Goal: Information Seeking & Learning: Learn about a topic

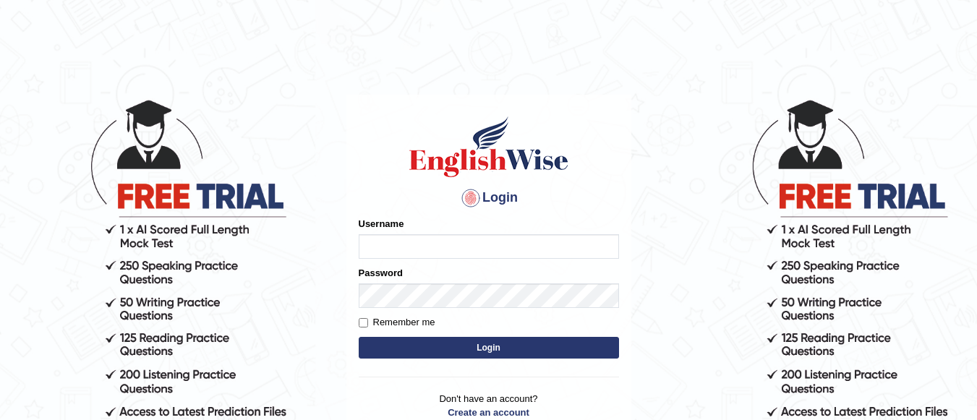
type input "Leticia_parramatta"
click at [473, 345] on button "Login" at bounding box center [489, 348] width 260 height 22
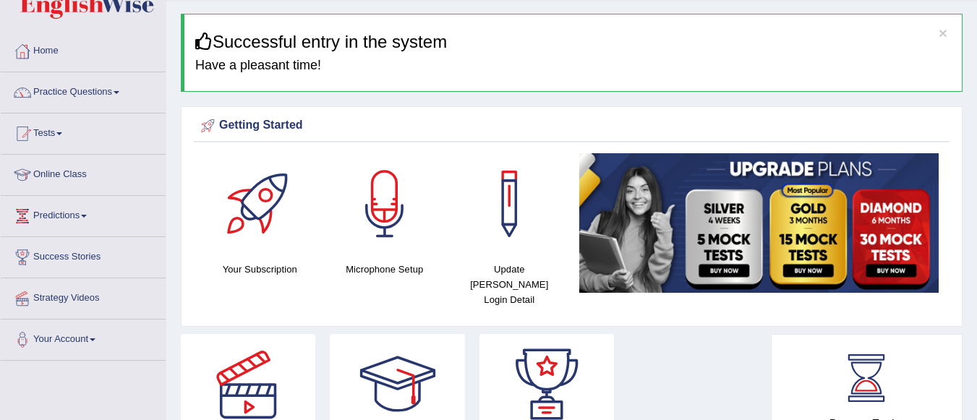
scroll to position [39, 0]
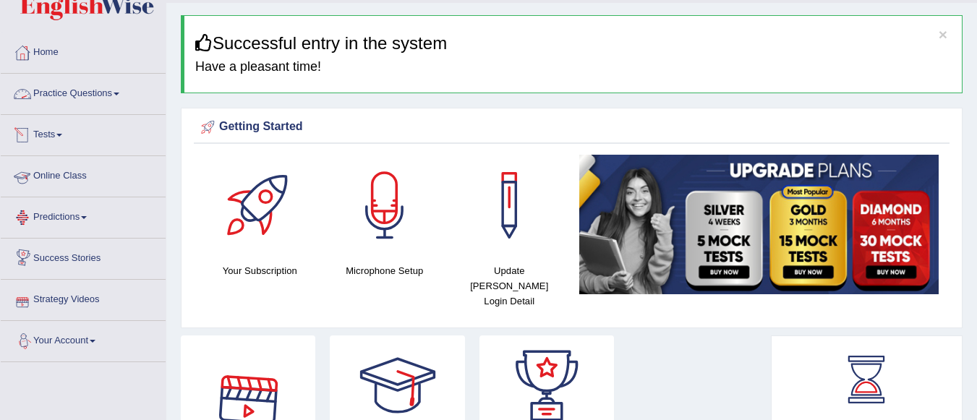
click at [123, 88] on link "Practice Questions" at bounding box center [83, 92] width 165 height 36
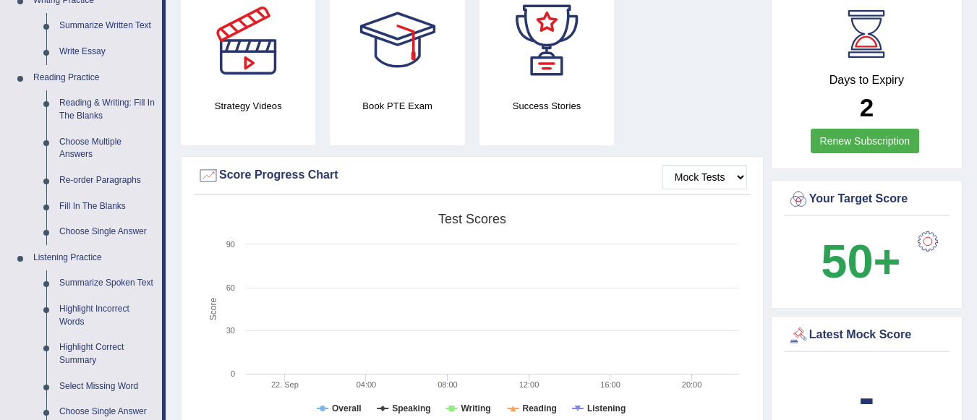
scroll to position [386, 0]
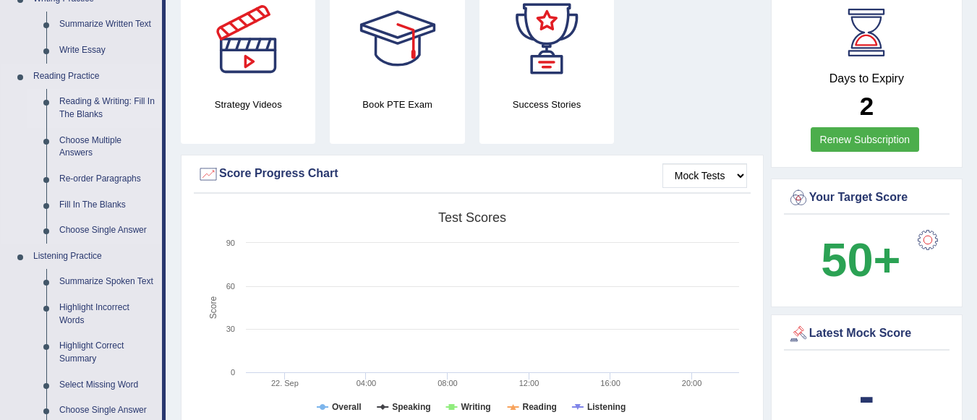
click at [80, 104] on link "Reading & Writing: Fill In The Blanks" at bounding box center [107, 108] width 109 height 38
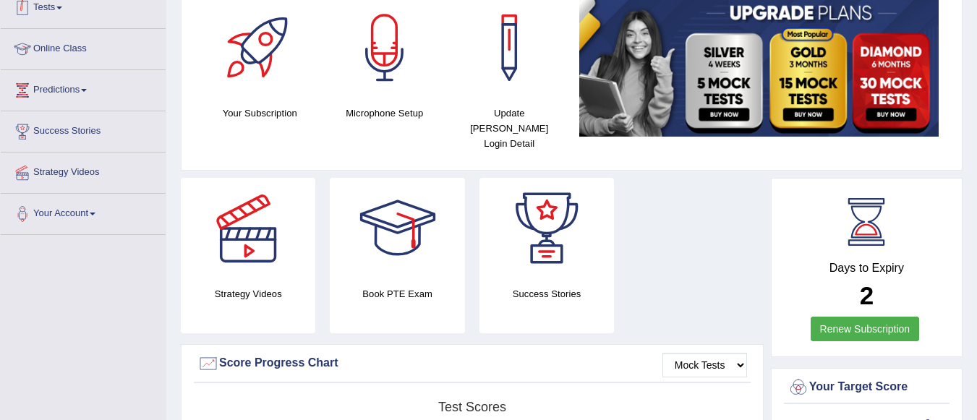
scroll to position [232, 0]
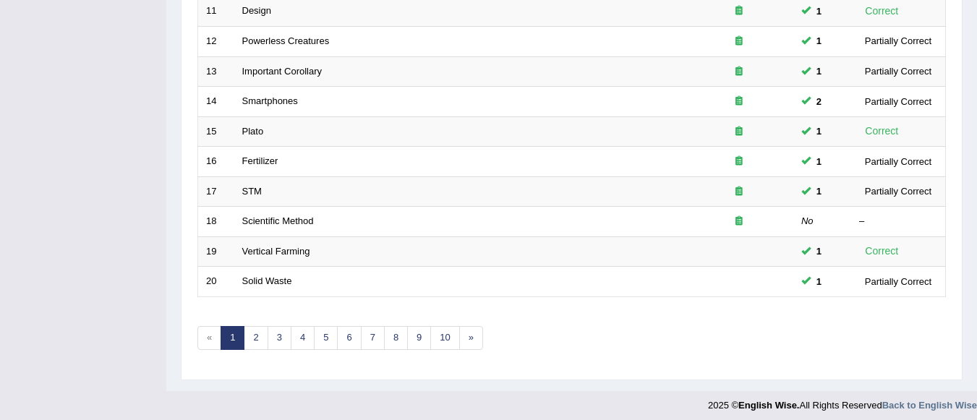
scroll to position [537, 0]
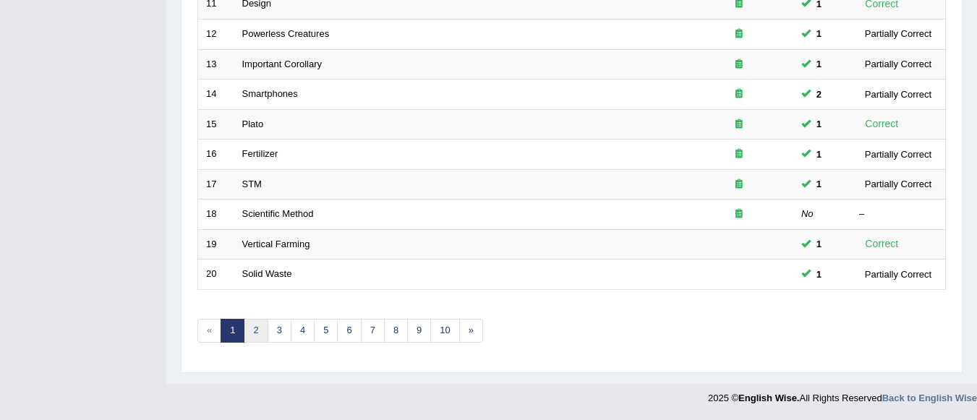
click at [252, 330] on link "2" at bounding box center [256, 331] width 24 height 24
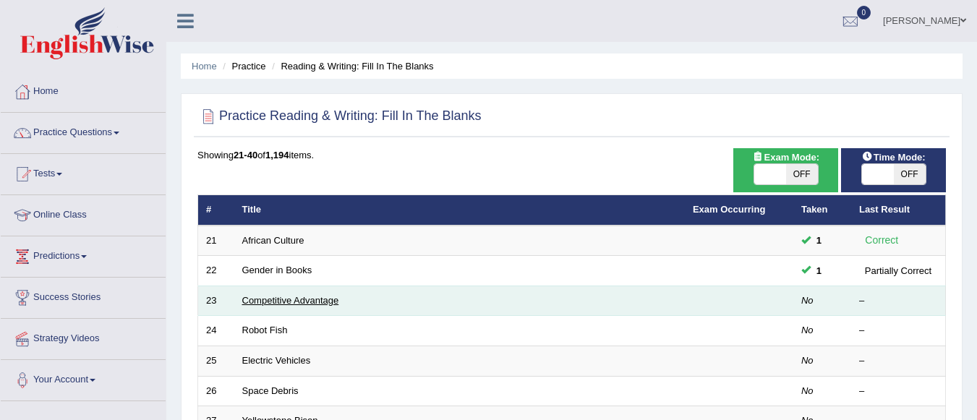
click at [304, 302] on link "Competitive Advantage" at bounding box center [290, 300] width 97 height 11
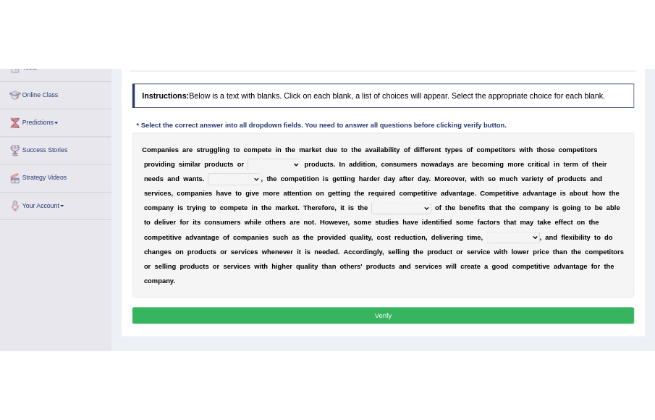
scroll to position [203, 0]
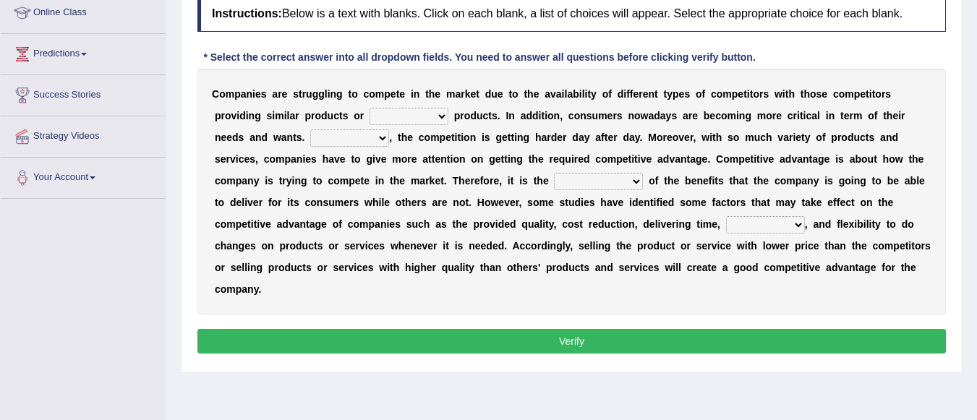
click at [443, 114] on select "constitution restitution substitution institution" at bounding box center [409, 116] width 79 height 17
select select "substitution"
click at [370, 108] on select "constitution restitution substitution institution" at bounding box center [409, 116] width 79 height 17
click at [384, 141] on select "However Instead Additionally Therefore" at bounding box center [349, 137] width 79 height 17
select select "Additionally"
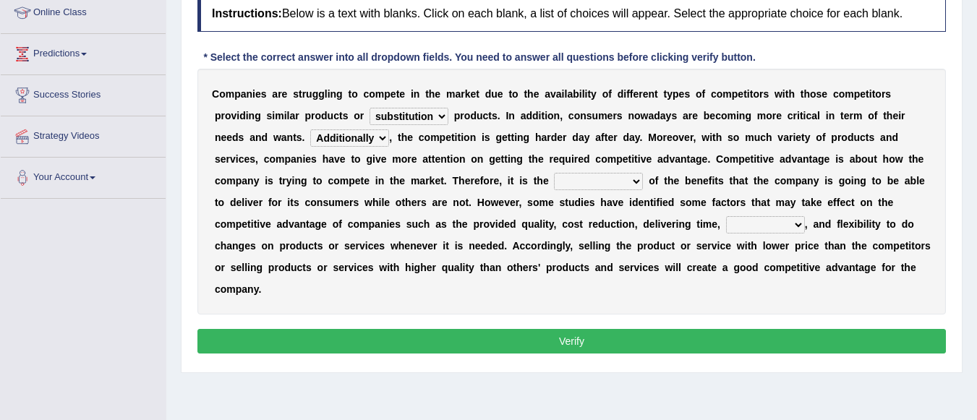
click at [310, 129] on select "However Instead Additionally Therefore" at bounding box center [349, 137] width 79 height 17
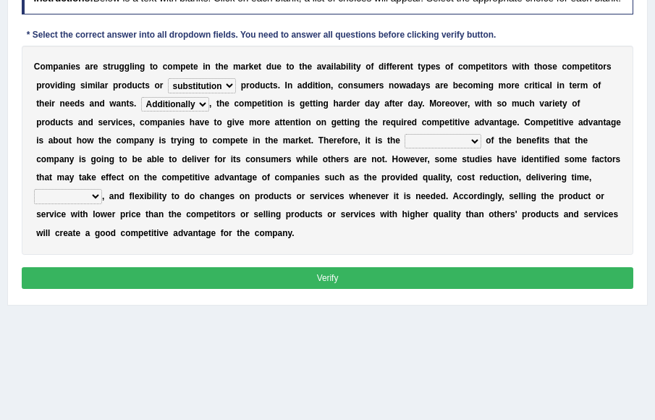
click at [480, 148] on select "dissemination ordination determination incarnation" at bounding box center [442, 141] width 76 height 14
select select "determination"
click at [452, 145] on select "dissemination ordination determination incarnation" at bounding box center [442, 141] width 76 height 14
click at [102, 203] on select "captivation aggregation deprivation innovation" at bounding box center [68, 196] width 68 height 14
select select "innovation"
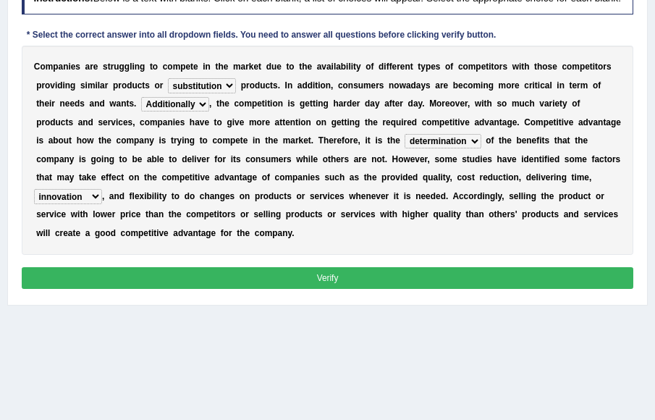
click at [61, 200] on select "captivation aggregation deprivation innovation" at bounding box center [68, 196] width 68 height 14
click at [271, 288] on button "Verify" at bounding box center [328, 277] width 612 height 21
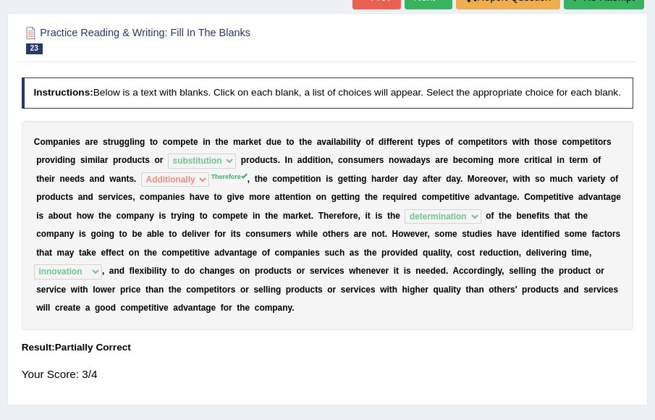
scroll to position [87, 0]
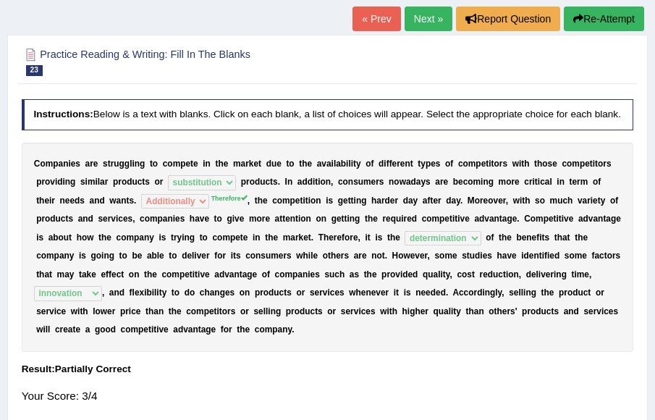
click at [414, 17] on link "Next »" at bounding box center [428, 19] width 48 height 25
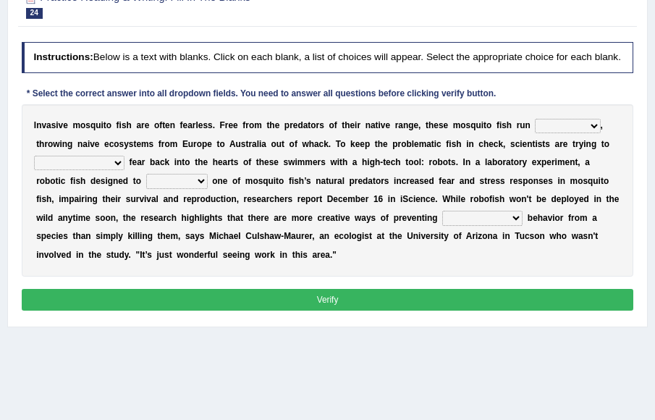
scroll to position [115, 0]
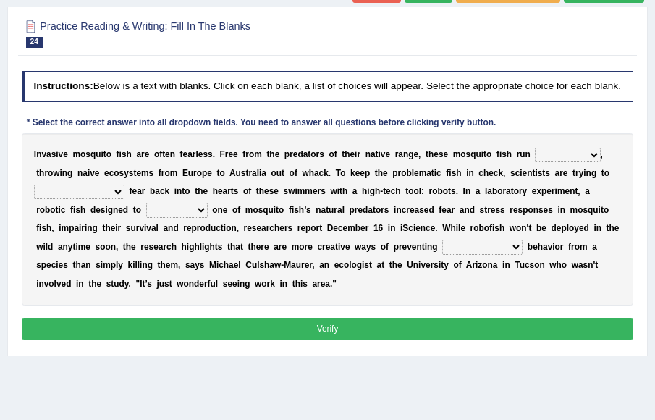
click at [592, 162] on select "occupant flippant rampant concordant" at bounding box center [567, 155] width 65 height 14
select select "rampant"
click at [535, 158] on select "occupant flippant rampant concordant" at bounding box center [567, 155] width 65 height 14
click at [88, 199] on select "accept spike strike drake" at bounding box center [79, 191] width 90 height 14
select select "strike"
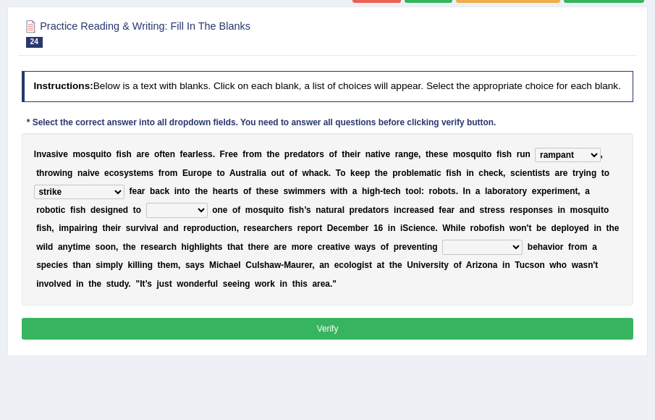
click at [34, 195] on select "accept spike strike drake" at bounding box center [79, 191] width 90 height 14
click at [146, 217] on select "bequest mimic battle conquest" at bounding box center [176, 210] width 61 height 14
select select "battle"
click at [146, 213] on select "bequest mimic battle conquest" at bounding box center [176, 210] width 61 height 14
click at [492, 254] on select "unprivileged unprecedented uncharted unwanted" at bounding box center [482, 246] width 80 height 14
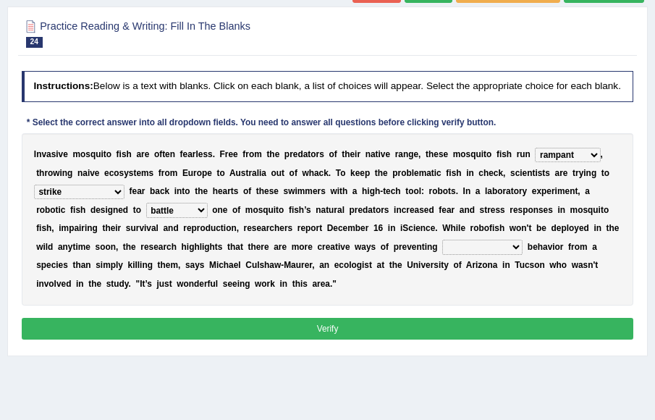
select select "unwanted"
click at [442, 250] on select "unprivileged unprecedented uncharted unwanted" at bounding box center [482, 246] width 80 height 14
click at [376, 338] on button "Verify" at bounding box center [328, 328] width 612 height 21
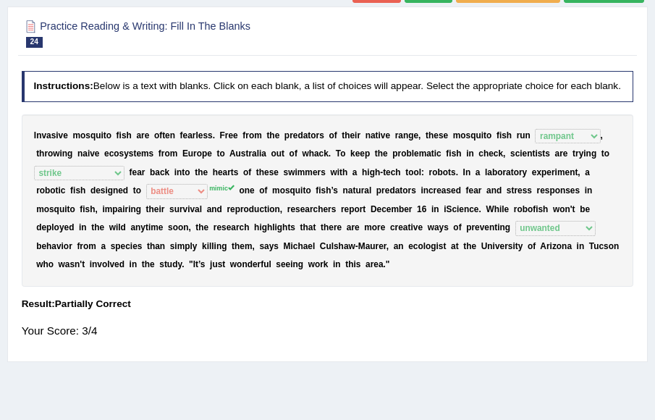
scroll to position [86, 0]
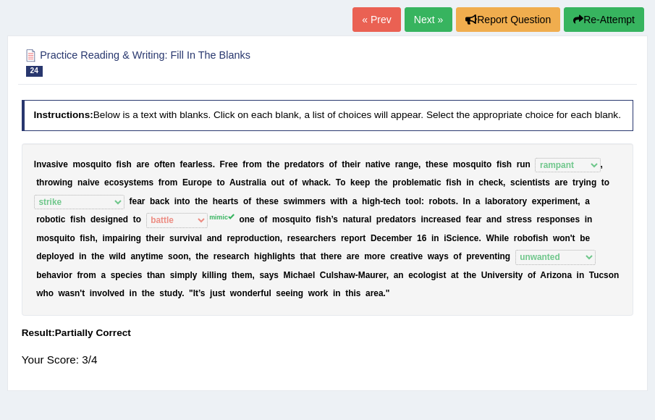
click at [430, 17] on link "Next »" at bounding box center [428, 19] width 48 height 25
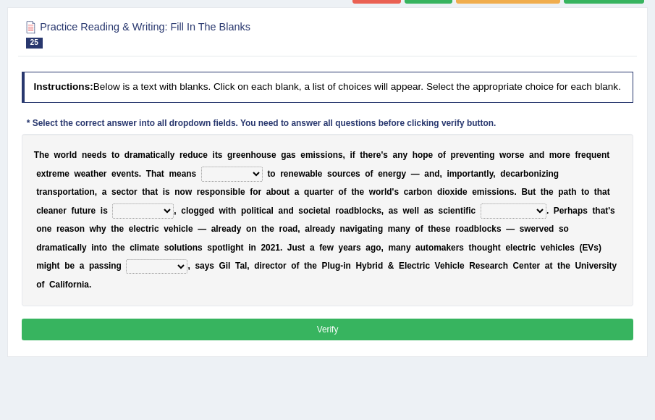
scroll to position [116, 0]
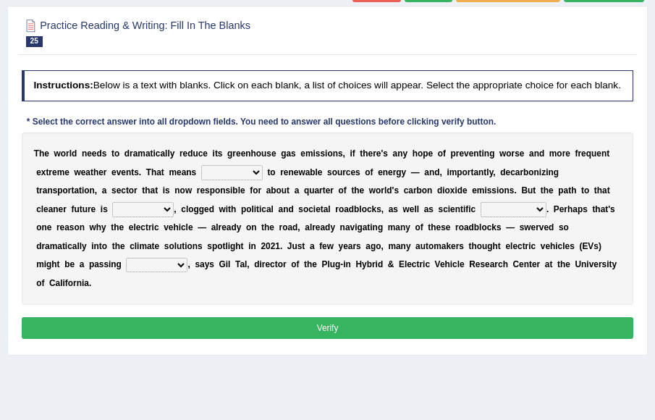
click at [255, 179] on select "grafting drafting crafting shifting" at bounding box center [231, 172] width 61 height 14
select select "crafting"
click at [201, 176] on select "grafting drafting crafting shifting" at bounding box center [231, 172] width 61 height 14
click at [165, 216] on select "daunting daunted daunt dauntless" at bounding box center [142, 209] width 61 height 14
select select "daunted"
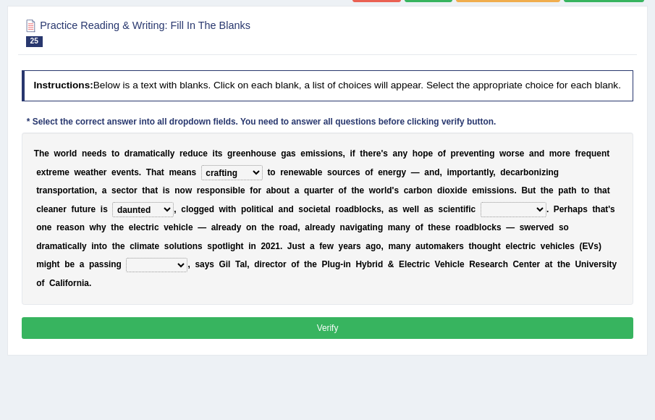
click at [112, 213] on select "daunting daunted daunt dauntless" at bounding box center [142, 209] width 61 height 14
click at [539, 216] on select "spectacles obstacles tentacles receptacles" at bounding box center [513, 209] width 66 height 14
select select "obstacles"
click at [480, 213] on select "spectacles obstacles tentacles receptacles" at bounding box center [513, 209] width 66 height 14
click at [182, 272] on select "fad gad tad lad" at bounding box center [156, 264] width 61 height 14
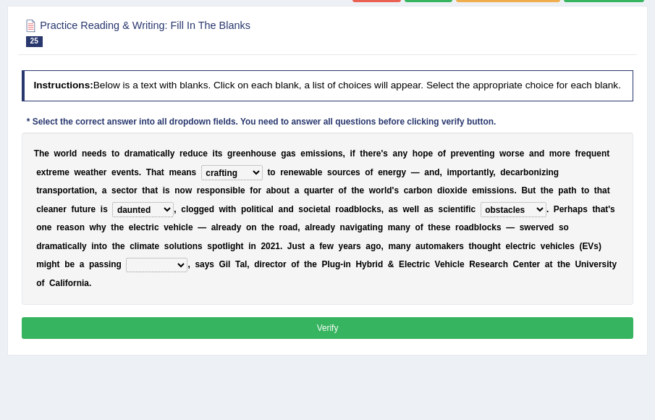
select select "gad"
click at [126, 268] on select "fad gad tad lad" at bounding box center [156, 264] width 61 height 14
click at [183, 331] on button "Verify" at bounding box center [328, 327] width 612 height 21
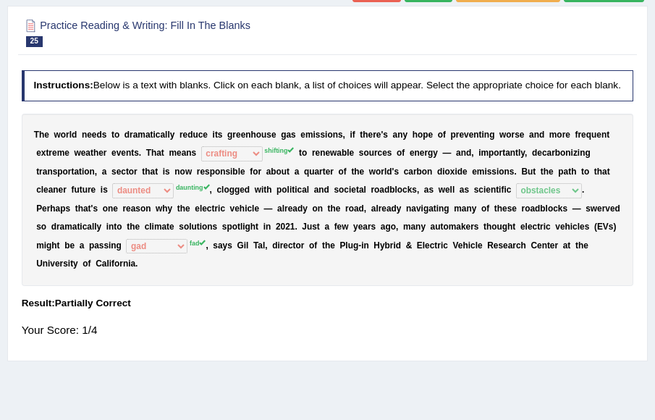
scroll to position [87, 0]
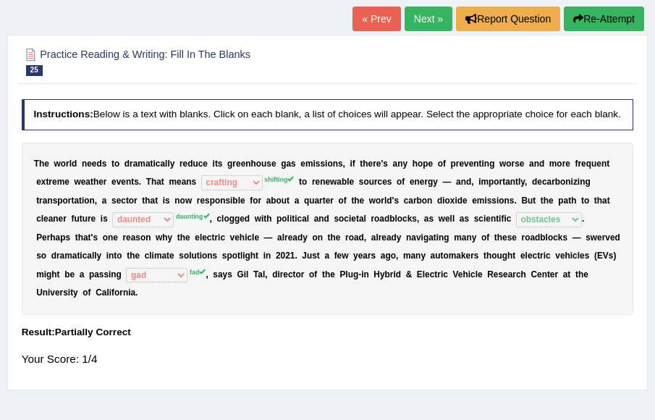
click at [432, 15] on link "Next »" at bounding box center [428, 19] width 48 height 25
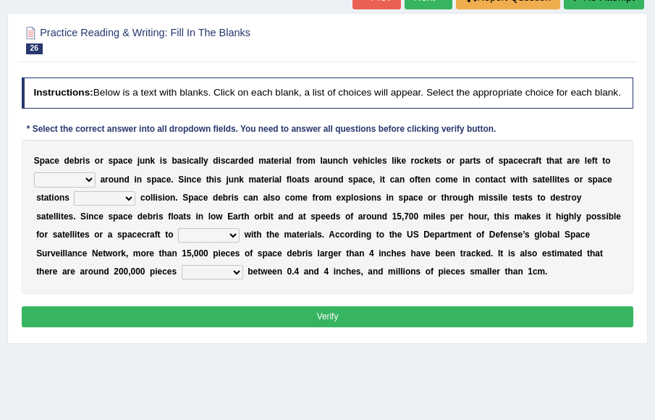
scroll to position [80, 0]
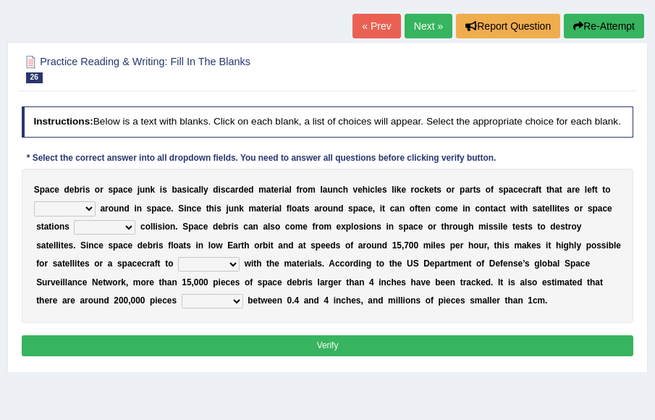
click at [91, 216] on select "twist center roam loll" at bounding box center [64, 208] width 61 height 14
select select "roam"
click at [34, 212] on select "twist center roam loll" at bounding box center [64, 208] width 61 height 14
click at [90, 216] on select "twist center roam loll" at bounding box center [64, 208] width 61 height 14
click at [609, 227] on div "S p a c e d e b r i s o r s p a c e j u n k i s b a s i c a l l y d i s c a r d…" at bounding box center [328, 246] width 612 height 154
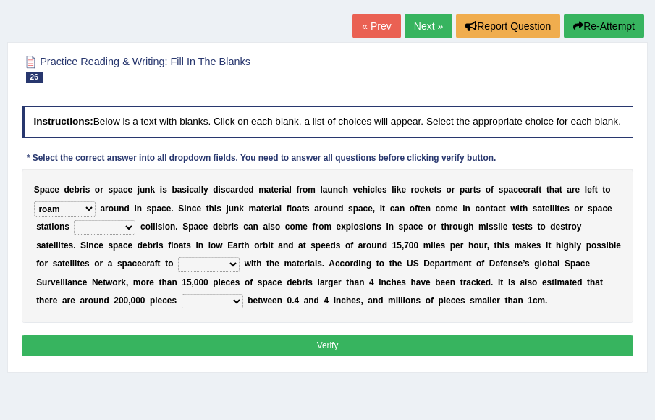
click at [132, 234] on select "risks risk risked risking" at bounding box center [104, 227] width 61 height 14
select select "risking"
click at [74, 231] on select "risks risk risked risking" at bounding box center [104, 227] width 61 height 14
click at [239, 271] on select "collect collate collide collocate" at bounding box center [208, 264] width 61 height 14
select select "collide"
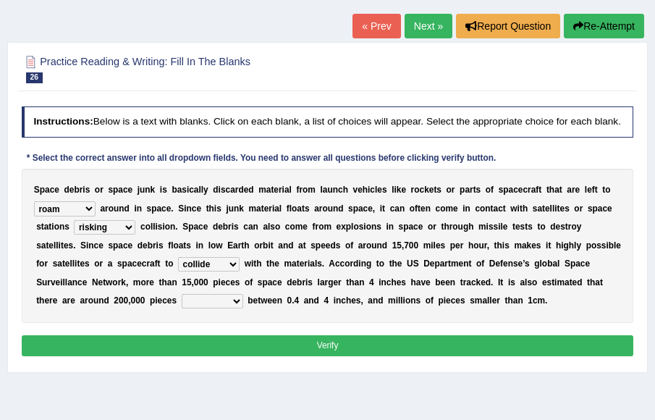
click at [218, 268] on select "collect collate collide collocate" at bounding box center [208, 264] width 61 height 14
click at [243, 308] on select "sized sizing size sizes" at bounding box center [212, 301] width 61 height 14
select select "sizing"
click at [202, 305] on select "sized sizing size sizes" at bounding box center [212, 301] width 61 height 14
click at [243, 308] on select "sized sizing size sizes" at bounding box center [212, 301] width 61 height 14
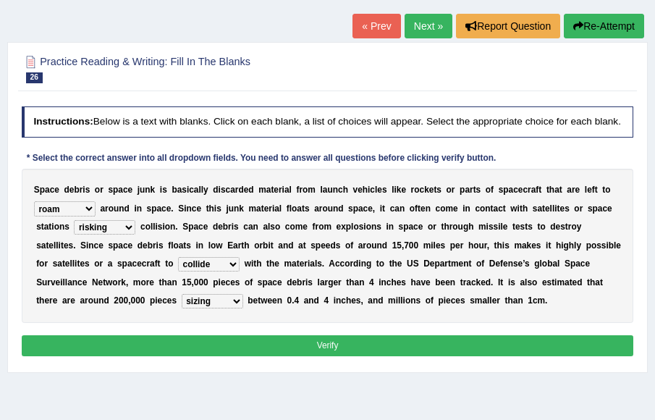
click at [360, 348] on button "Verify" at bounding box center [328, 345] width 612 height 21
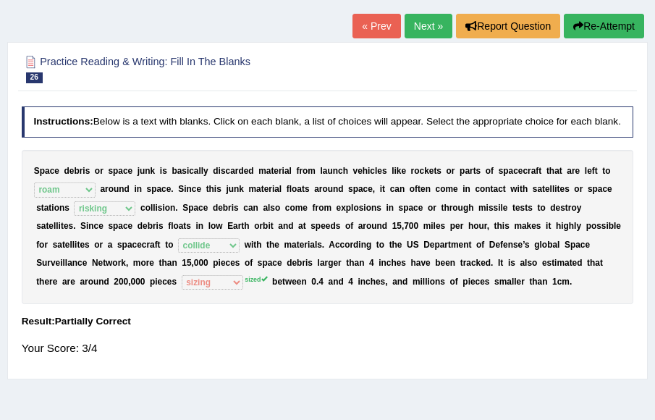
click at [417, 30] on link "Next »" at bounding box center [428, 26] width 48 height 25
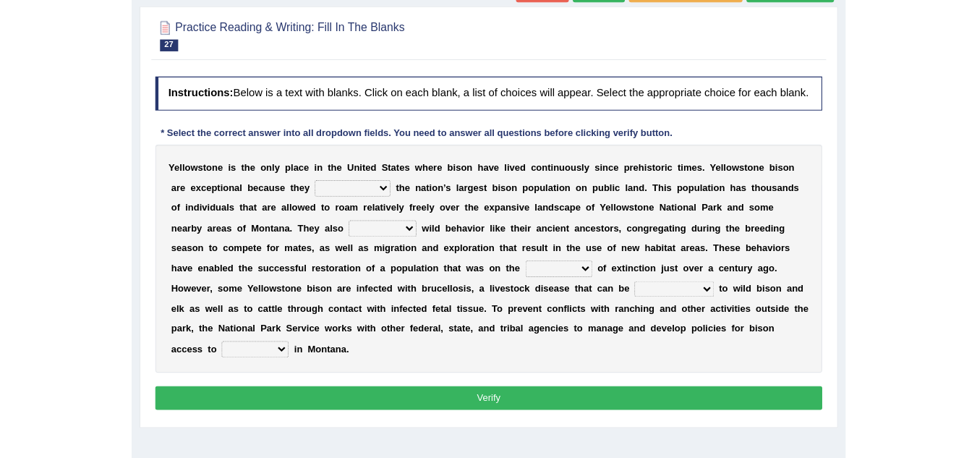
scroll to position [145, 0]
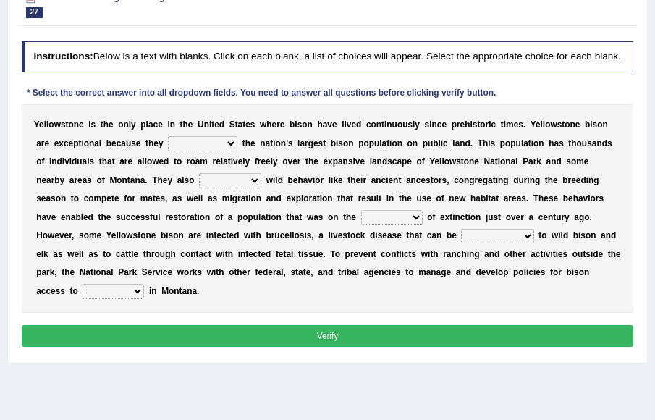
click at [233, 150] on select "congregate comprise consist compromise" at bounding box center [202, 143] width 69 height 14
select select "compromise"
click at [168, 147] on select "congregate comprise consist compromise" at bounding box center [202, 143] width 69 height 14
click at [257, 187] on select "exhibit disregard resist encourage" at bounding box center [230, 180] width 62 height 14
select select "exhibit"
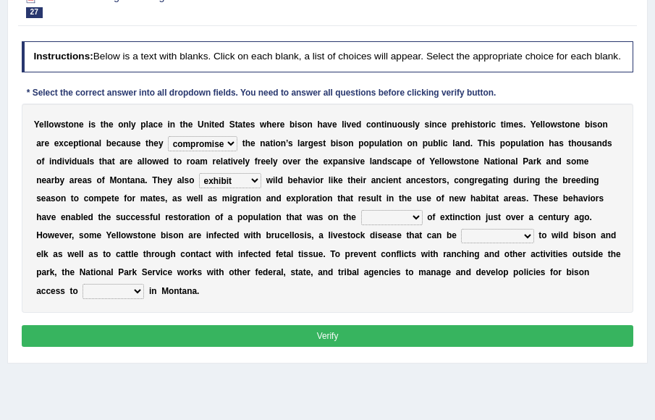
click at [199, 184] on select "exhibit disregard resist encourage" at bounding box center [230, 180] width 62 height 14
click at [417, 224] on select "brine brink danger brindle" at bounding box center [391, 217] width 61 height 14
select select "brine"
click at [361, 221] on select "brine brink danger brindle" at bounding box center [391, 217] width 61 height 14
click at [525, 243] on select "transplanted transported transgressed transmitted" at bounding box center [497, 236] width 72 height 14
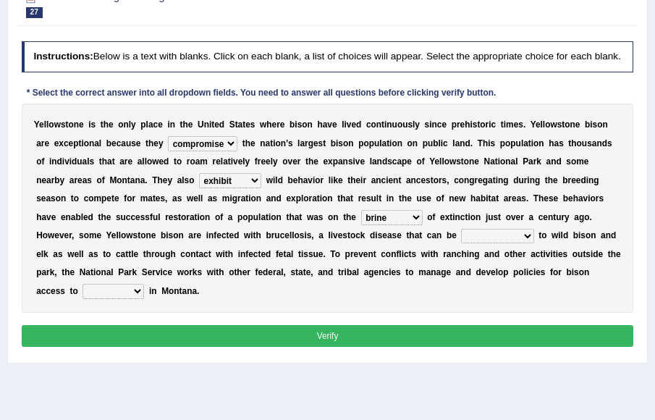
select select "transmitted"
click at [461, 239] on select "transplanted transported transgressed transmitted" at bounding box center [497, 236] width 72 height 14
click at [139, 298] on select "habitat habitat habitant food" at bounding box center [112, 291] width 61 height 14
select select "food"
click at [82, 294] on select "habitat habitat habitant food" at bounding box center [112, 291] width 61 height 14
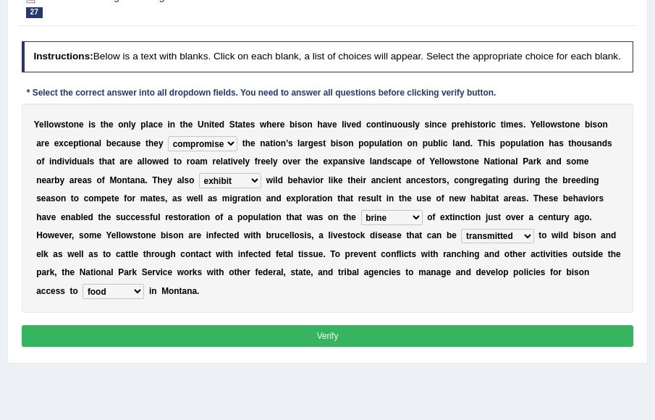
click at [229, 346] on button "Verify" at bounding box center [328, 335] width 612 height 21
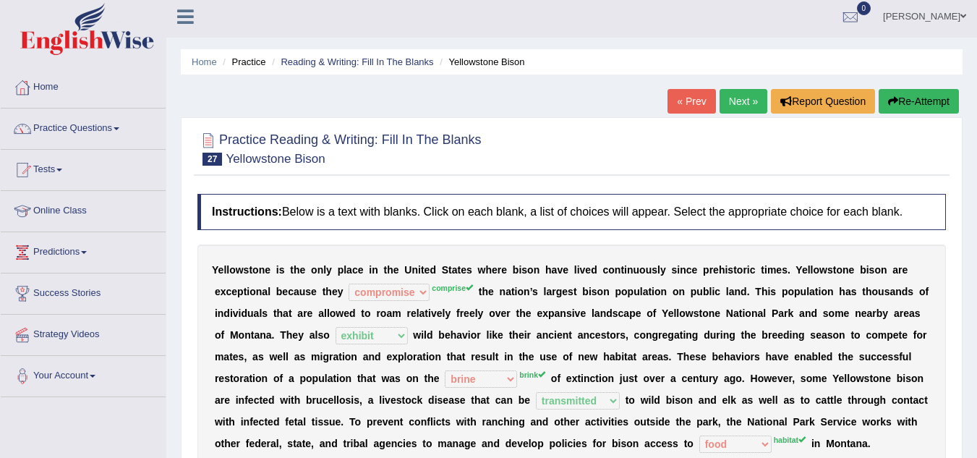
scroll to position [0, 0]
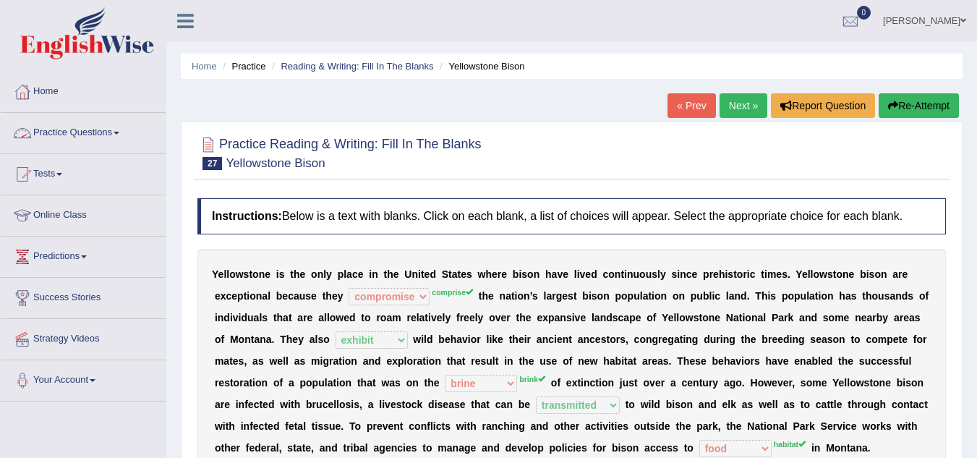
click at [123, 129] on link "Practice Questions" at bounding box center [83, 131] width 165 height 36
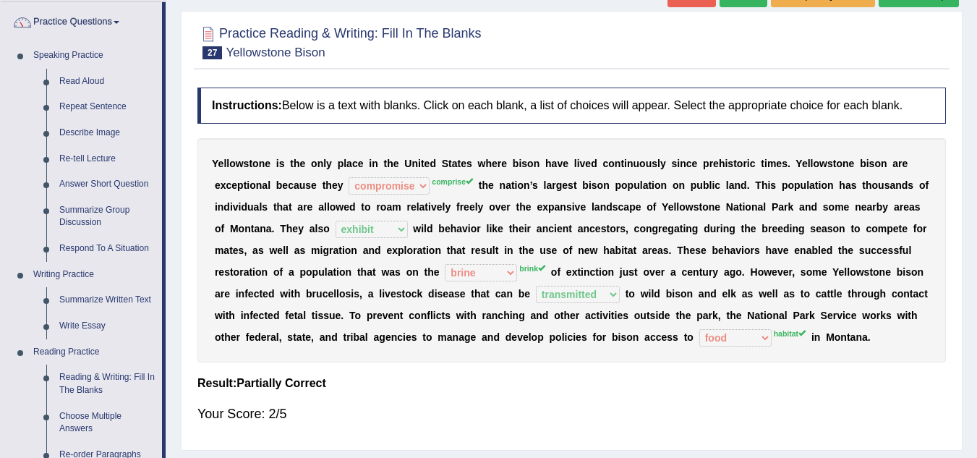
scroll to position [116, 0]
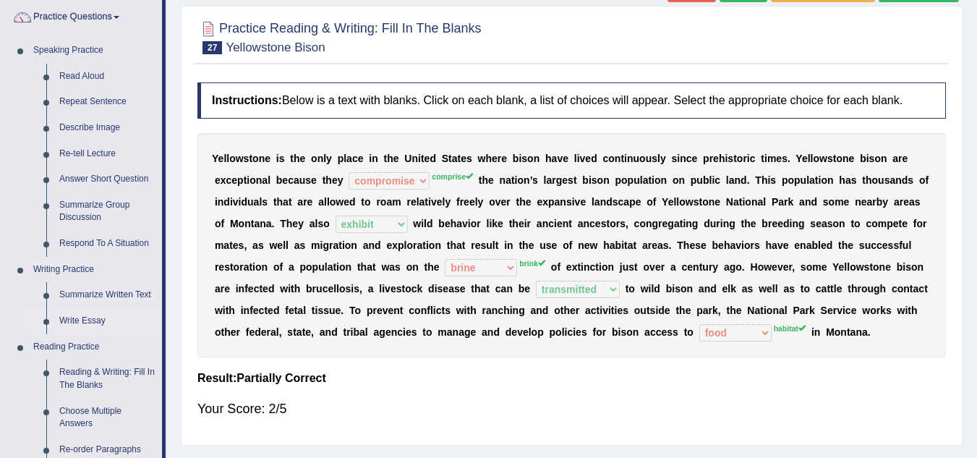
click at [90, 321] on link "Write Essay" at bounding box center [107, 321] width 109 height 26
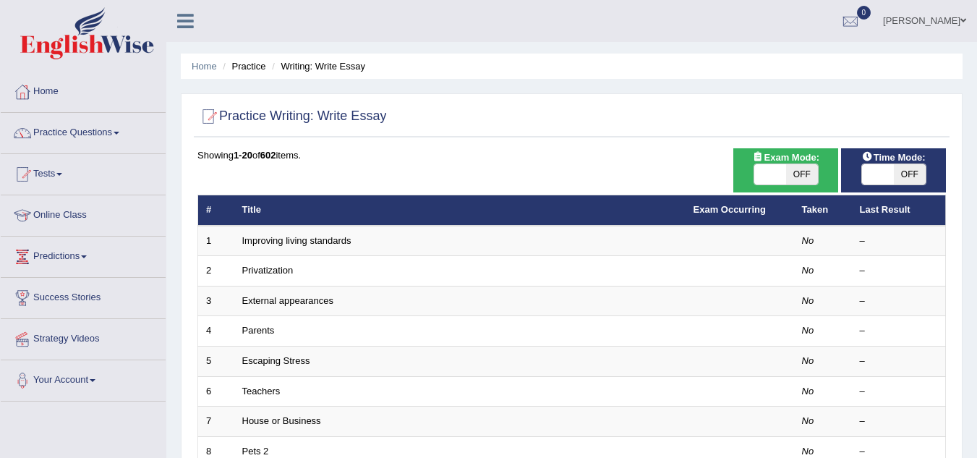
click at [269, 244] on link "Improving living standards" at bounding box center [296, 240] width 109 height 11
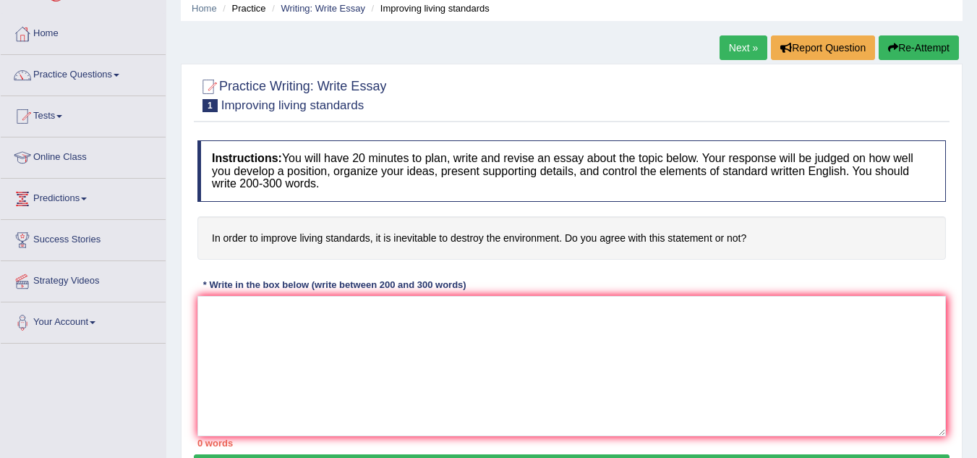
scroll to position [29, 0]
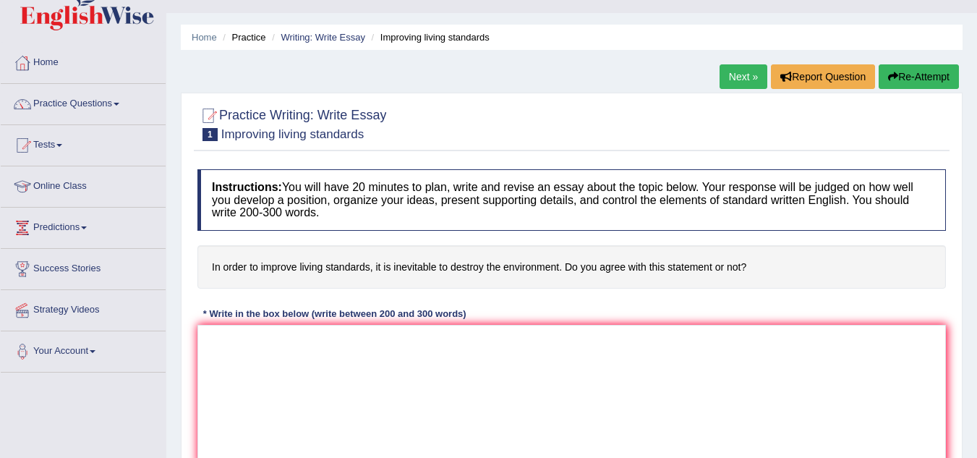
click at [744, 80] on link "Next »" at bounding box center [744, 76] width 48 height 25
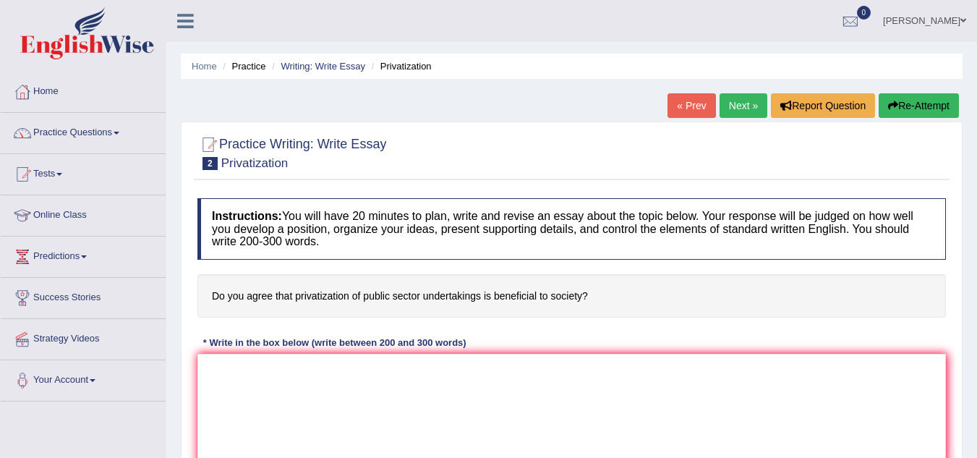
click at [743, 107] on link "Next »" at bounding box center [744, 105] width 48 height 25
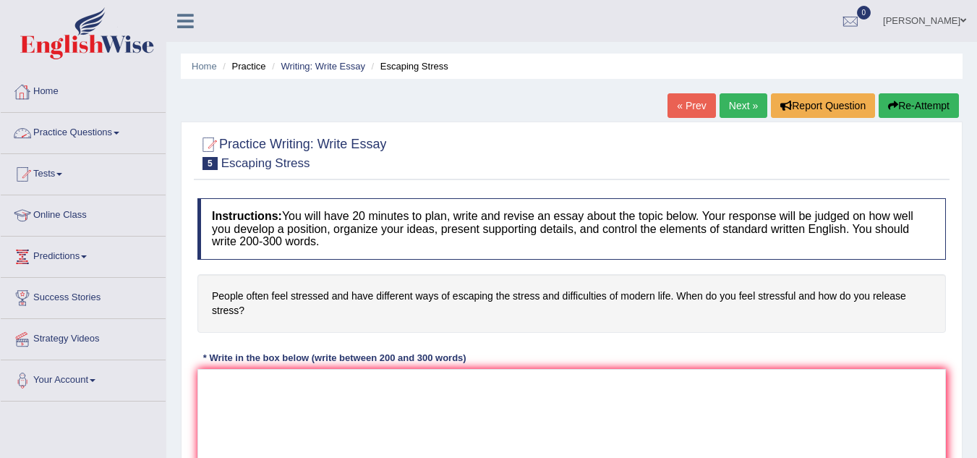
click at [119, 133] on span at bounding box center [117, 133] width 6 height 3
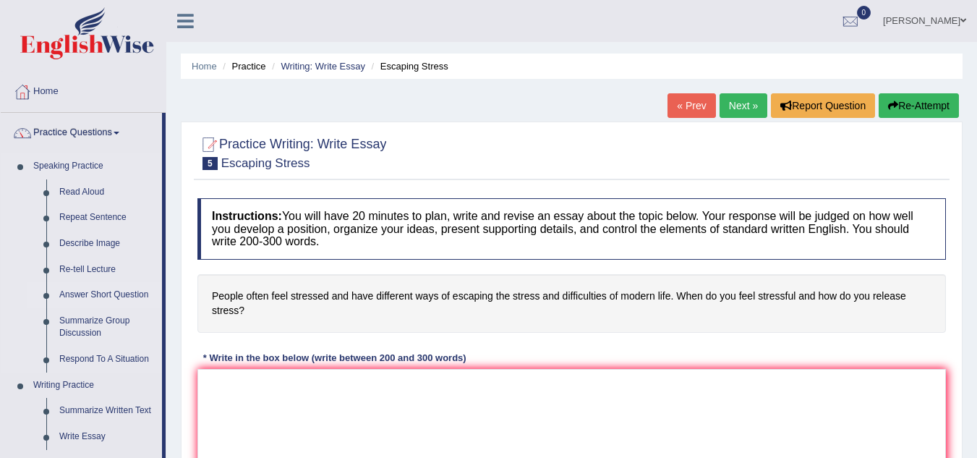
click at [114, 286] on link "Answer Short Question" at bounding box center [107, 295] width 109 height 26
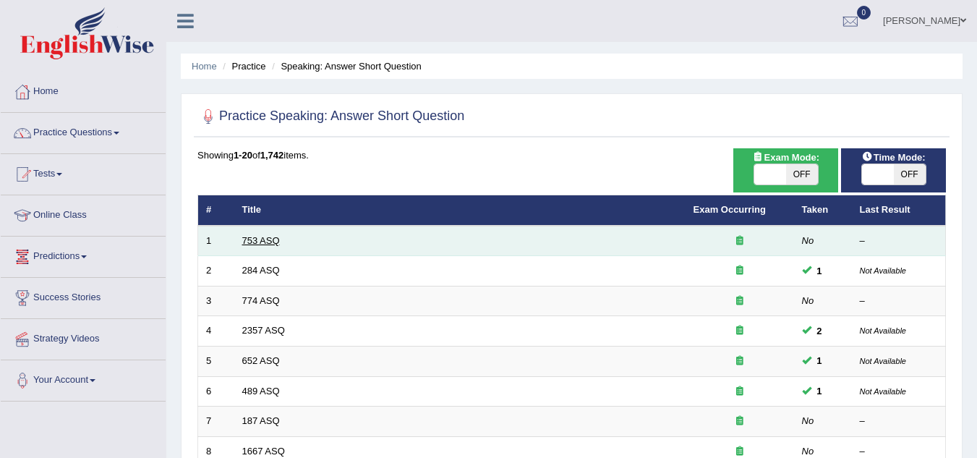
click at [270, 239] on link "753 ASQ" at bounding box center [261, 240] width 38 height 11
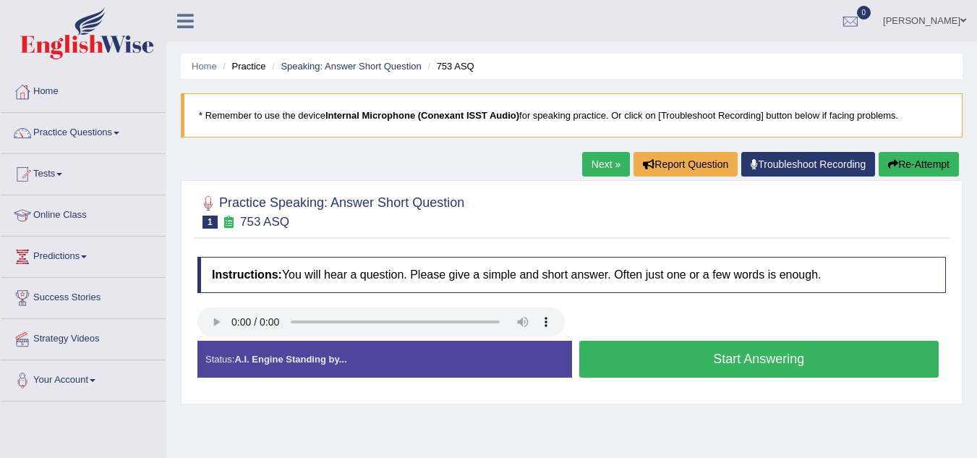
click at [710, 361] on button "Start Answering" at bounding box center [759, 359] width 360 height 37
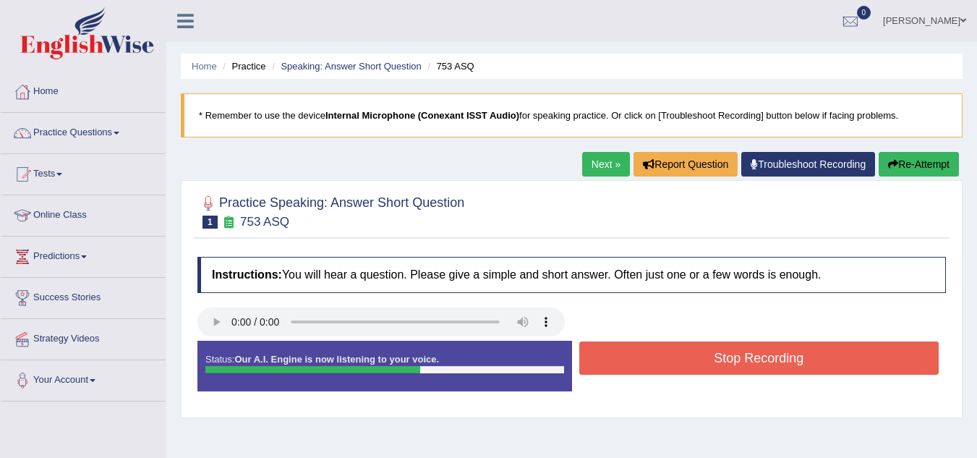
click at [710, 361] on button "Stop Recording" at bounding box center [759, 357] width 360 height 33
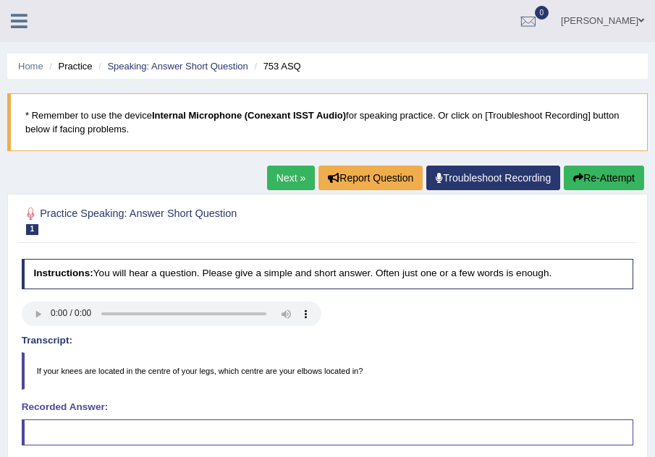
click at [615, 182] on button "Re-Attempt" at bounding box center [603, 178] width 80 height 25
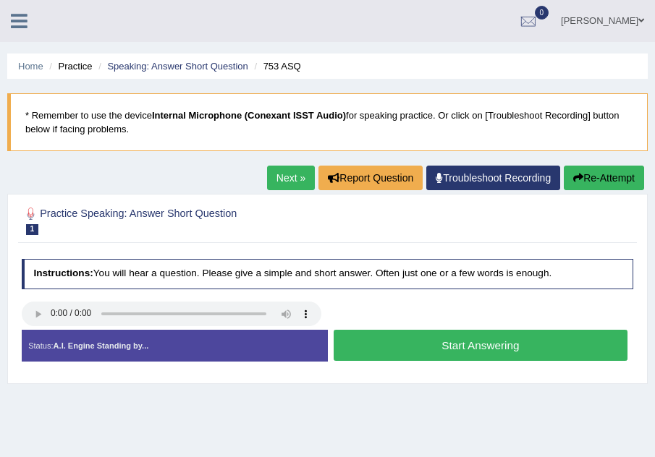
click at [458, 350] on button "Start Answering" at bounding box center [480, 345] width 294 height 31
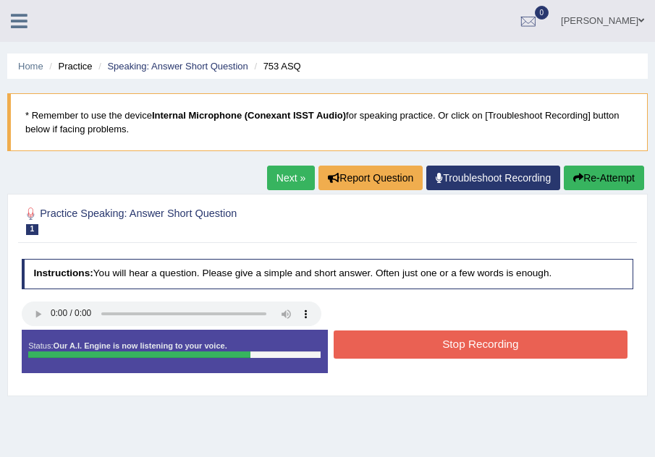
click at [458, 350] on button "Stop Recording" at bounding box center [480, 345] width 294 height 28
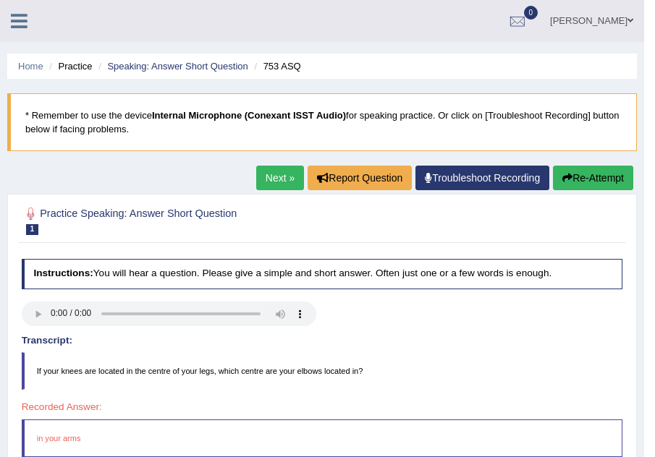
click at [598, 169] on button "Re-Attempt" at bounding box center [593, 178] width 80 height 25
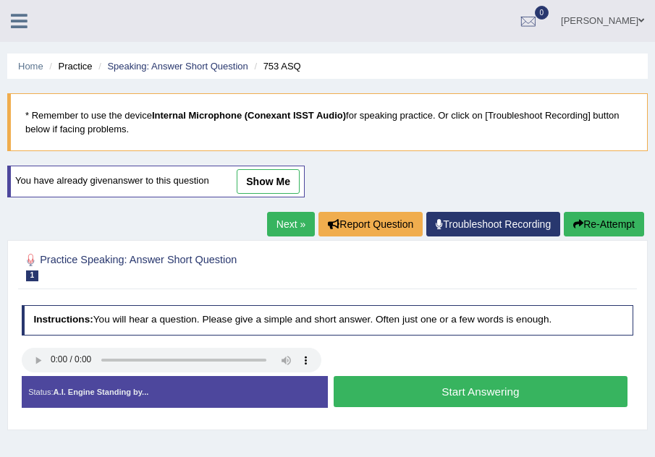
click at [414, 391] on button "Start Answering" at bounding box center [480, 391] width 294 height 31
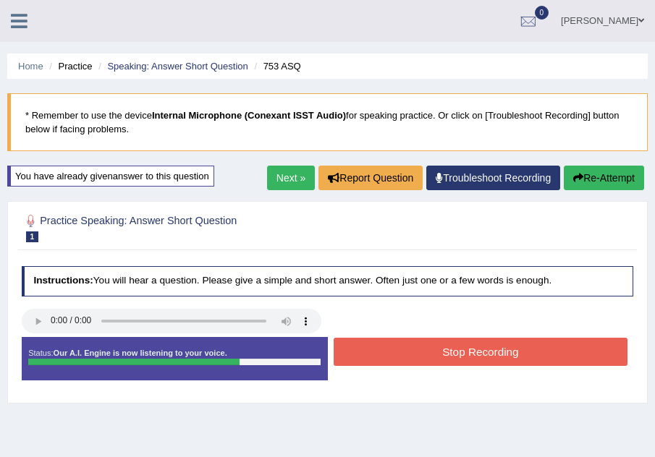
click at [435, 341] on button "Stop Recording" at bounding box center [480, 352] width 294 height 28
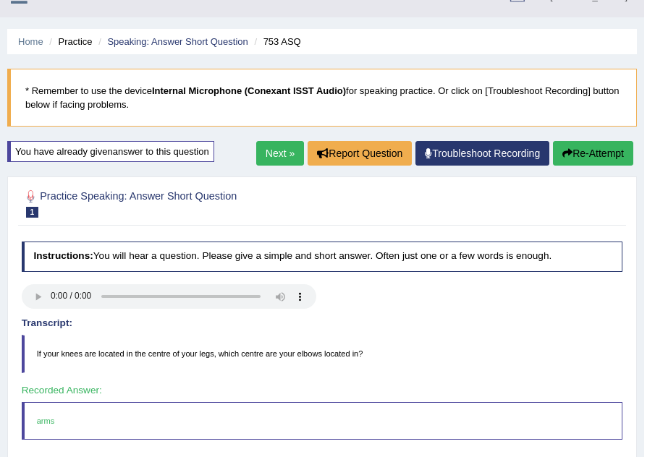
scroll to position [13, 0]
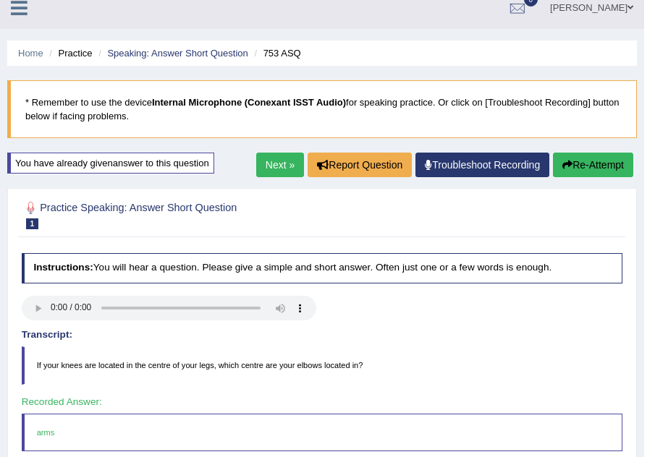
click at [171, 60] on li "Speaking: Answer Short Question" at bounding box center [171, 53] width 153 height 14
click at [178, 51] on link "Speaking: Answer Short Question" at bounding box center [177, 53] width 140 height 11
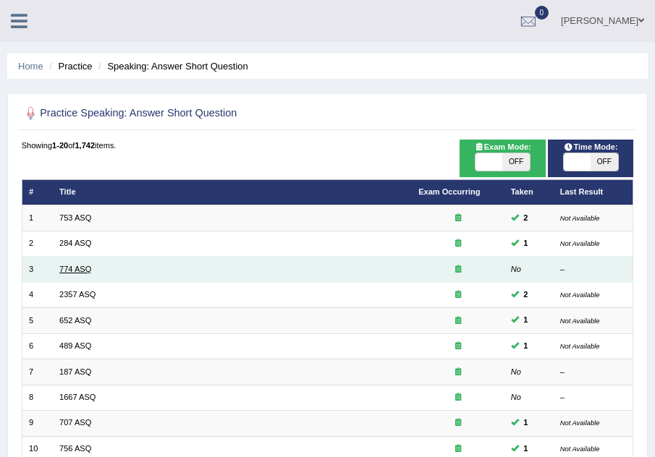
click at [71, 269] on link "774 ASQ" at bounding box center [75, 269] width 32 height 9
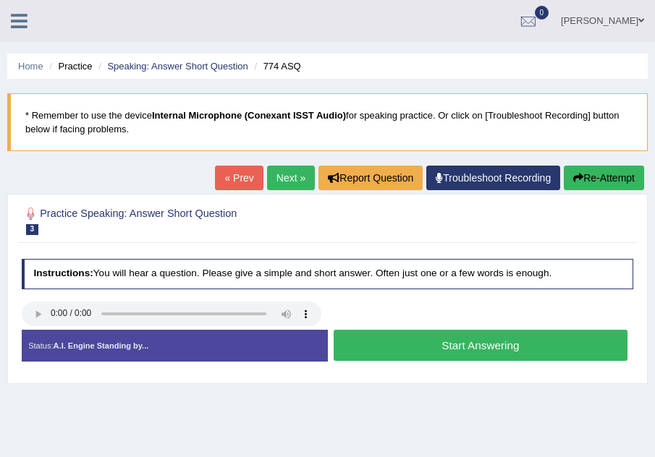
click at [397, 341] on button "Start Answering" at bounding box center [480, 345] width 294 height 31
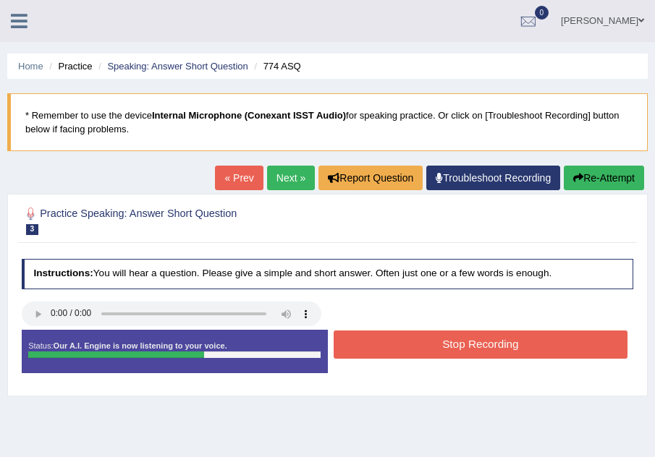
click at [397, 341] on button "Stop Recording" at bounding box center [480, 345] width 294 height 28
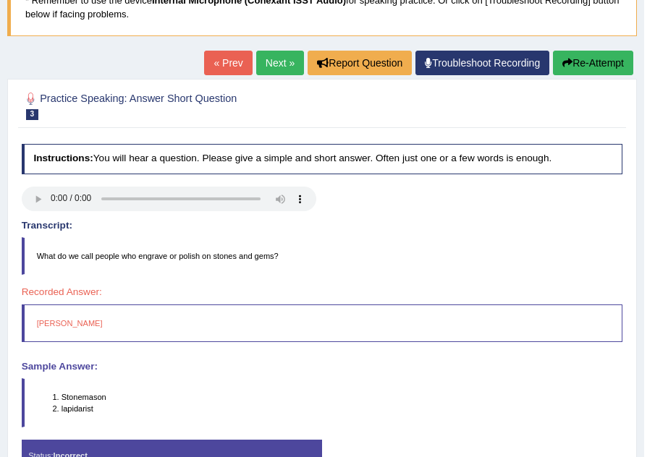
scroll to position [116, 0]
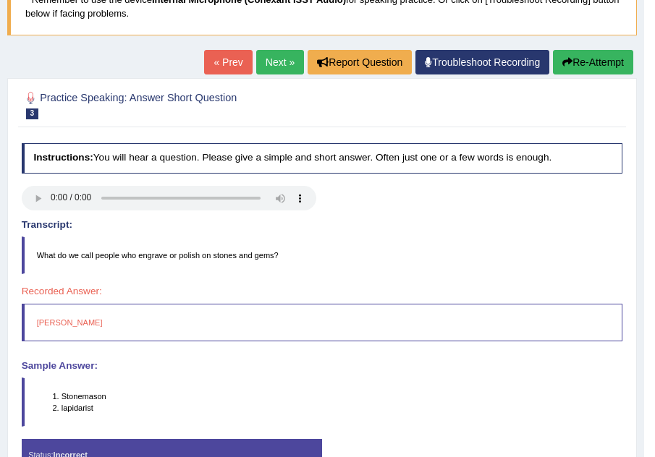
click at [587, 56] on button "Re-Attempt" at bounding box center [593, 62] width 80 height 25
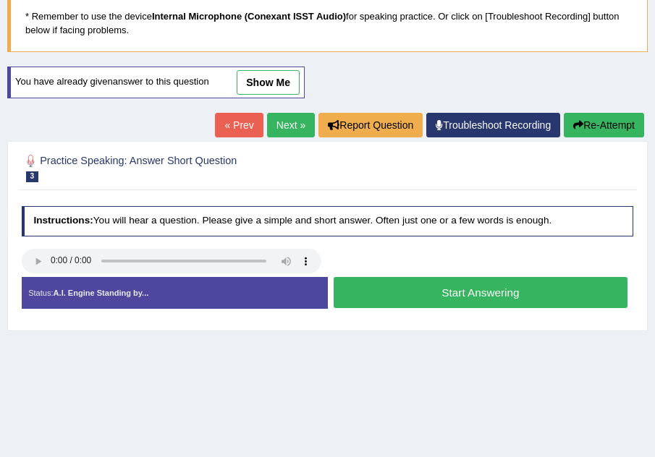
click at [399, 294] on button "Start Answering" at bounding box center [480, 292] width 294 height 31
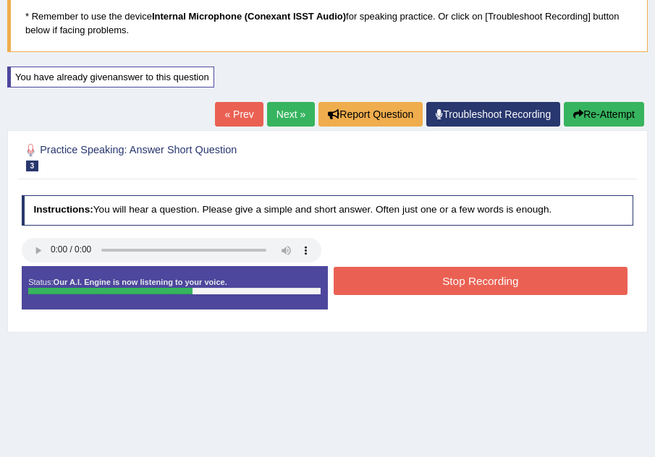
click at [399, 294] on button "Stop Recording" at bounding box center [480, 281] width 294 height 28
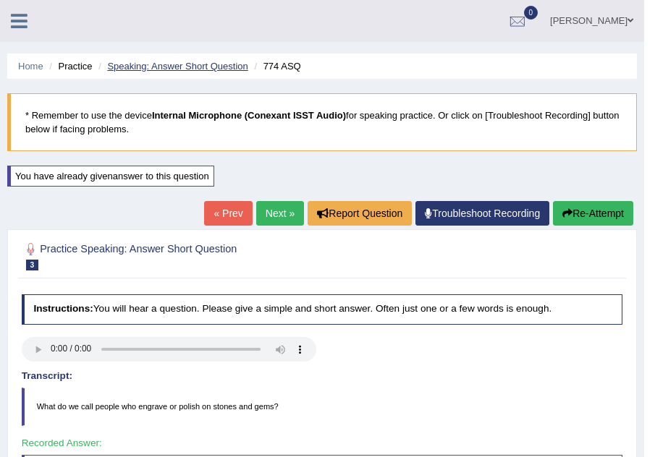
click at [174, 64] on link "Speaking: Answer Short Question" at bounding box center [177, 66] width 140 height 11
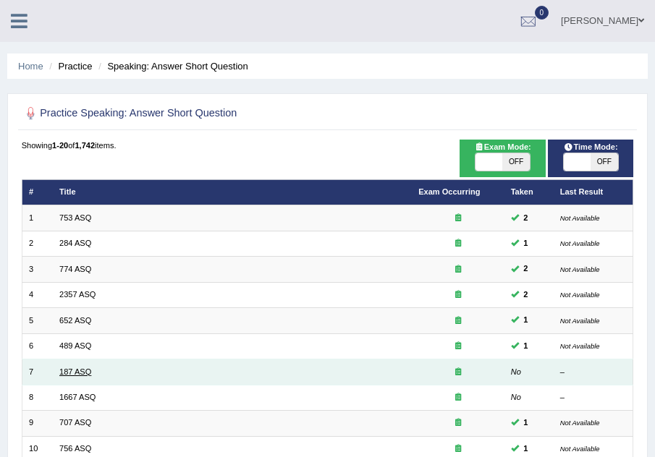
click at [72, 374] on link "187 ASQ" at bounding box center [75, 371] width 32 height 9
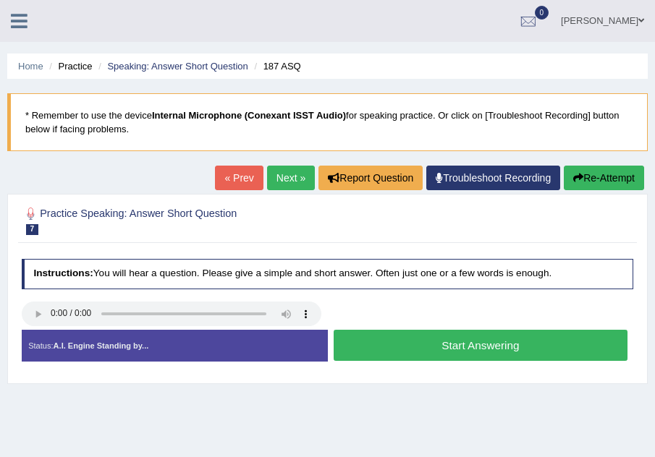
click at [380, 349] on button "Start Answering" at bounding box center [480, 345] width 294 height 31
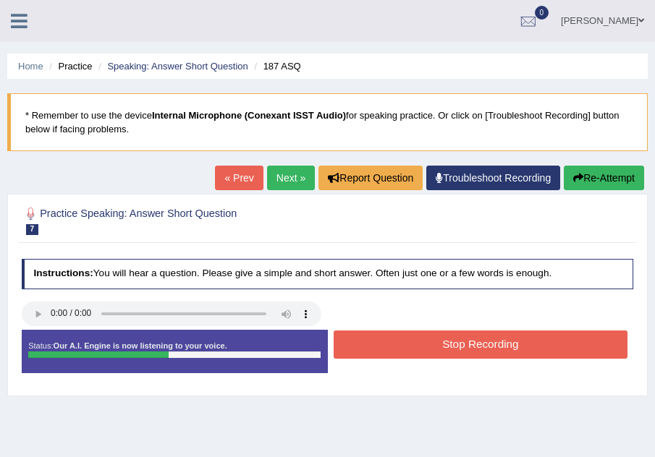
click at [380, 349] on button "Stop Recording" at bounding box center [480, 345] width 294 height 28
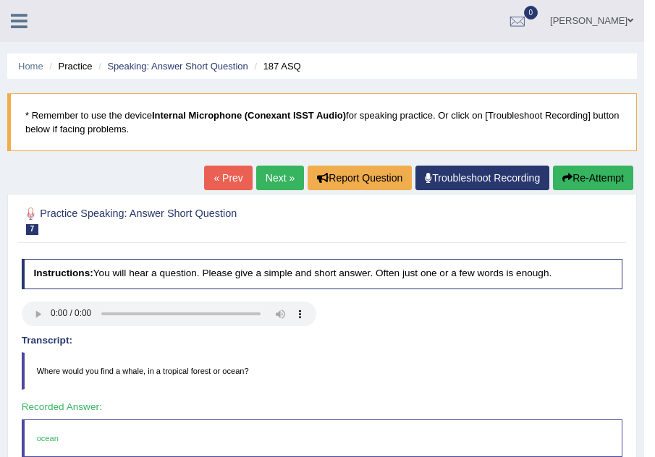
click at [271, 171] on link "Next »" at bounding box center [280, 178] width 48 height 25
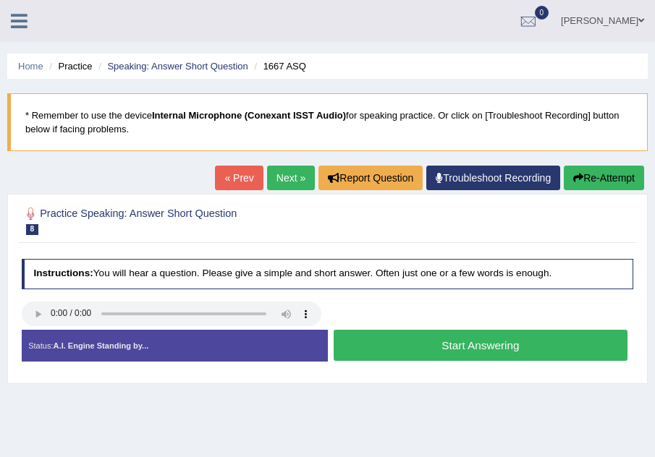
click at [427, 342] on button "Start Answering" at bounding box center [480, 345] width 294 height 31
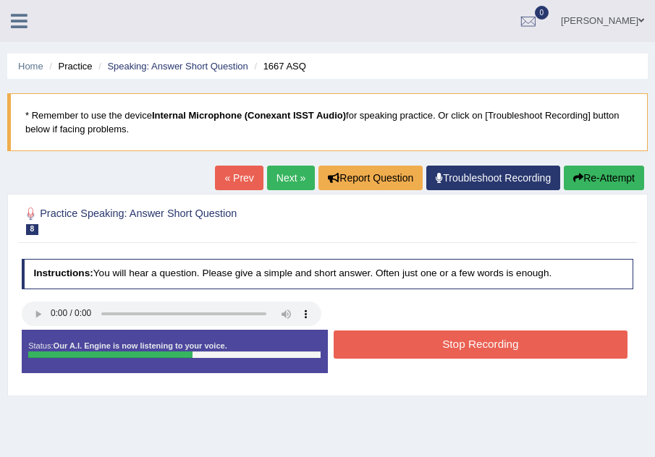
click at [427, 342] on button "Stop Recording" at bounding box center [480, 345] width 294 height 28
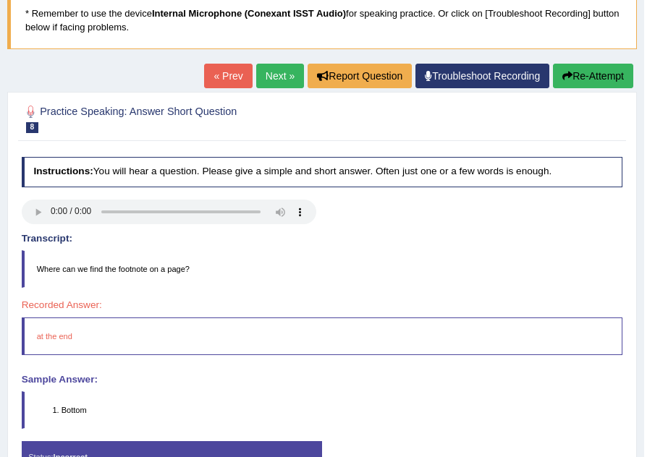
scroll to position [80, 0]
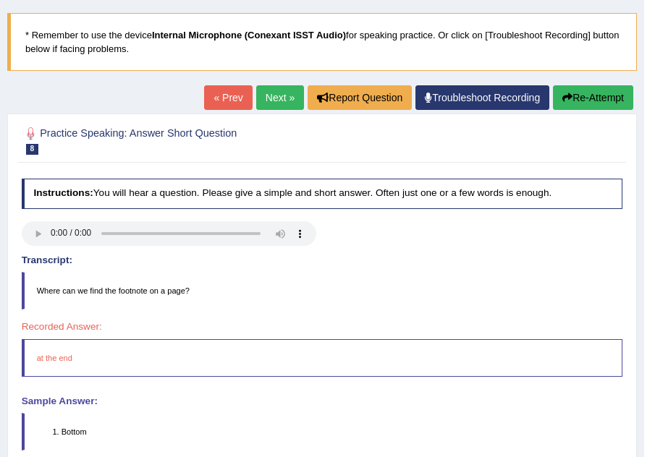
click at [562, 100] on icon "button" at bounding box center [567, 98] width 10 height 10
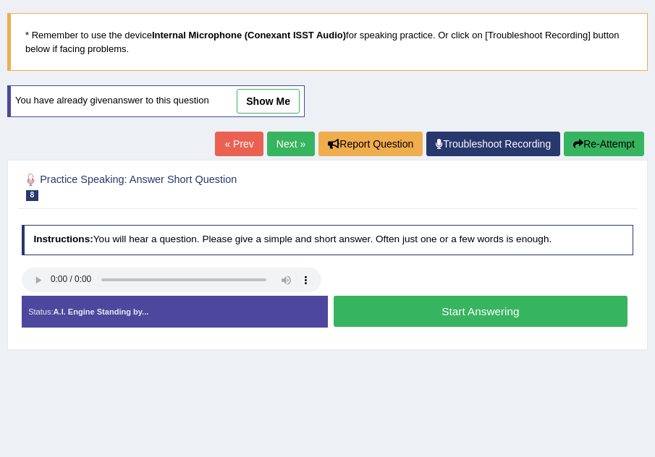
click at [451, 314] on button "Start Answering" at bounding box center [480, 311] width 294 height 31
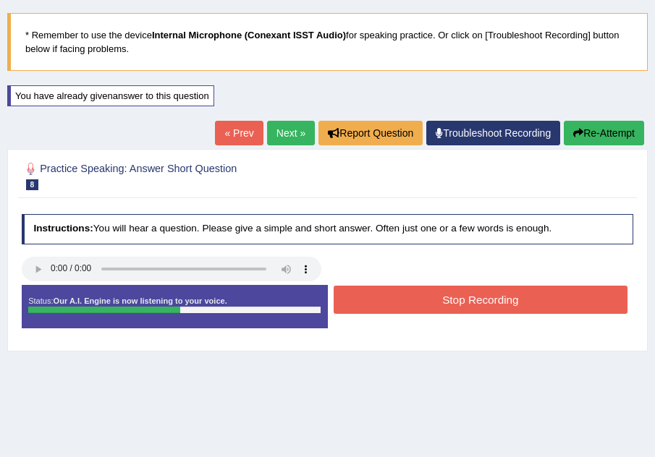
click at [383, 303] on button "Stop Recording" at bounding box center [480, 300] width 294 height 28
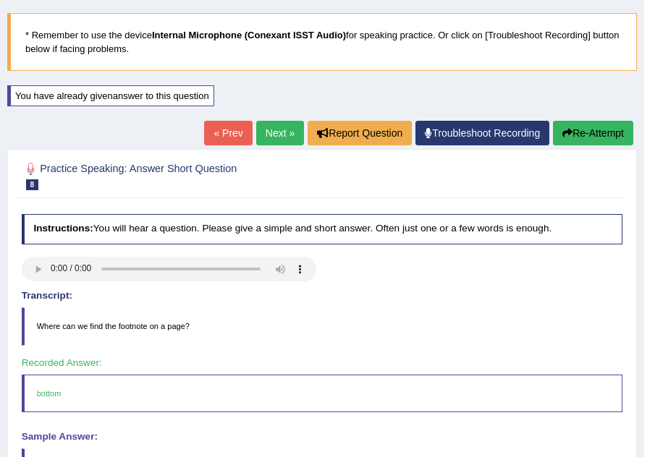
click at [294, 126] on link "Next »" at bounding box center [280, 133] width 48 height 25
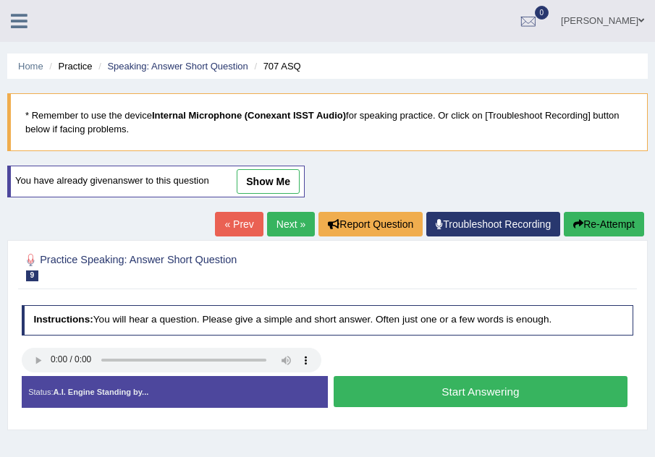
click at [278, 221] on link "Next »" at bounding box center [291, 224] width 48 height 25
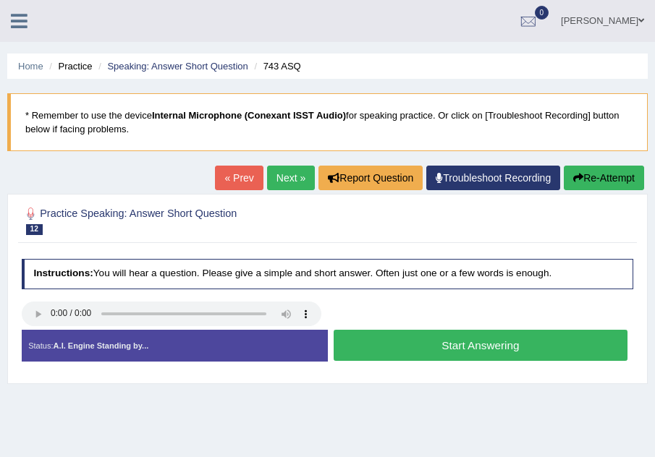
click at [392, 336] on button "Start Answering" at bounding box center [480, 345] width 294 height 31
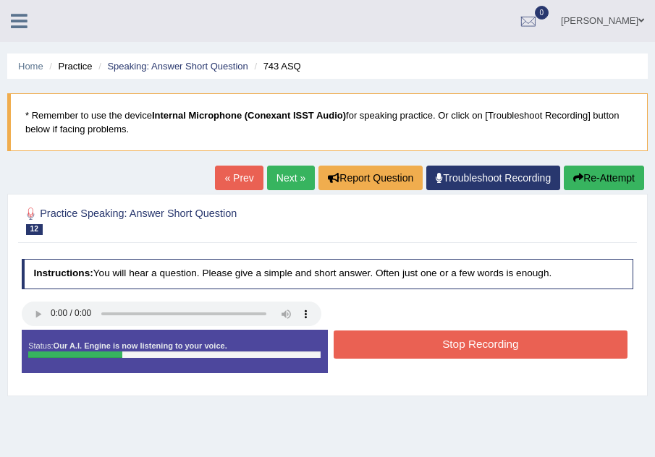
click at [392, 336] on button "Stop Recording" at bounding box center [480, 345] width 294 height 28
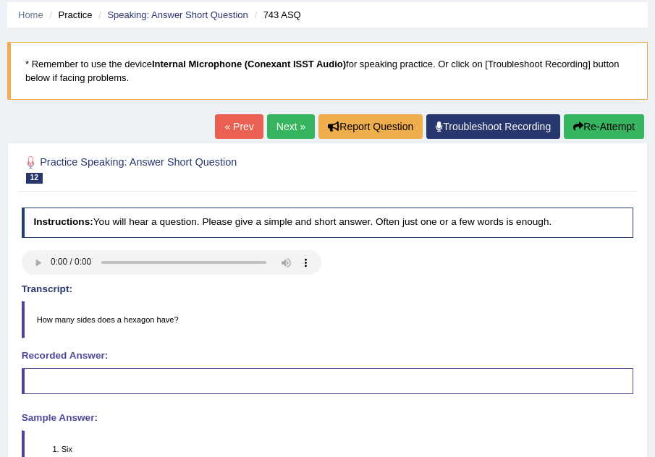
scroll to position [58, 0]
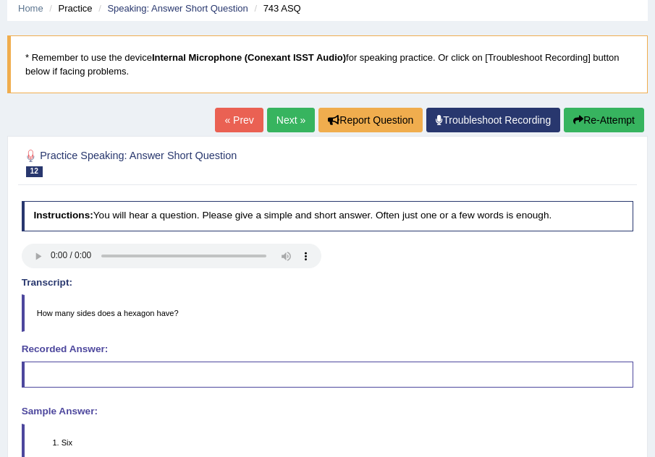
click at [286, 120] on link "Next »" at bounding box center [291, 120] width 48 height 25
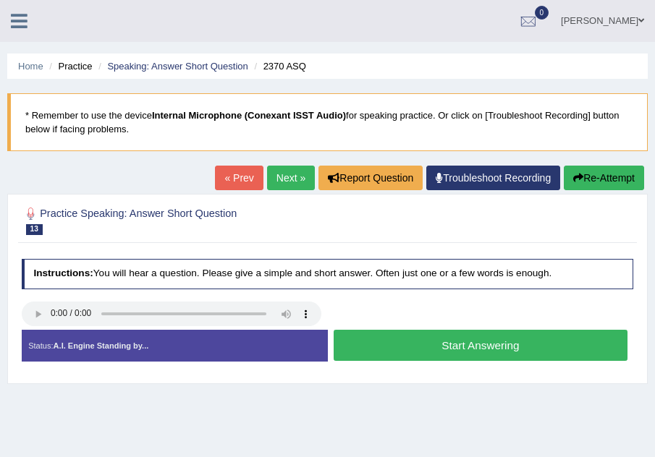
click at [428, 345] on button "Start Answering" at bounding box center [480, 345] width 294 height 31
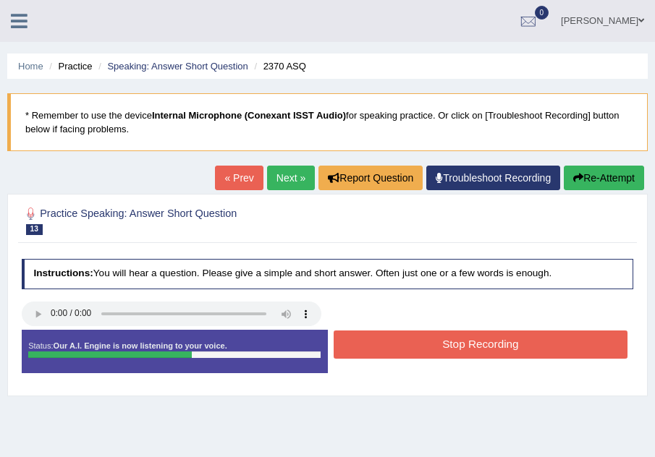
click at [428, 345] on button "Stop Recording" at bounding box center [480, 345] width 294 height 28
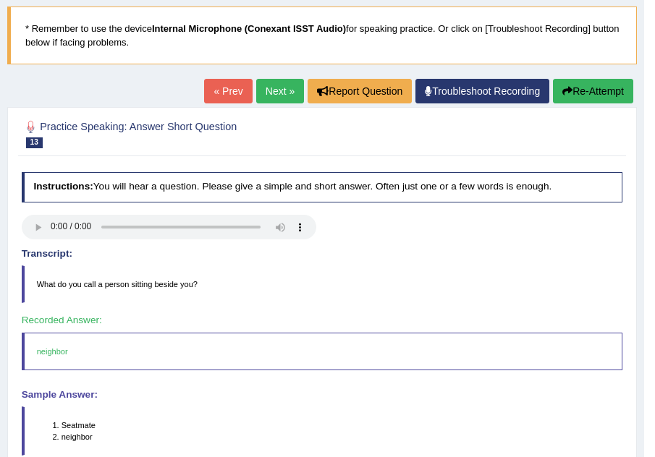
scroll to position [116, 0]
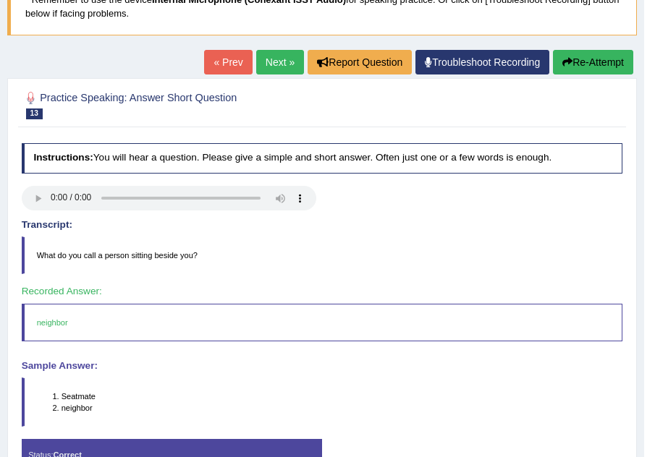
click at [273, 68] on link "Next »" at bounding box center [280, 62] width 48 height 25
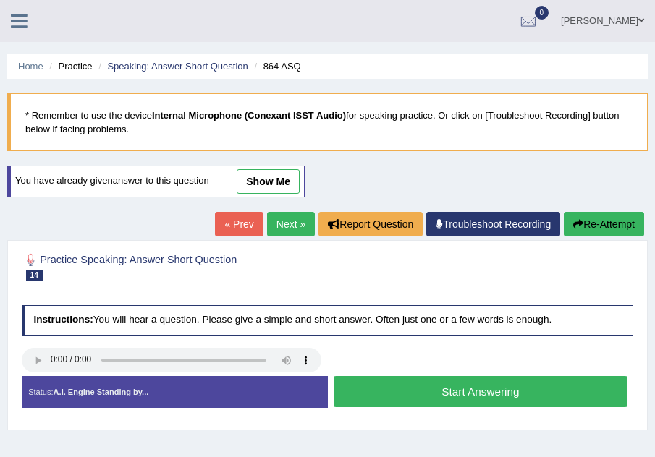
click at [280, 227] on link "Next »" at bounding box center [291, 224] width 48 height 25
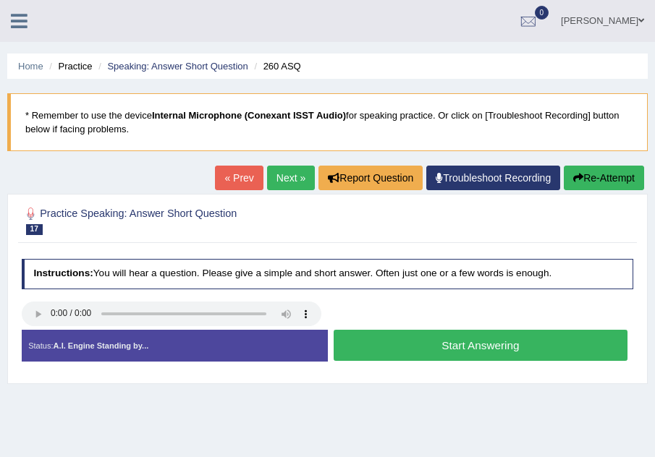
click at [408, 337] on button "Start Answering" at bounding box center [480, 345] width 294 height 31
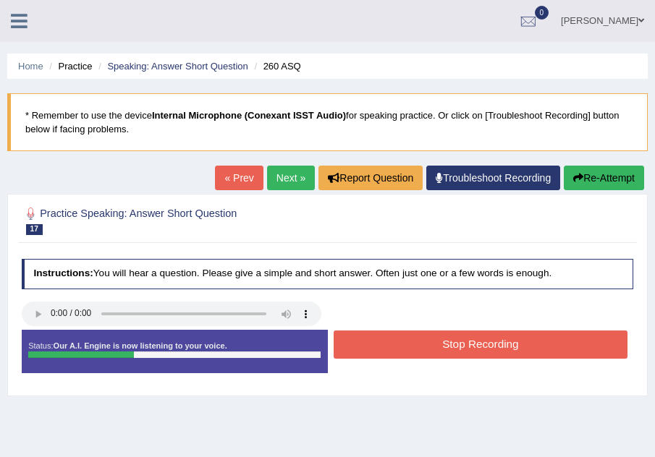
click at [408, 337] on button "Stop Recording" at bounding box center [480, 345] width 294 height 28
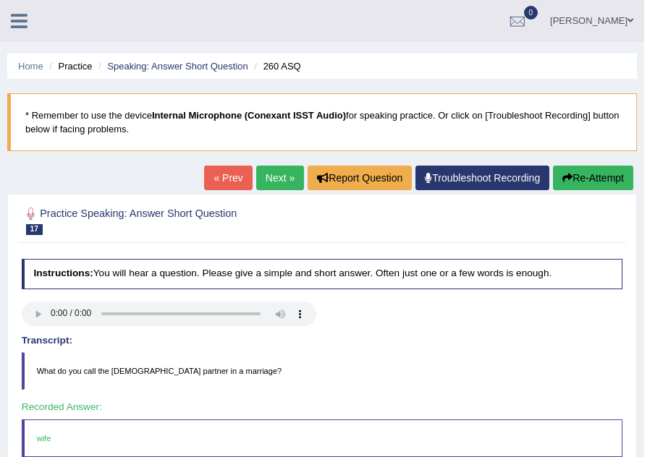
click at [282, 178] on link "Next »" at bounding box center [280, 178] width 48 height 25
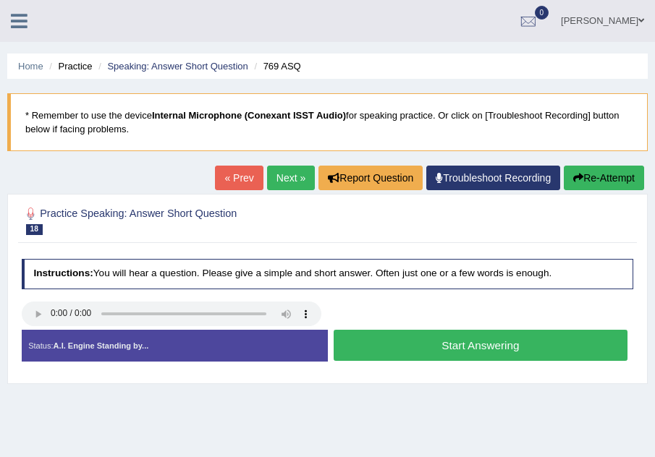
click at [376, 335] on button "Start Answering" at bounding box center [480, 345] width 294 height 31
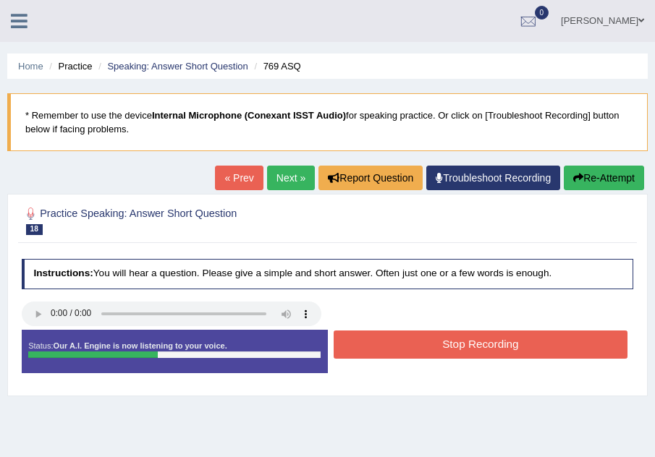
click at [351, 341] on button "Stop Recording" at bounding box center [480, 345] width 294 height 28
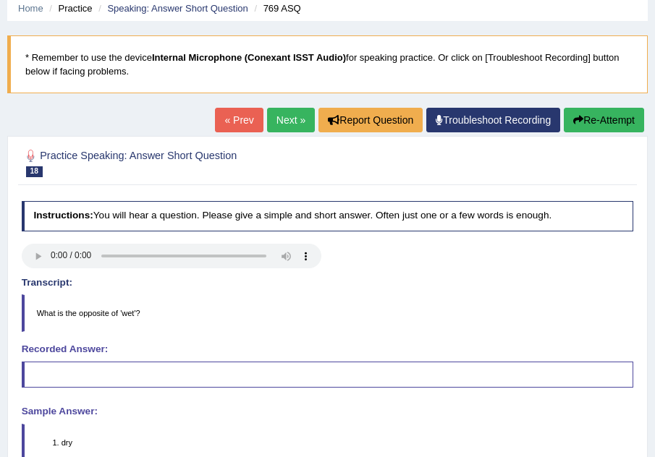
scroll to position [87, 0]
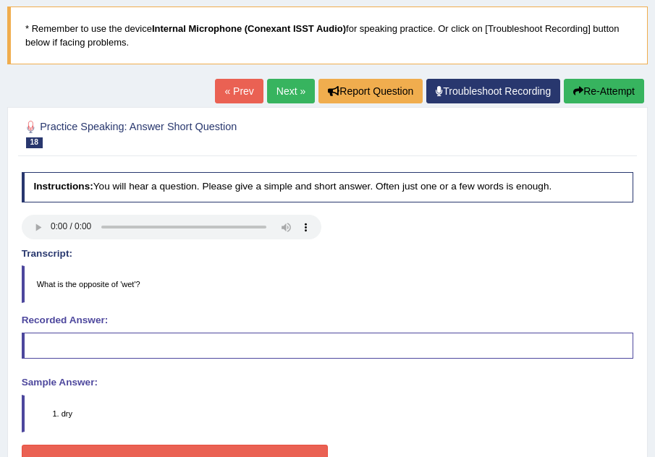
drag, startPoint x: 276, startPoint y: 289, endPoint x: 237, endPoint y: 276, distance: 41.4
click at [237, 276] on blockquote "What is the opposite of 'wet'?" at bounding box center [328, 284] width 612 height 38
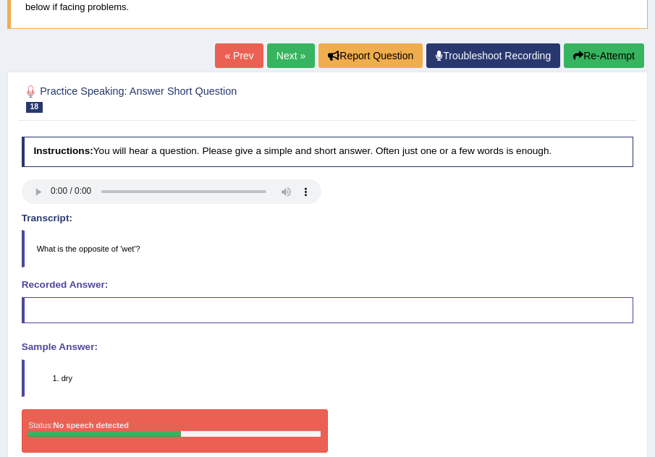
scroll to position [145, 0]
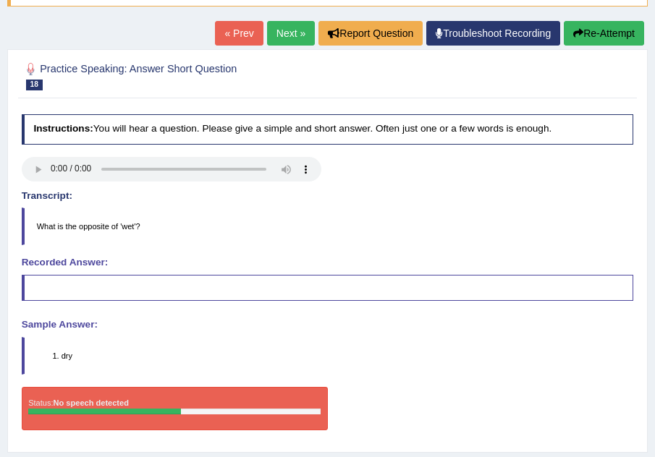
click at [617, 31] on button "Re-Attempt" at bounding box center [603, 33] width 80 height 25
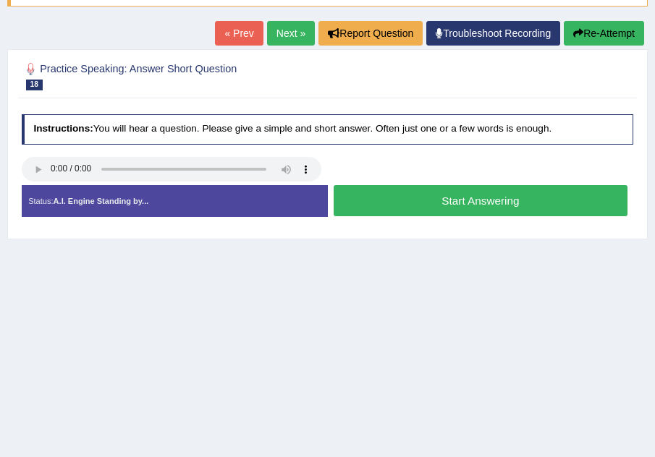
click at [396, 199] on button "Start Answering" at bounding box center [480, 200] width 294 height 31
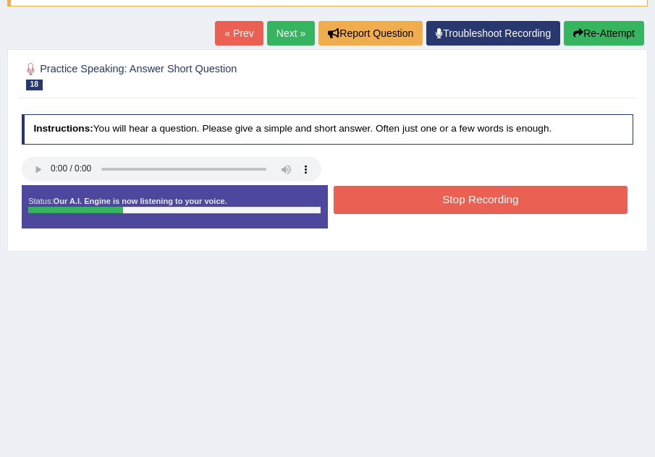
click at [396, 199] on button "Stop Recording" at bounding box center [480, 200] width 294 height 28
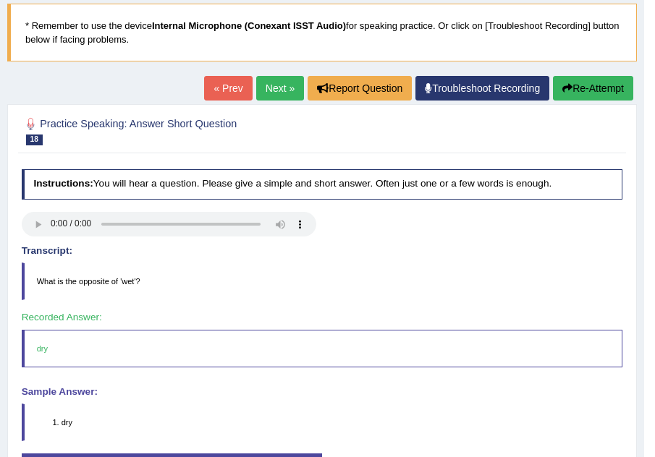
scroll to position [87, 0]
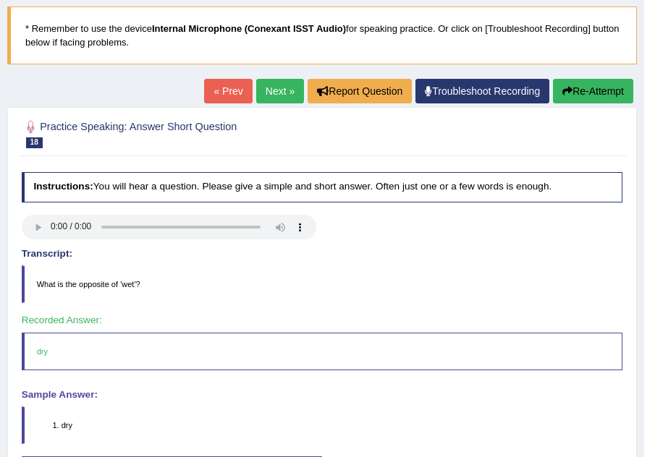
click at [273, 85] on link "Next »" at bounding box center [280, 91] width 48 height 25
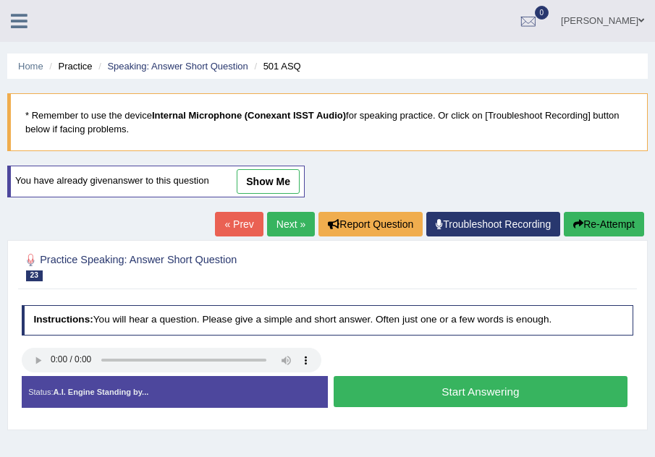
drag, startPoint x: 0, startPoint y: 0, endPoint x: 297, endPoint y: 227, distance: 373.5
click at [297, 227] on link "Next »" at bounding box center [291, 224] width 48 height 25
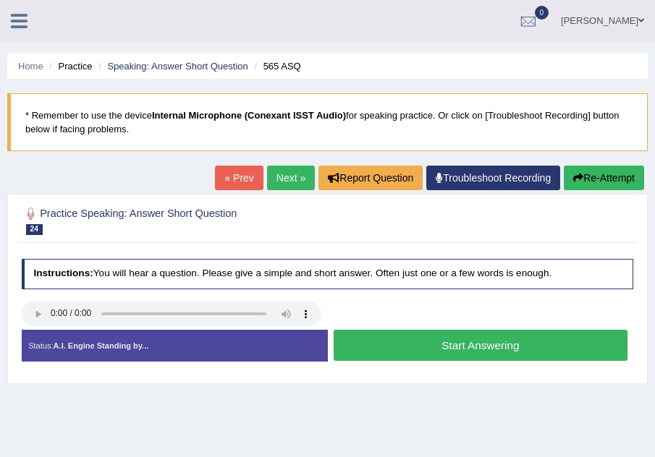
click at [220, 171] on link "« Prev" at bounding box center [239, 178] width 48 height 25
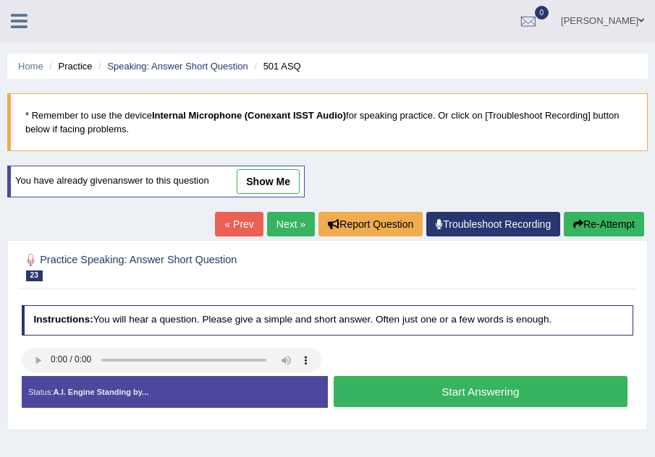
click at [277, 220] on link "Next »" at bounding box center [291, 224] width 48 height 25
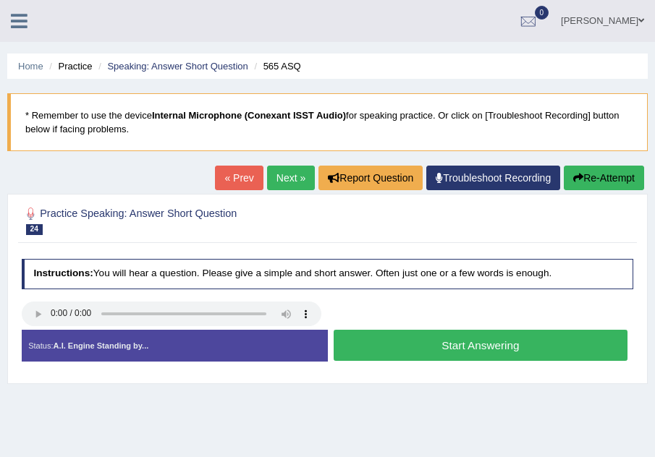
click at [394, 349] on button "Start Answering" at bounding box center [480, 345] width 294 height 31
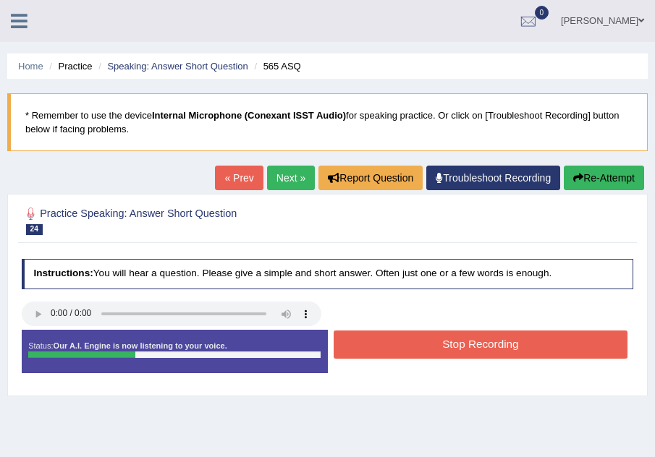
click at [394, 349] on button "Stop Recording" at bounding box center [480, 345] width 294 height 28
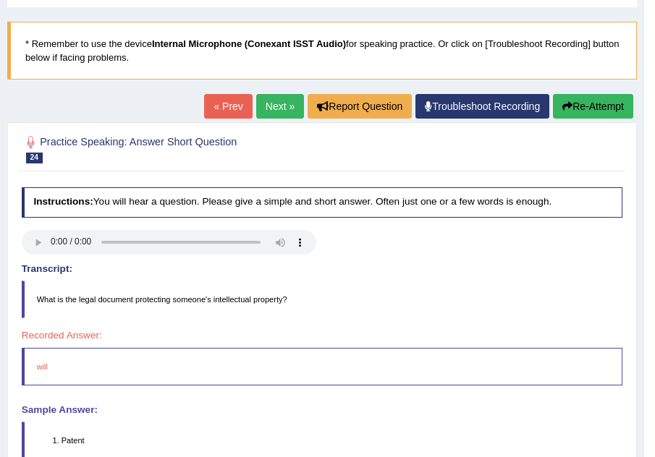
scroll to position [71, 0]
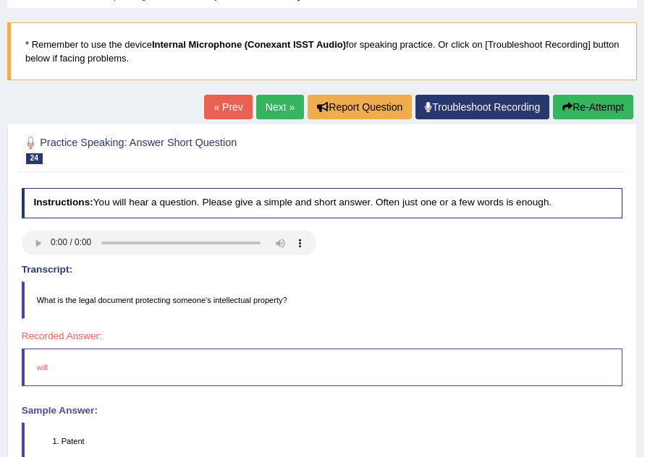
click at [286, 106] on link "Next »" at bounding box center [280, 107] width 48 height 25
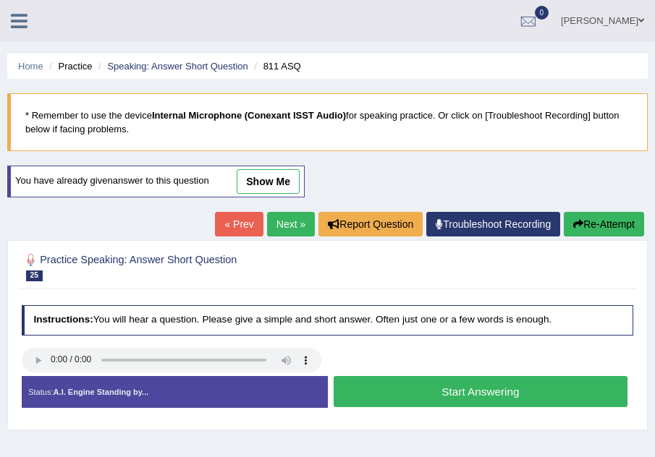
click at [287, 222] on link "Next »" at bounding box center [291, 224] width 48 height 25
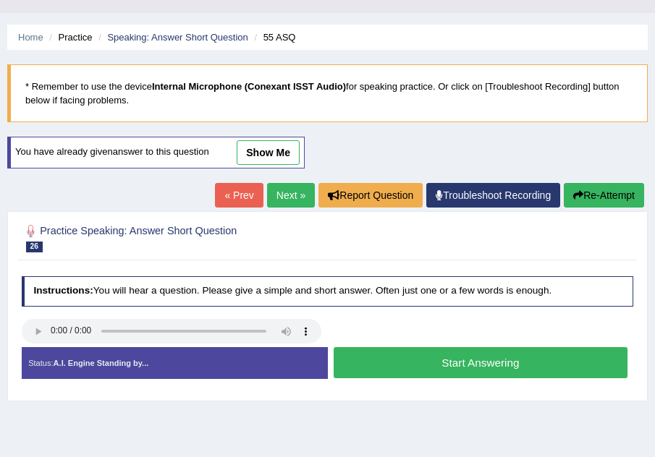
click at [284, 190] on link "Next »" at bounding box center [291, 195] width 48 height 25
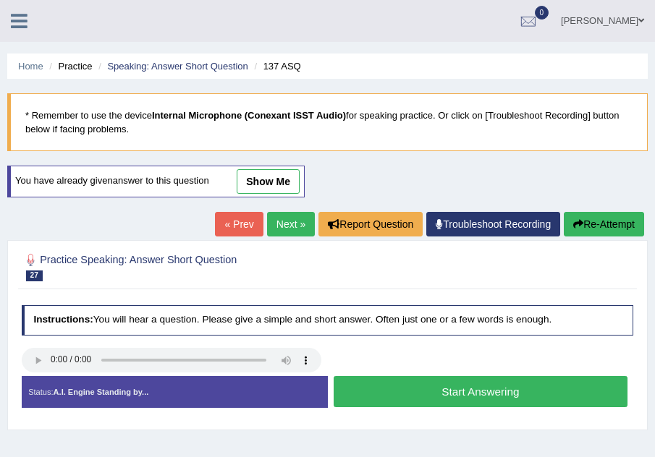
click at [281, 223] on link "Next »" at bounding box center [291, 224] width 48 height 25
click at [284, 217] on link "Next »" at bounding box center [291, 224] width 48 height 25
click at [278, 218] on link "Next »" at bounding box center [291, 224] width 48 height 25
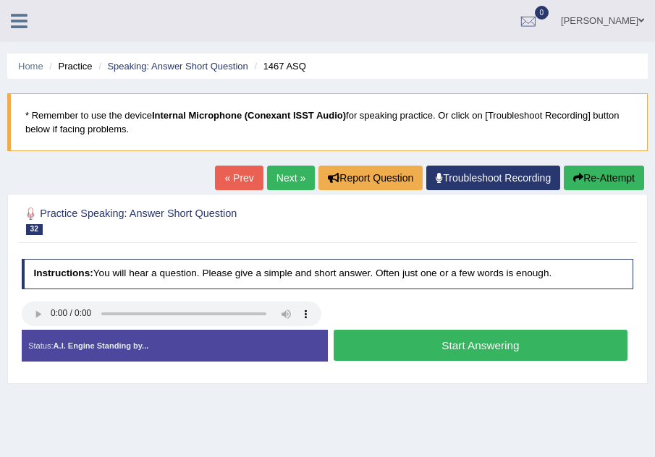
click at [388, 351] on button "Start Answering" at bounding box center [480, 345] width 294 height 31
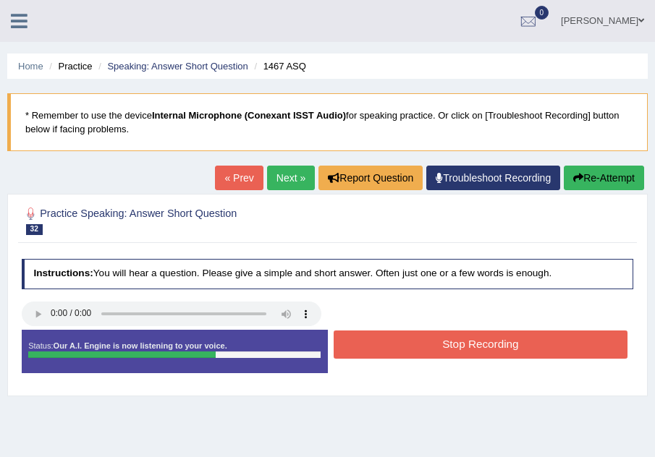
click at [388, 351] on button "Stop Recording" at bounding box center [480, 345] width 294 height 28
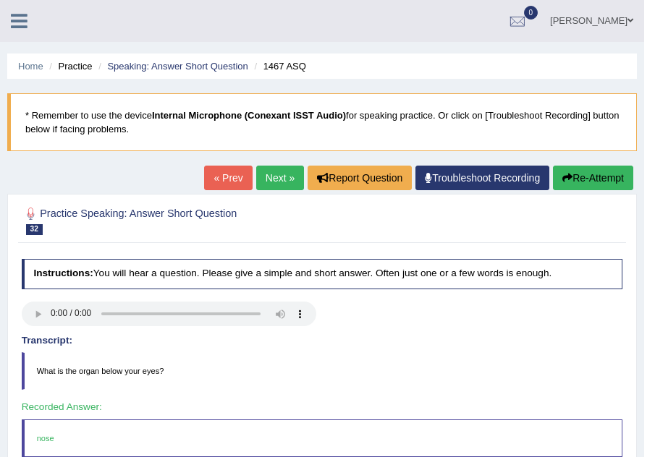
click at [285, 176] on div "Our A.I. Engine is working on your speech analysis! Please be patient. It may t…" at bounding box center [327, 228] width 655 height 457
click at [260, 173] on link "Next »" at bounding box center [280, 178] width 48 height 25
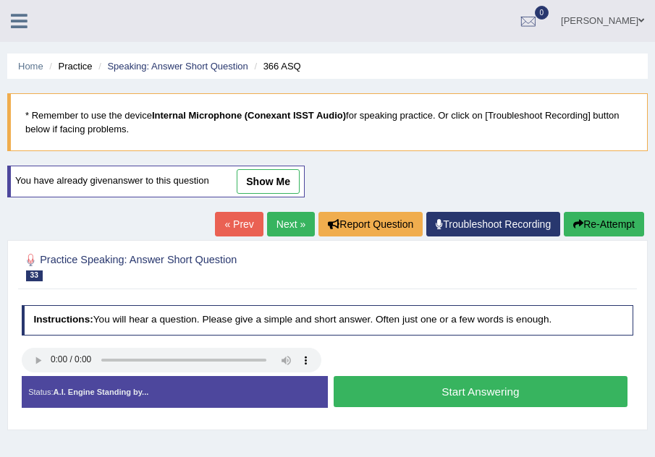
click at [283, 218] on link "Next »" at bounding box center [291, 224] width 48 height 25
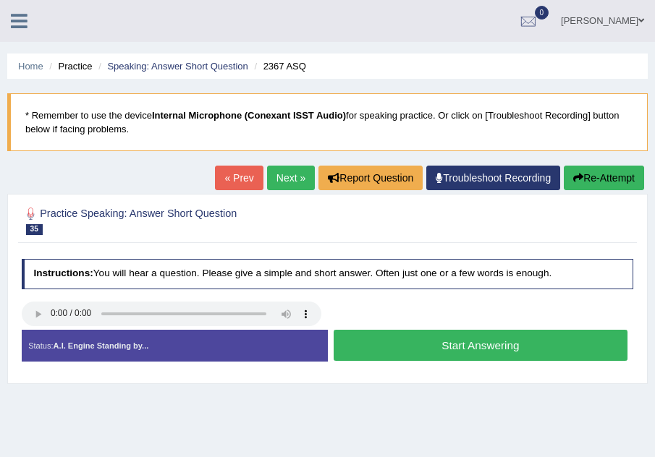
click at [372, 346] on button "Start Answering" at bounding box center [480, 345] width 294 height 31
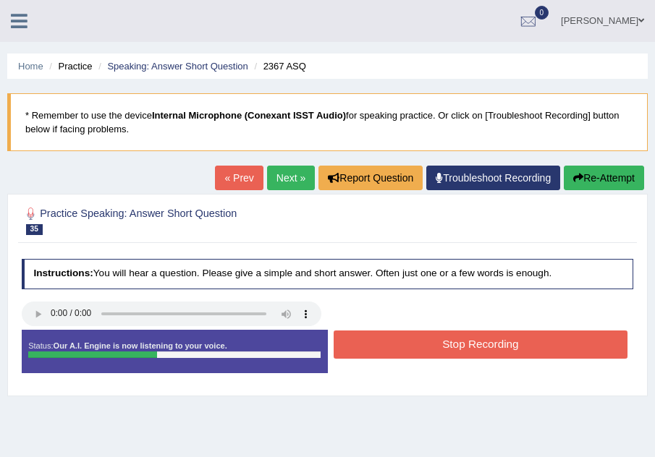
click at [372, 346] on button "Stop Recording" at bounding box center [480, 345] width 294 height 28
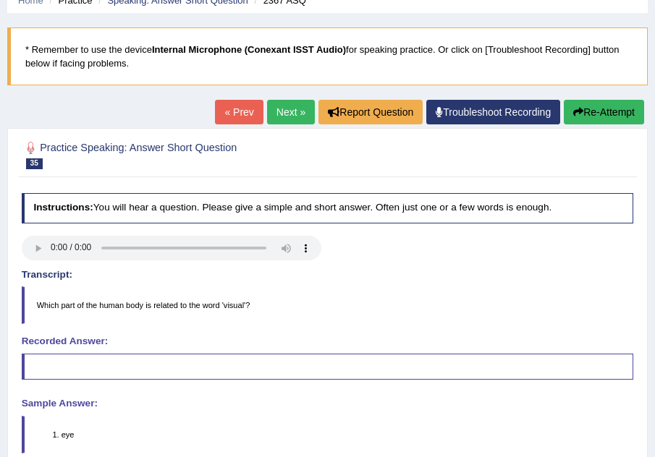
scroll to position [87, 0]
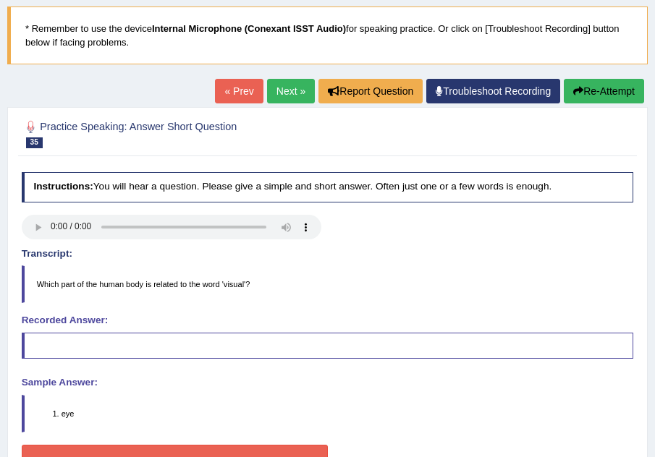
click at [595, 81] on button "Re-Attempt" at bounding box center [603, 91] width 80 height 25
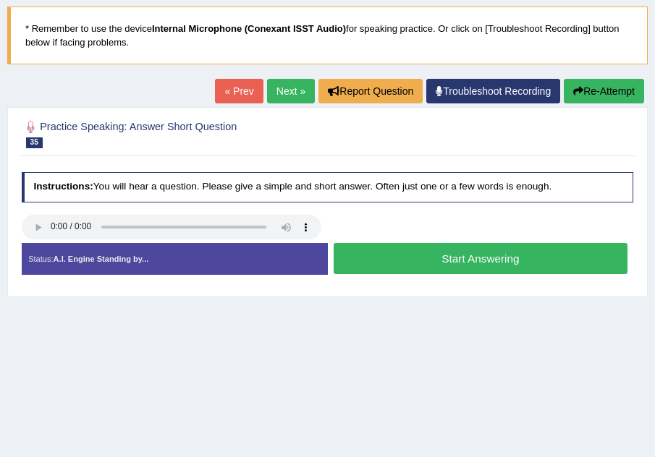
click at [395, 258] on button "Start Answering" at bounding box center [480, 258] width 294 height 31
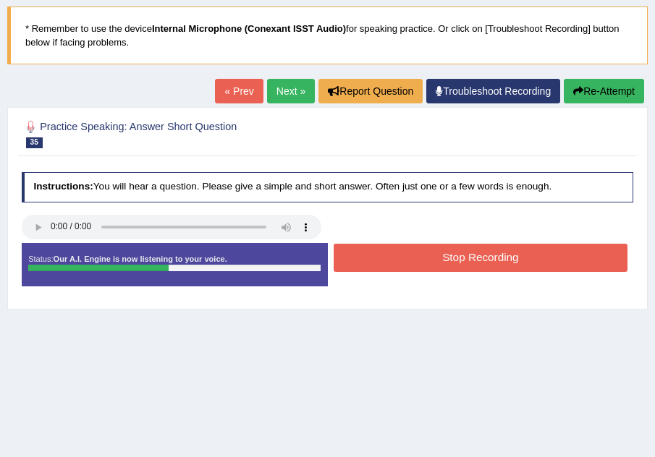
click at [395, 258] on button "Stop Recording" at bounding box center [480, 258] width 294 height 28
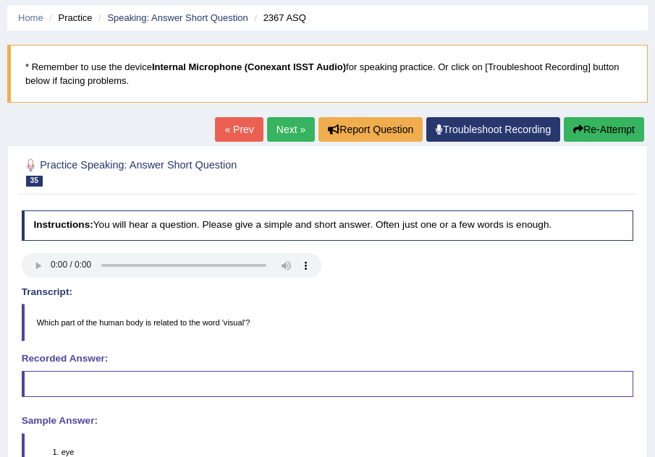
scroll to position [29, 0]
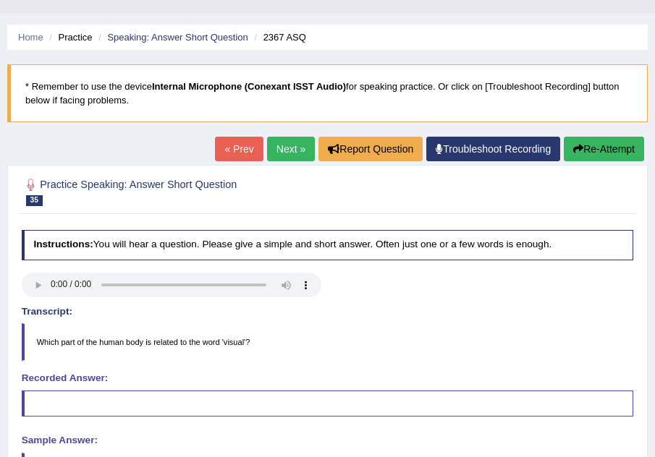
click at [610, 146] on button "Re-Attempt" at bounding box center [603, 149] width 80 height 25
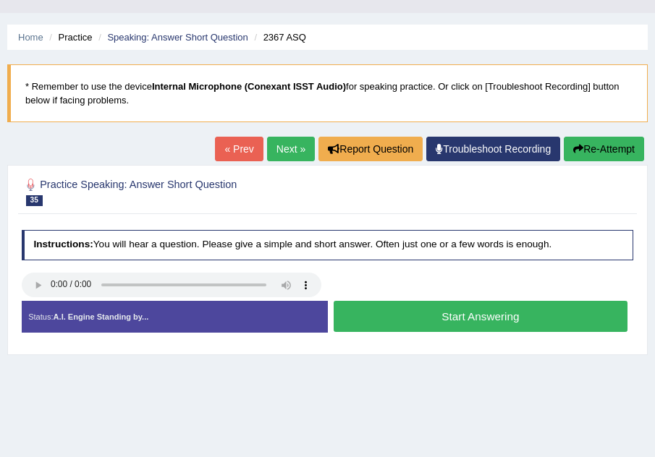
click at [386, 312] on button "Start Answering" at bounding box center [480, 316] width 294 height 31
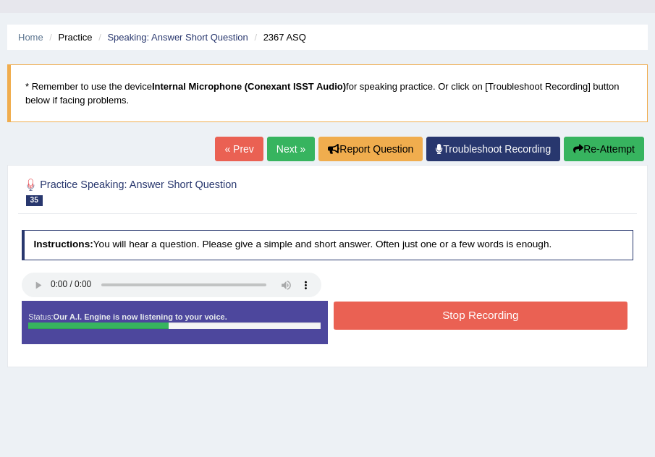
click at [386, 312] on button "Stop Recording" at bounding box center [480, 316] width 294 height 28
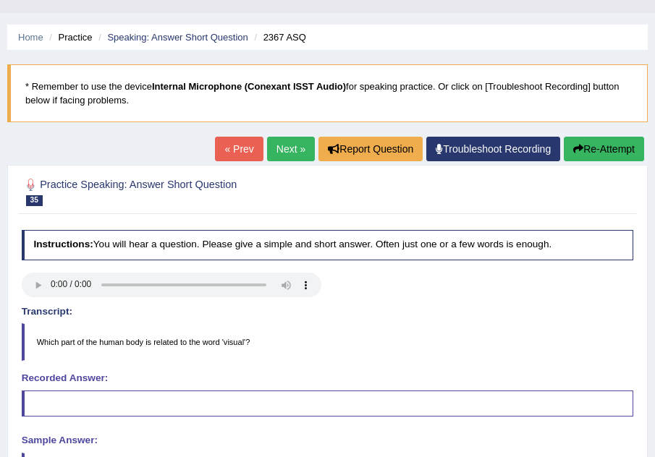
click at [286, 152] on link "Next »" at bounding box center [291, 149] width 48 height 25
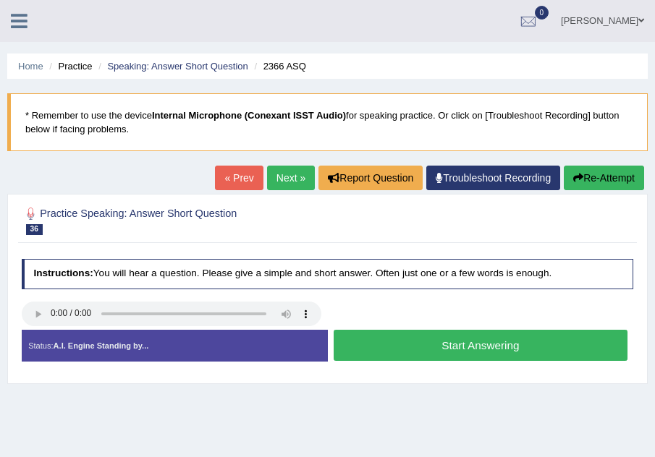
click at [422, 346] on button "Start Answering" at bounding box center [480, 345] width 294 height 31
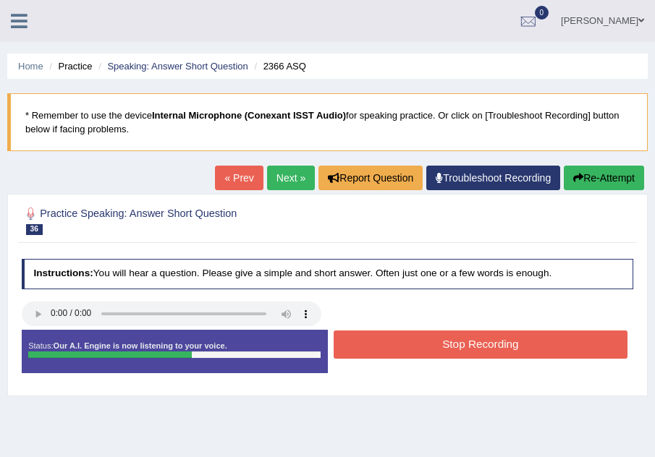
click at [422, 346] on button "Stop Recording" at bounding box center [480, 345] width 294 height 28
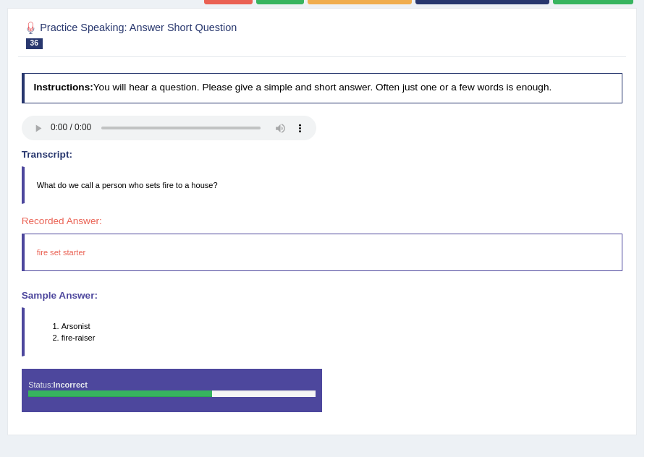
scroll to position [174, 0]
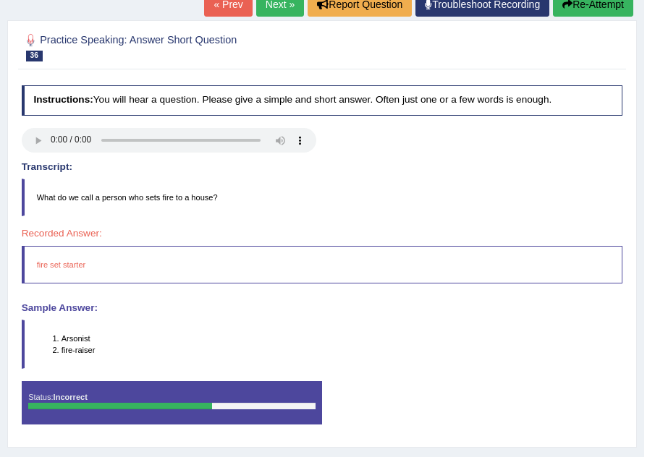
click at [614, 3] on button "Re-Attempt" at bounding box center [593, 4] width 80 height 25
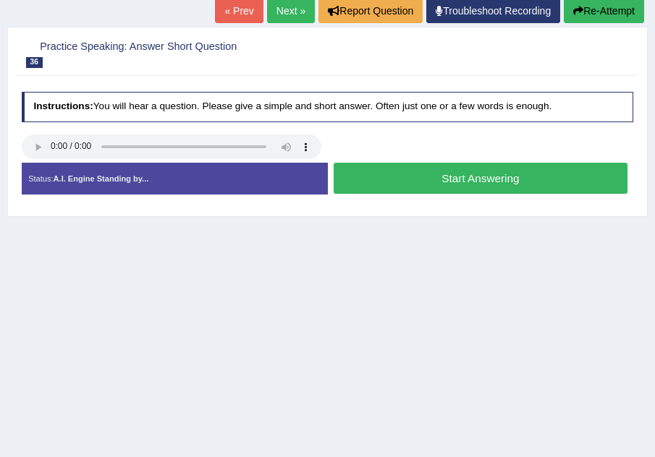
scroll to position [213, 0]
click at [451, 182] on button "Start Answering" at bounding box center [480, 178] width 294 height 31
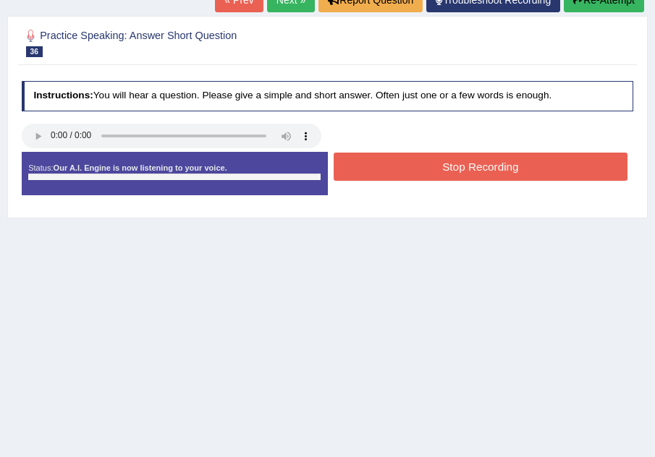
scroll to position [203, 0]
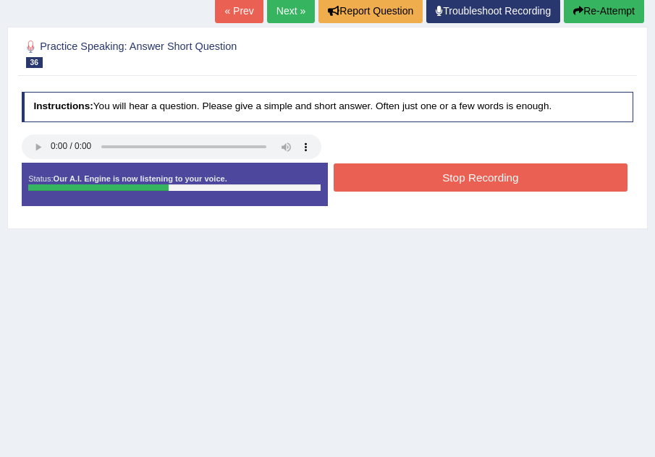
click at [451, 182] on button "Stop Recording" at bounding box center [480, 177] width 294 height 28
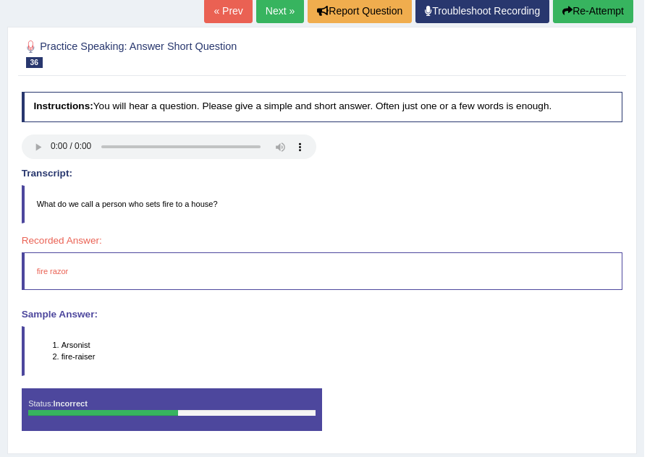
click at [574, 14] on button "Re-Attempt" at bounding box center [593, 11] width 80 height 25
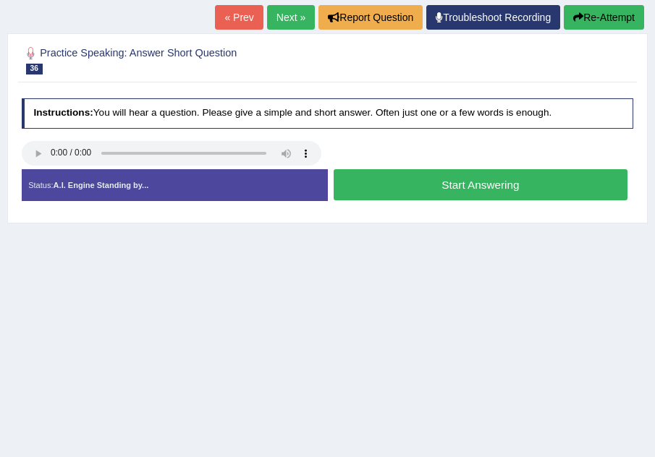
click at [396, 182] on button "Start Answering" at bounding box center [480, 184] width 294 height 31
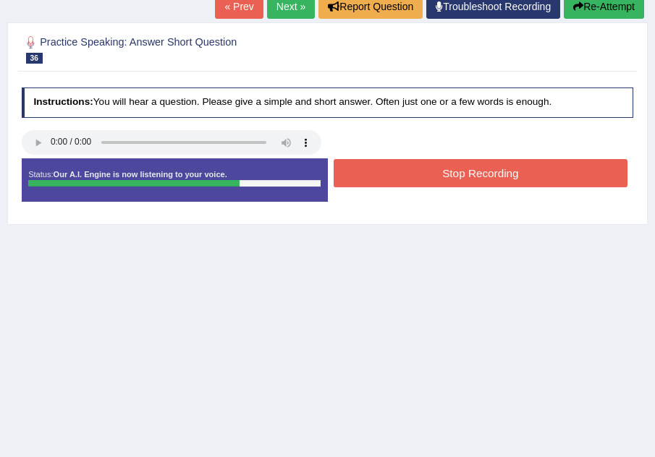
click at [421, 176] on button "Stop Recording" at bounding box center [480, 173] width 294 height 28
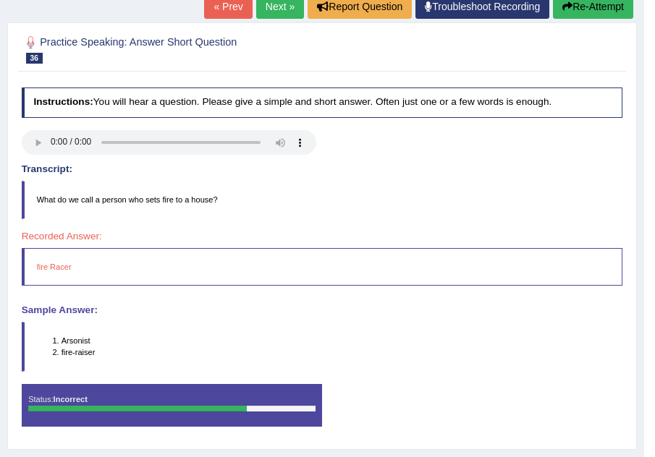
click at [589, 10] on button "Re-Attempt" at bounding box center [593, 6] width 80 height 25
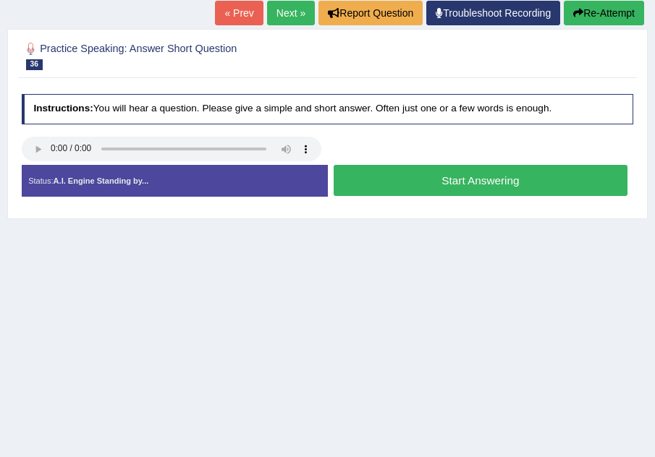
click at [420, 177] on button "Start Answering" at bounding box center [480, 180] width 294 height 31
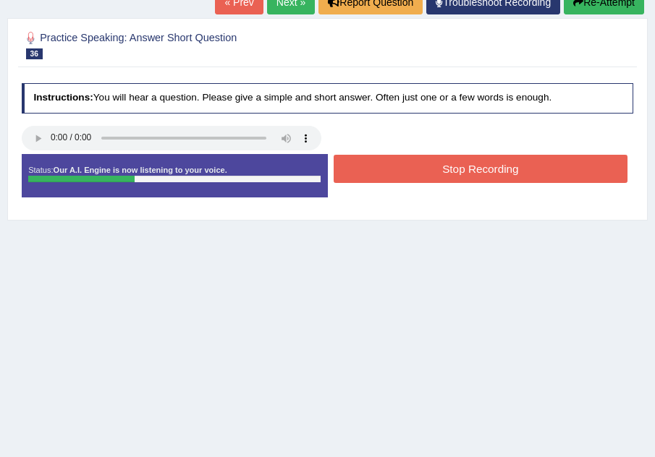
click at [420, 177] on button "Stop Recording" at bounding box center [480, 169] width 294 height 28
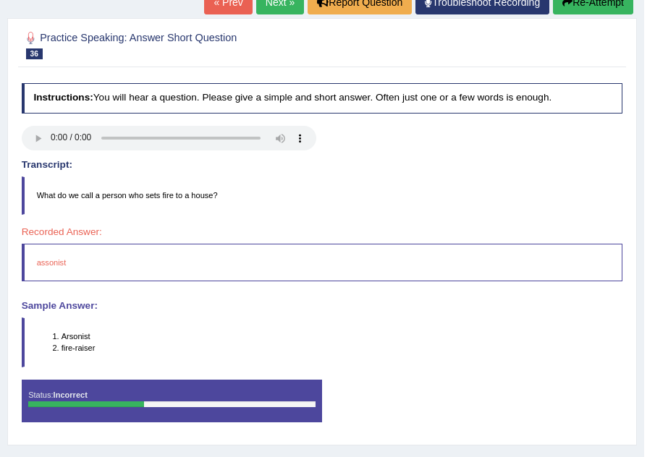
click at [270, 4] on link "Next »" at bounding box center [280, 2] width 48 height 25
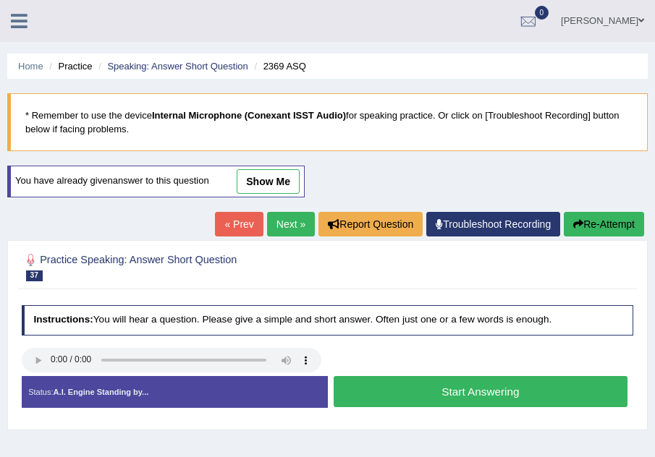
click at [270, 183] on link "show me" at bounding box center [268, 181] width 63 height 25
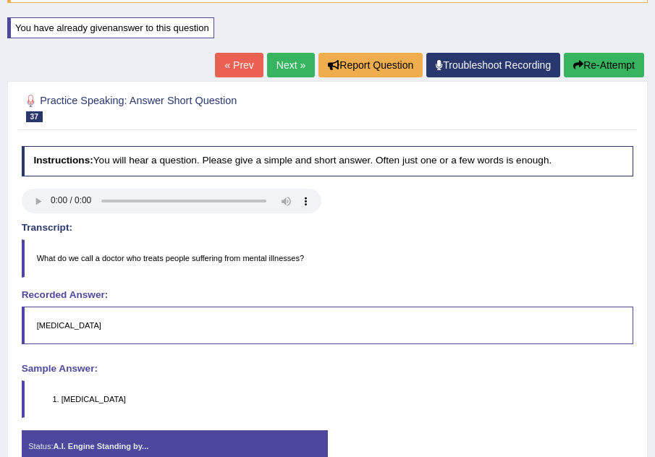
scroll to position [145, 0]
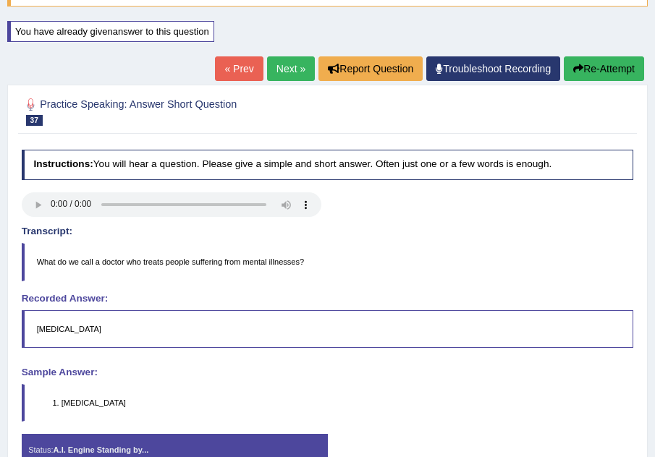
click at [285, 67] on link "Next »" at bounding box center [291, 68] width 48 height 25
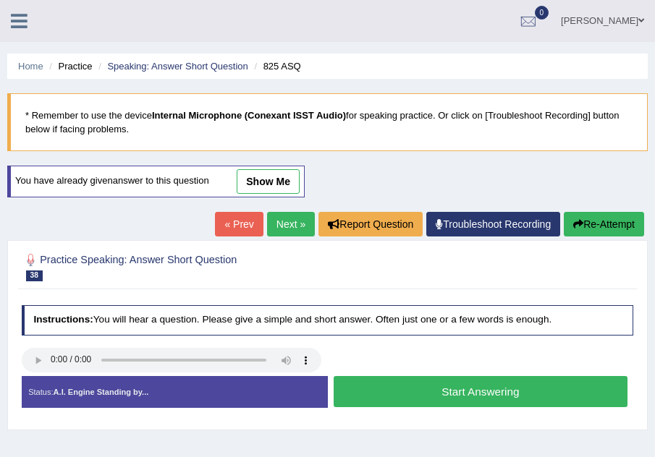
click at [285, 67] on li "825 ASQ" at bounding box center [275, 66] width 50 height 14
click at [278, 178] on link "show me" at bounding box center [268, 181] width 63 height 25
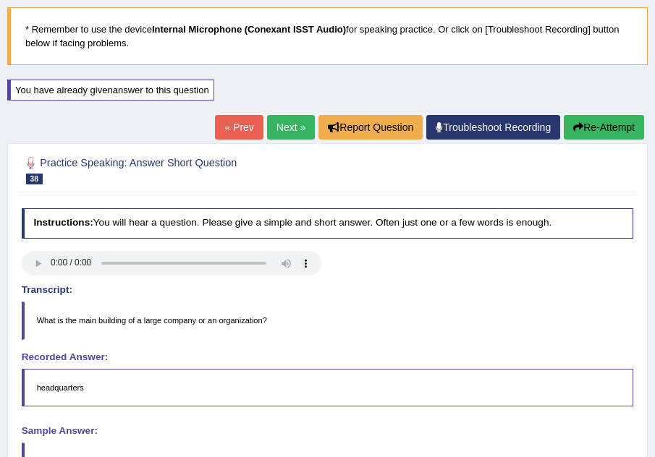
scroll to position [87, 0]
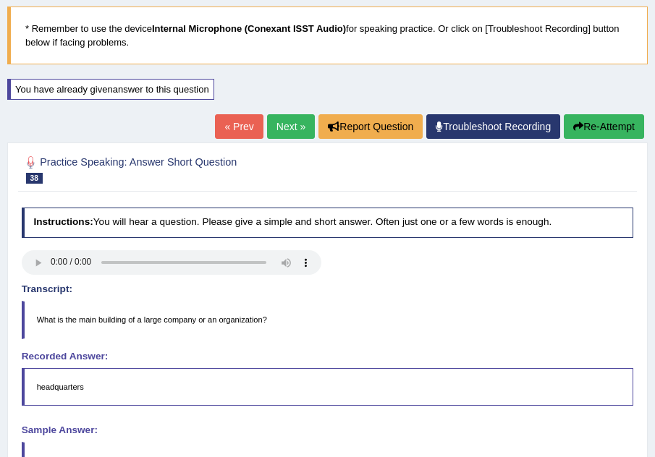
click at [278, 131] on link "Next »" at bounding box center [291, 126] width 48 height 25
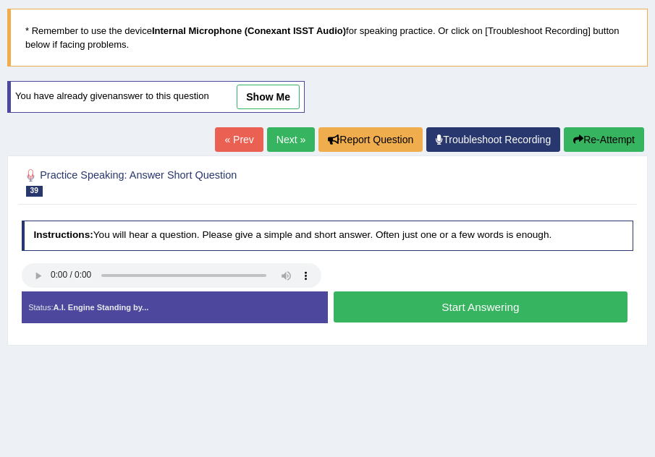
scroll to position [87, 0]
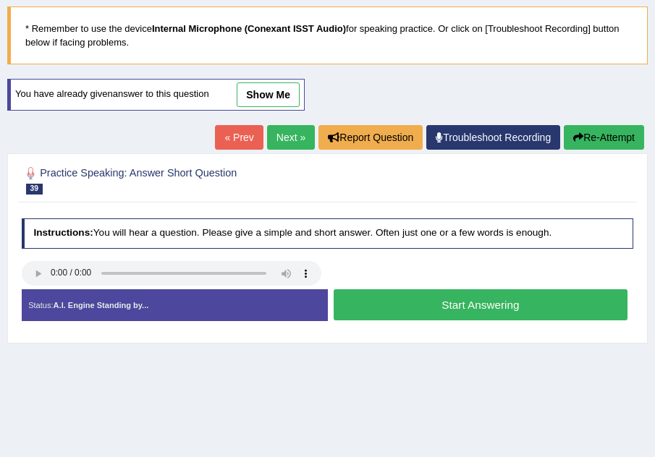
click at [274, 138] on link "Next »" at bounding box center [291, 137] width 48 height 25
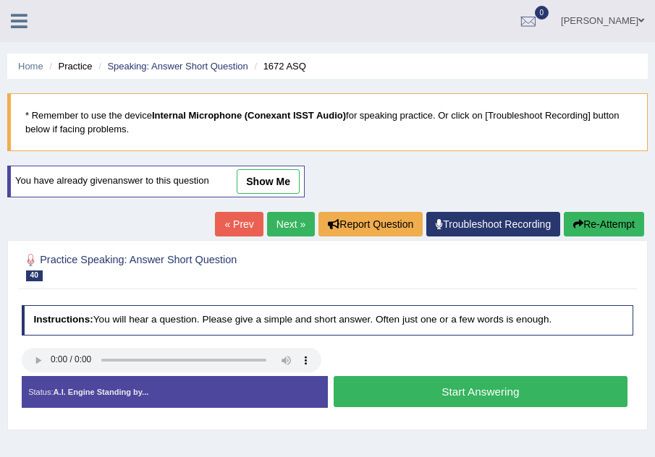
click at [289, 226] on link "Next »" at bounding box center [291, 224] width 48 height 25
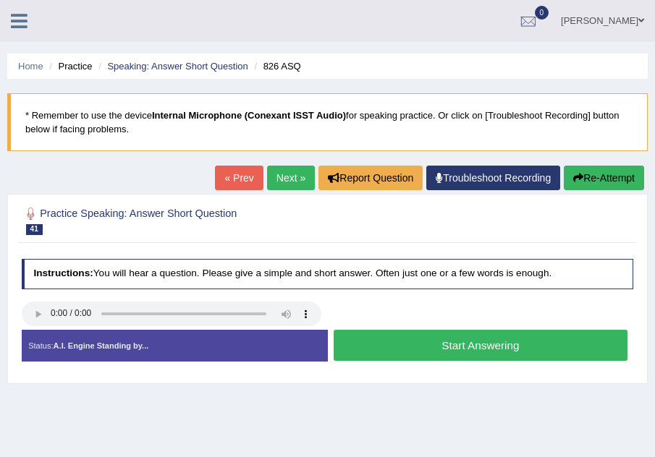
click at [395, 347] on button "Start Answering" at bounding box center [480, 345] width 294 height 31
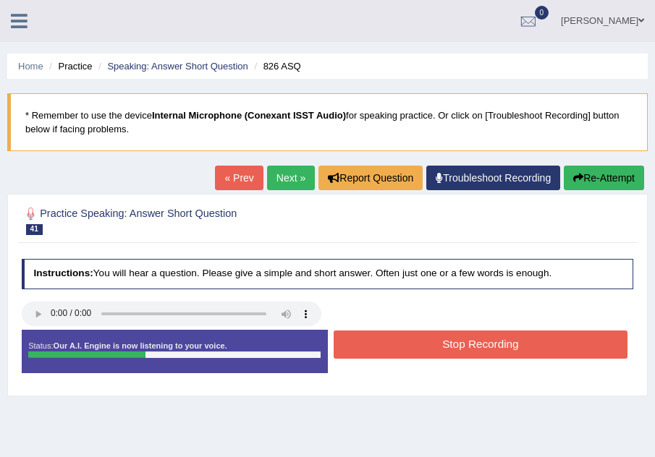
click at [395, 347] on button "Stop Recording" at bounding box center [480, 345] width 294 height 28
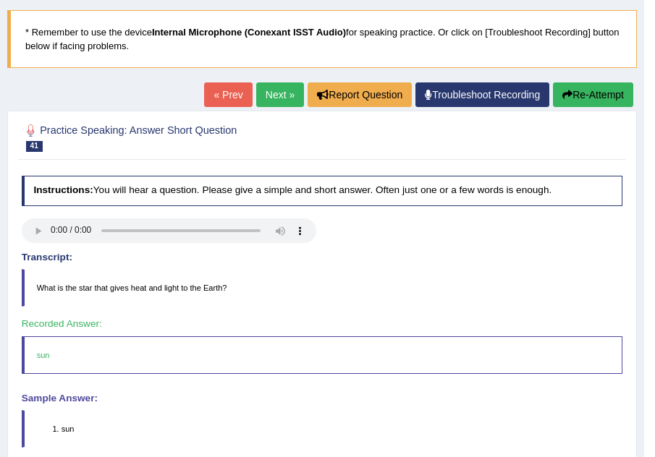
scroll to position [58, 0]
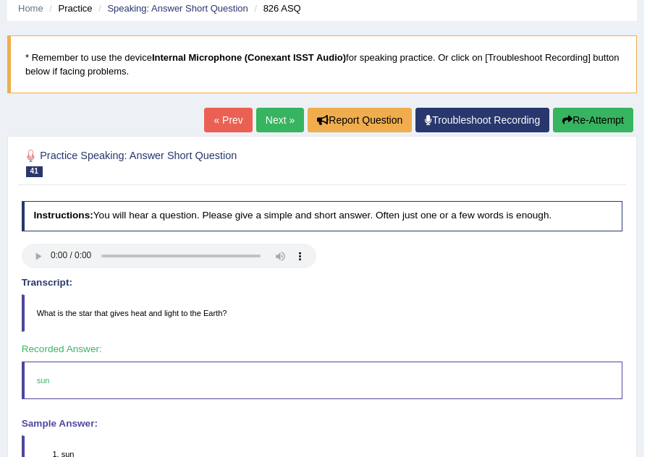
click at [279, 122] on link "Next »" at bounding box center [280, 120] width 48 height 25
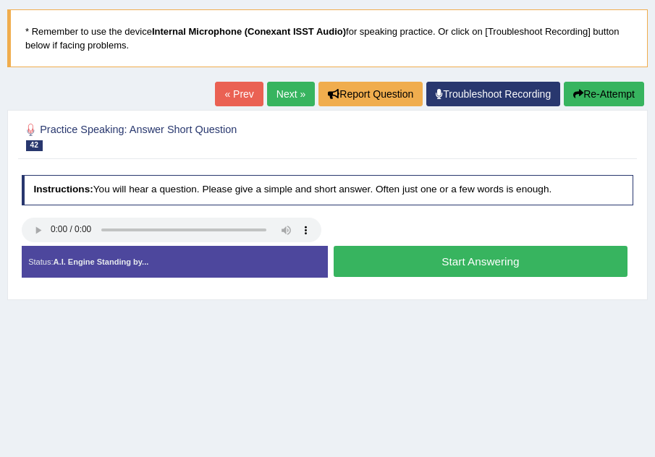
scroll to position [87, 0]
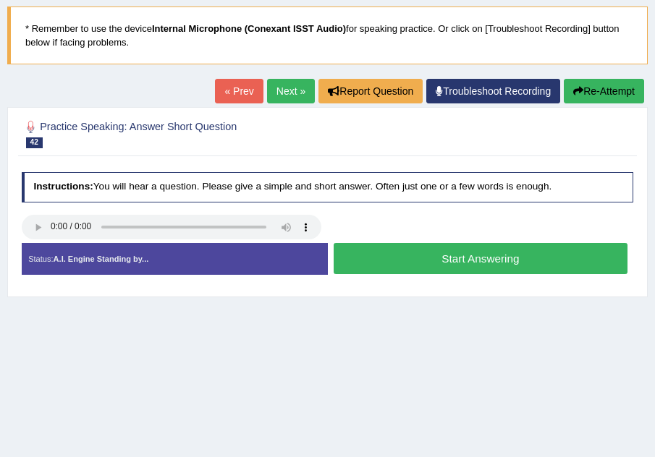
click at [375, 255] on button "Start Answering" at bounding box center [480, 258] width 294 height 31
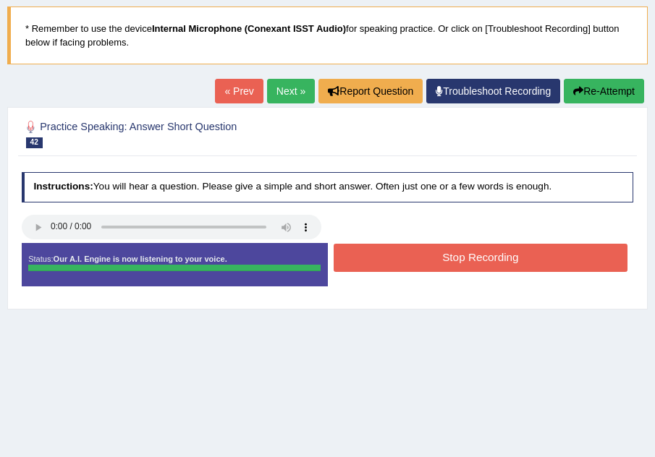
click at [375, 255] on div "Instructions: You will hear a question. Please give a simple and short answer. …" at bounding box center [327, 234] width 618 height 137
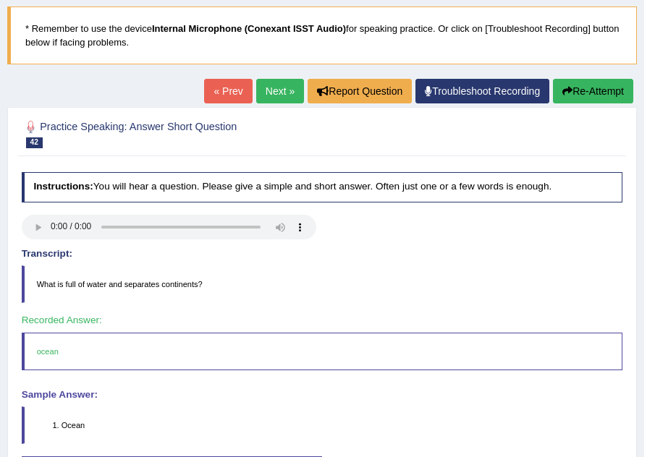
click at [273, 93] on link "Next »" at bounding box center [280, 91] width 48 height 25
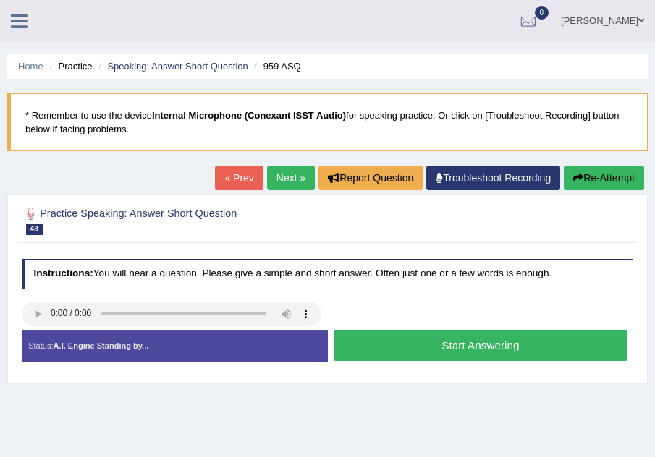
click at [385, 343] on button "Start Answering" at bounding box center [480, 345] width 294 height 31
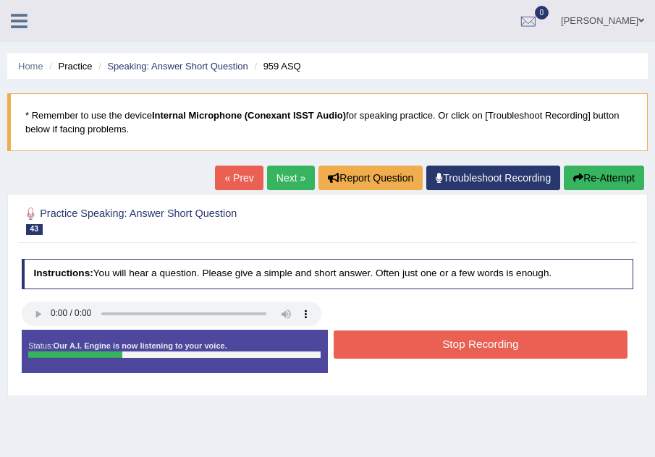
click at [385, 343] on button "Stop Recording" at bounding box center [480, 345] width 294 height 28
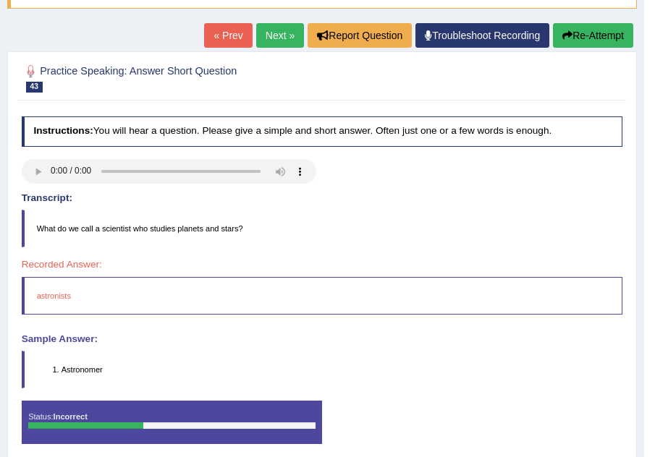
scroll to position [145, 0]
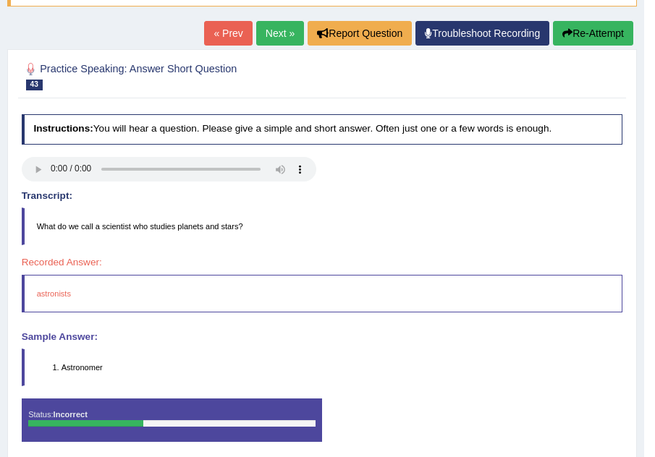
click at [600, 36] on button "Re-Attempt" at bounding box center [593, 33] width 80 height 25
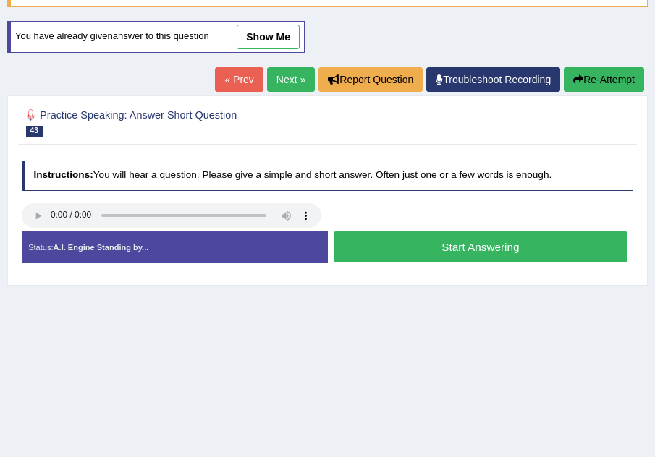
click at [470, 247] on button "Start Answering" at bounding box center [480, 246] width 294 height 31
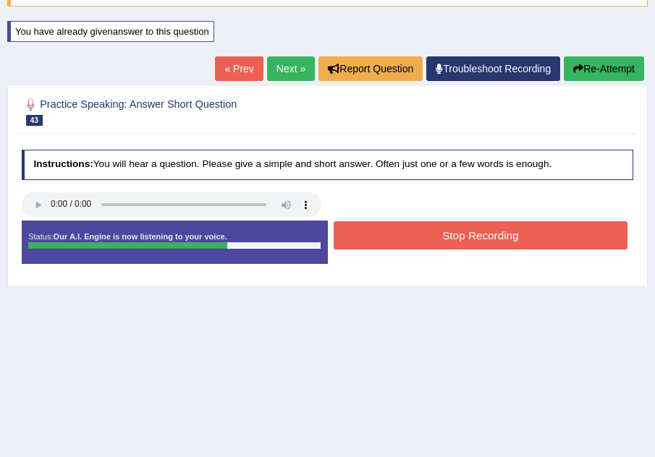
click at [471, 238] on button "Stop Recording" at bounding box center [480, 235] width 294 height 28
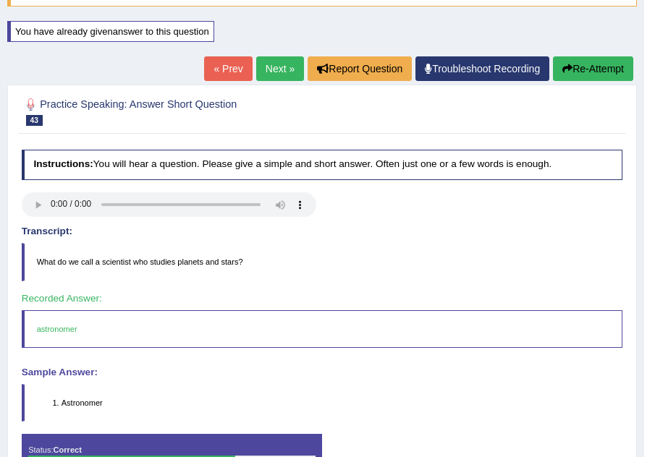
click at [276, 67] on link "Next »" at bounding box center [280, 68] width 48 height 25
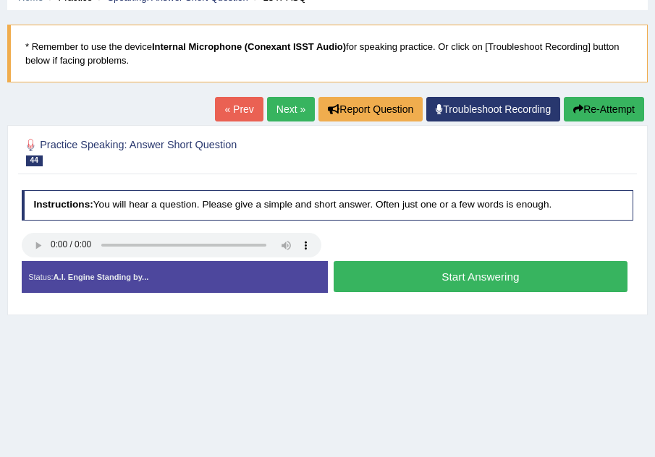
scroll to position [87, 0]
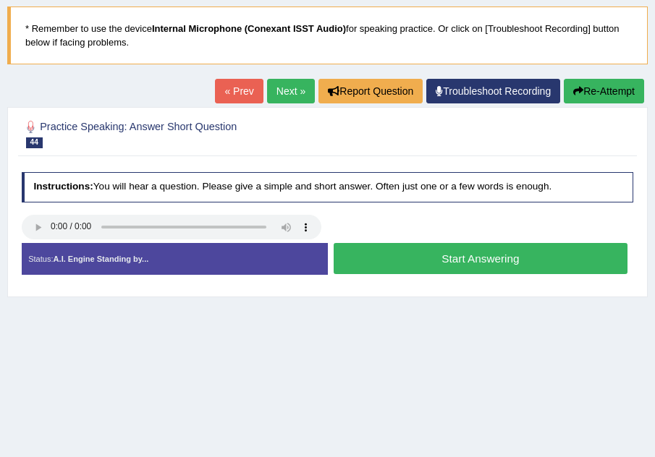
click at [398, 265] on button "Start Answering" at bounding box center [480, 258] width 294 height 31
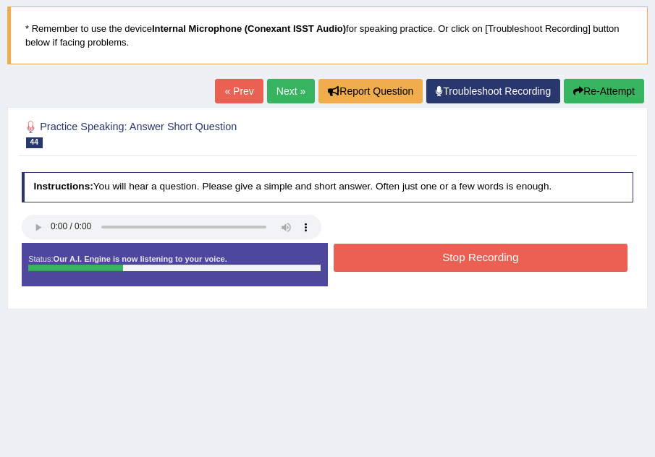
click at [398, 265] on button "Stop Recording" at bounding box center [480, 258] width 294 height 28
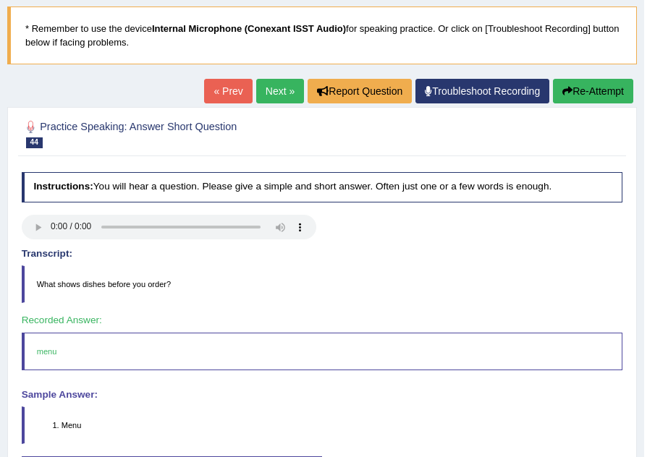
click at [284, 95] on link "Next »" at bounding box center [280, 91] width 48 height 25
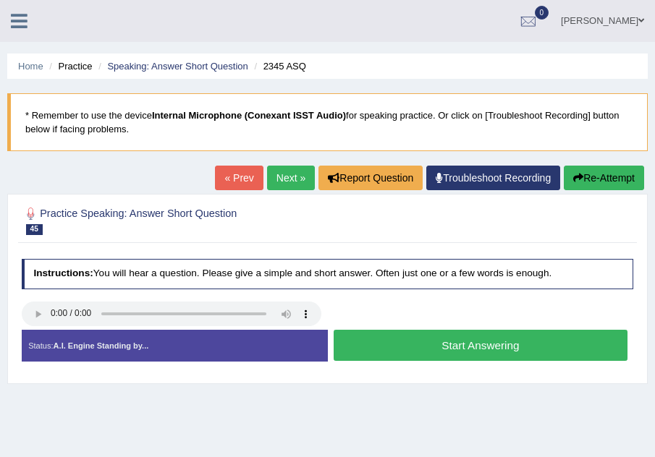
click at [421, 350] on button "Start Answering" at bounding box center [480, 345] width 294 height 31
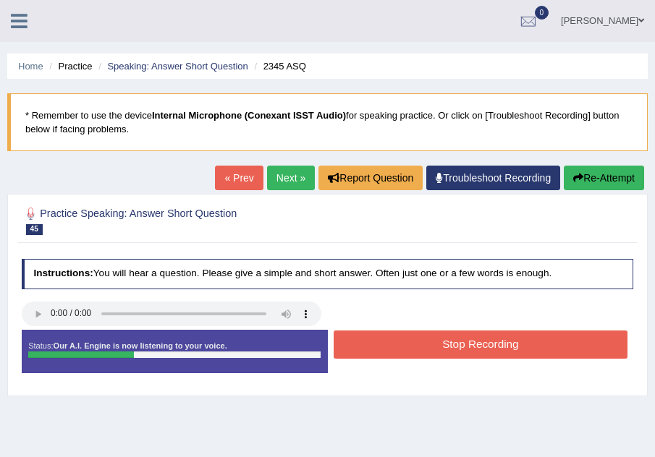
click at [421, 350] on button "Stop Recording" at bounding box center [480, 345] width 294 height 28
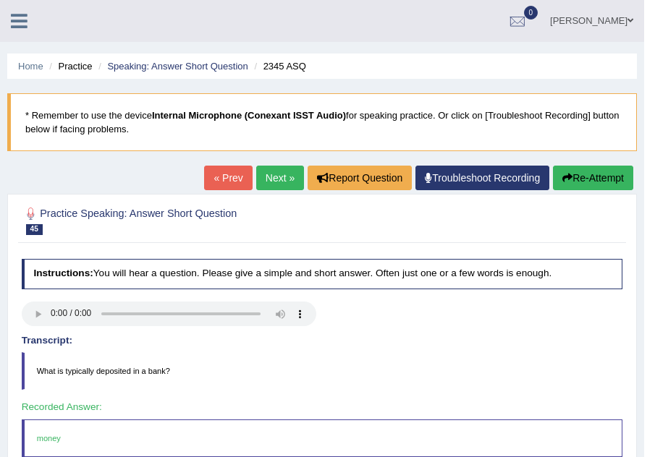
click at [271, 175] on link "Next »" at bounding box center [280, 178] width 48 height 25
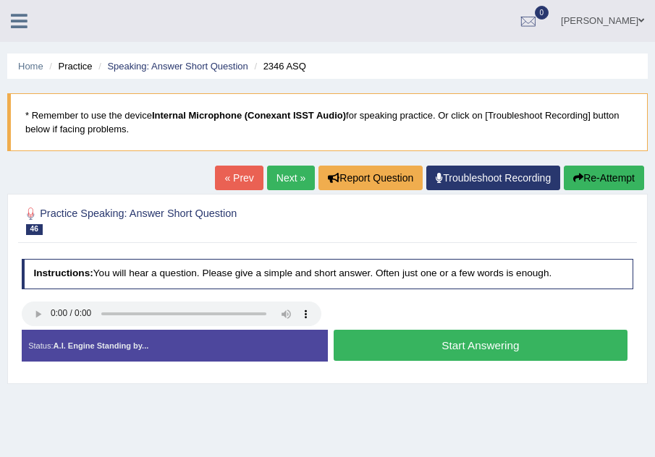
click at [389, 340] on button "Start Answering" at bounding box center [480, 345] width 294 height 31
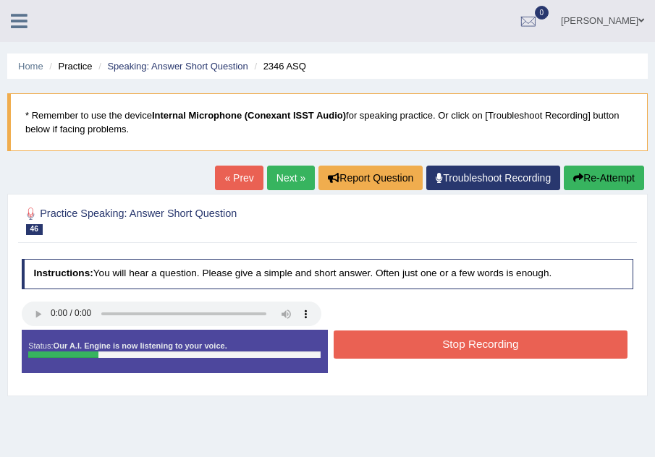
click at [389, 340] on button "Stop Recording" at bounding box center [480, 345] width 294 height 28
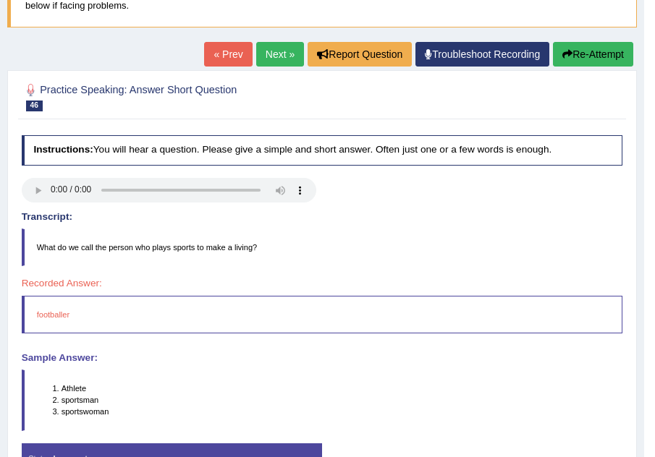
scroll to position [116, 0]
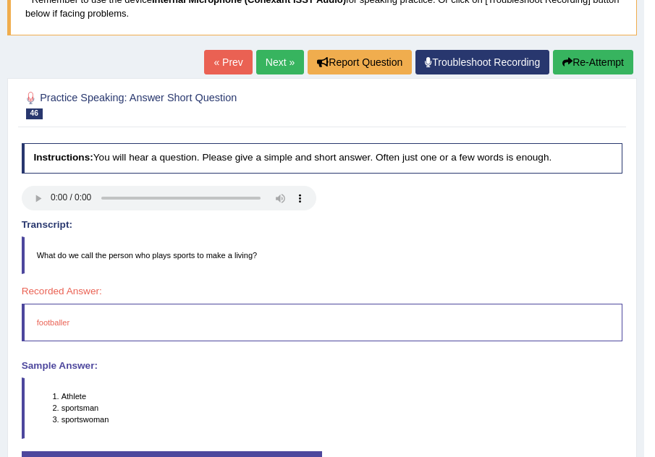
click at [610, 59] on button "Re-Attempt" at bounding box center [593, 62] width 80 height 25
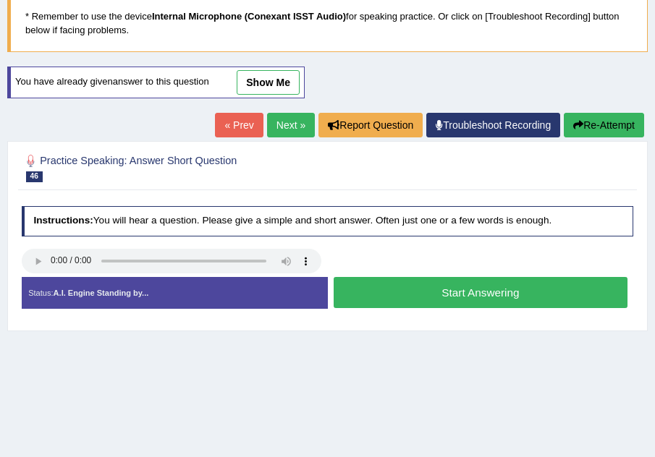
click at [610, 59] on div "Home Practice Speaking: Answer Short Question 2346 ASQ * Remember to use the de…" at bounding box center [327, 262] width 655 height 723
click at [427, 297] on button "Start Answering" at bounding box center [480, 292] width 294 height 31
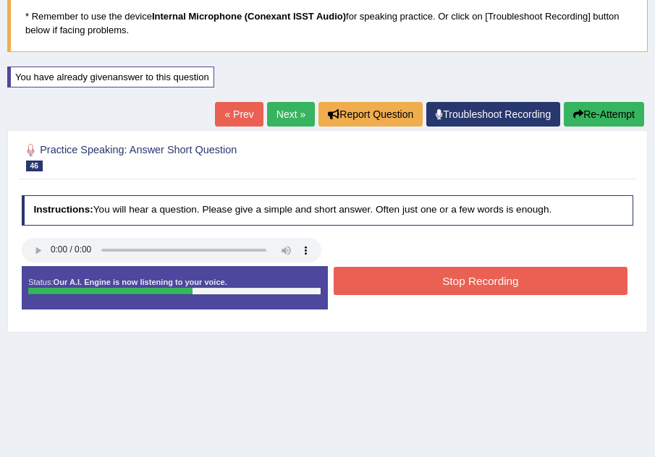
click at [431, 286] on button "Stop Recording" at bounding box center [480, 281] width 294 height 28
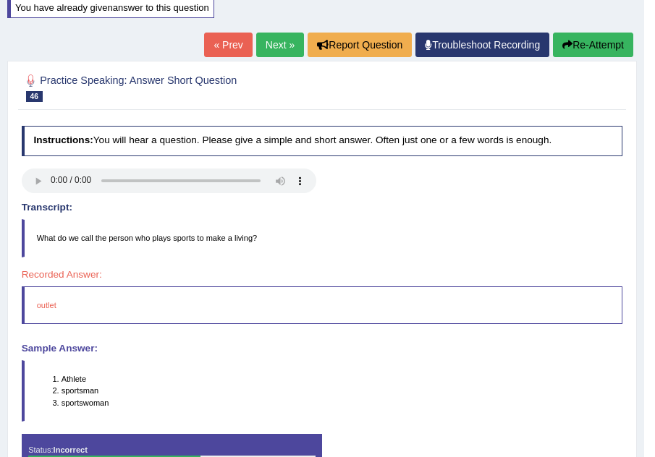
scroll to position [186, 0]
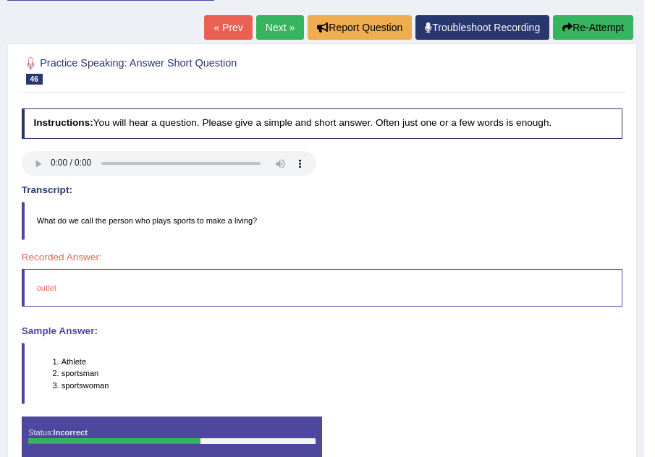
click at [595, 22] on button "Re-Attempt" at bounding box center [593, 27] width 80 height 25
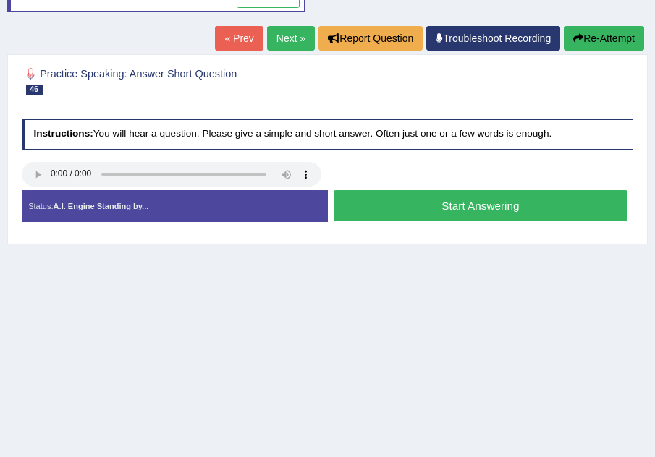
click at [375, 203] on button "Start Answering" at bounding box center [480, 205] width 294 height 31
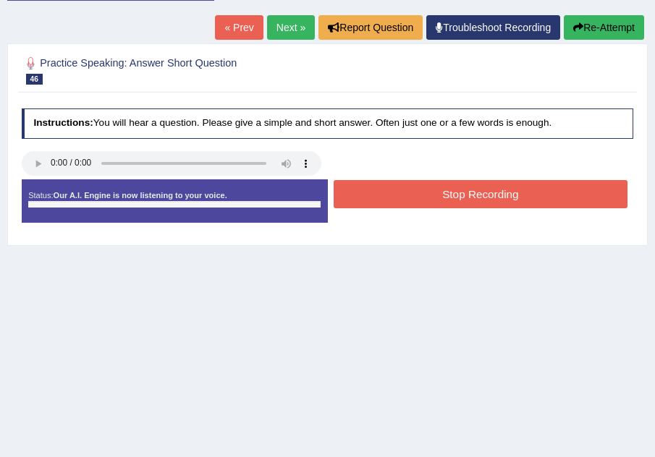
scroll to position [181, 0]
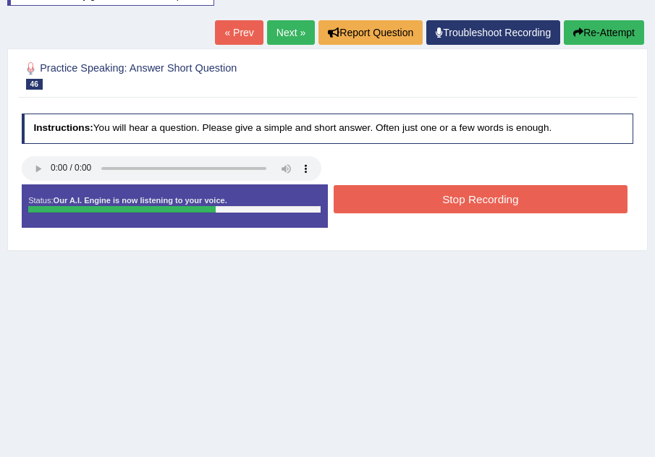
click at [375, 203] on button "Stop Recording" at bounding box center [480, 199] width 294 height 28
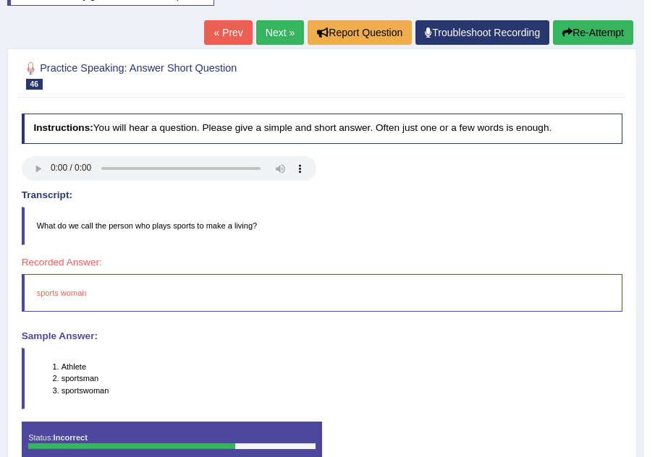
click at [587, 35] on button "Re-Attempt" at bounding box center [593, 32] width 80 height 25
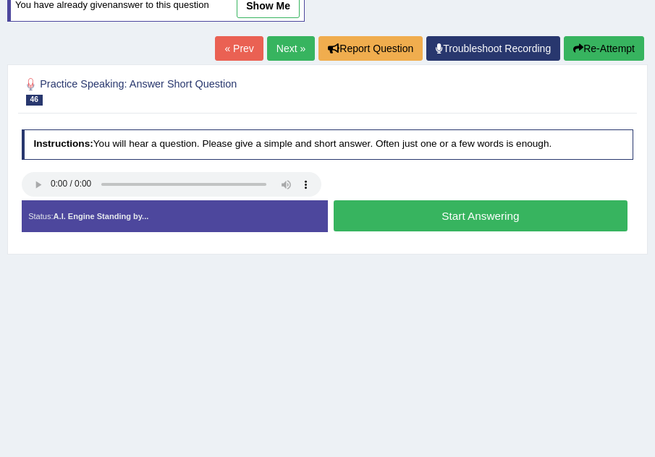
scroll to position [176, 0]
click at [388, 218] on button "Start Answering" at bounding box center [480, 215] width 294 height 31
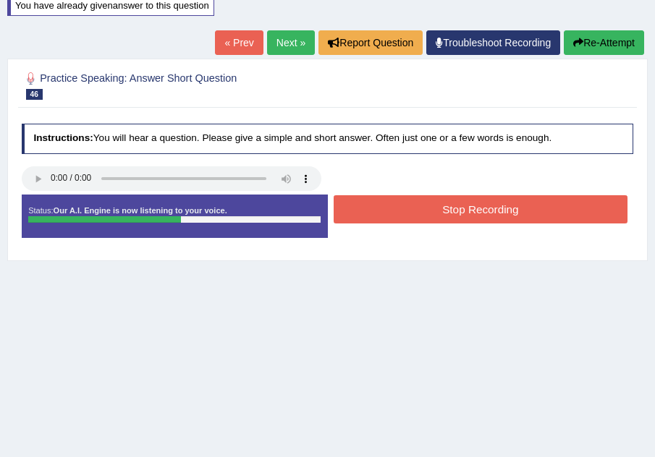
click at [388, 218] on button "Stop Recording" at bounding box center [480, 209] width 294 height 28
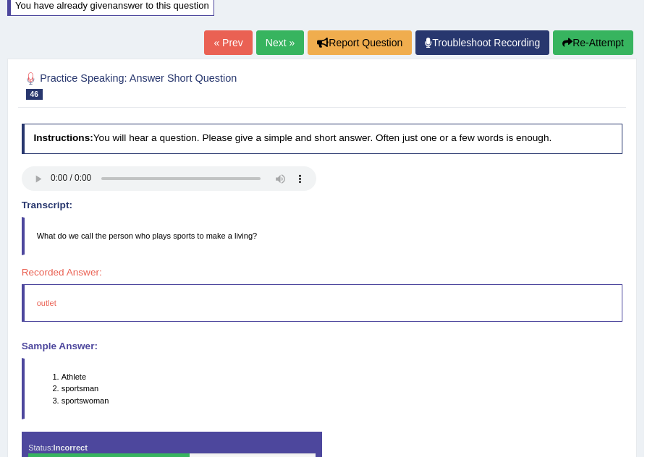
click at [266, 43] on link "Next »" at bounding box center [280, 42] width 48 height 25
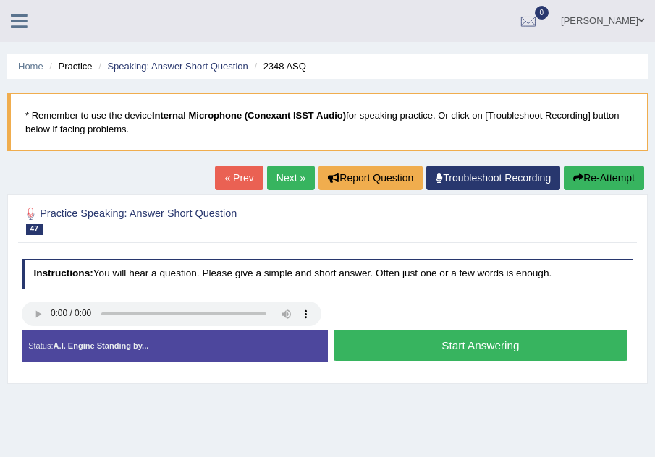
click at [365, 346] on button "Start Answering" at bounding box center [480, 345] width 294 height 31
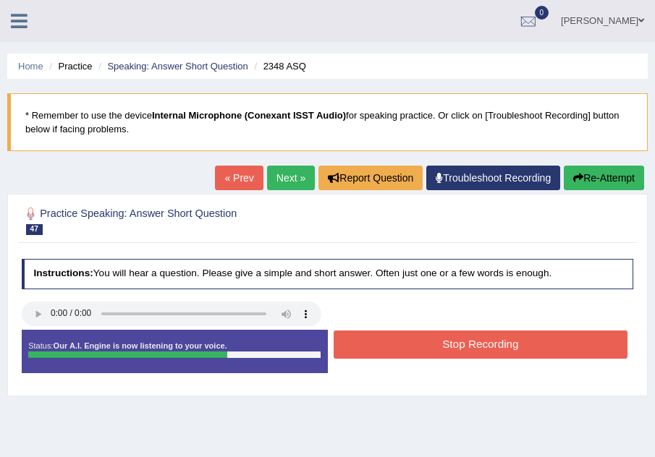
click at [365, 346] on button "Stop Recording" at bounding box center [480, 345] width 294 height 28
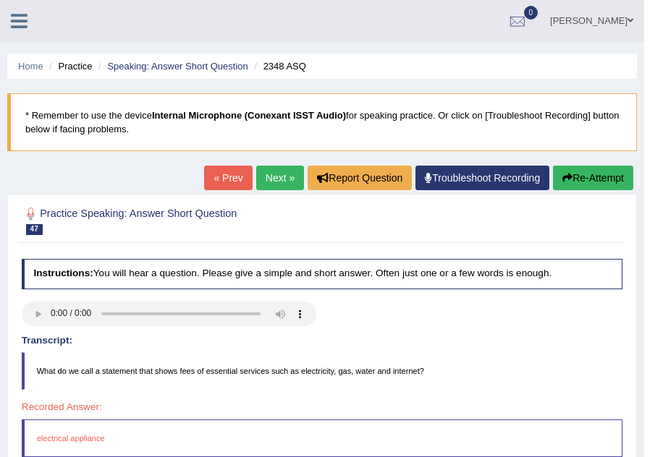
click at [570, 170] on button "Re-Attempt" at bounding box center [593, 178] width 80 height 25
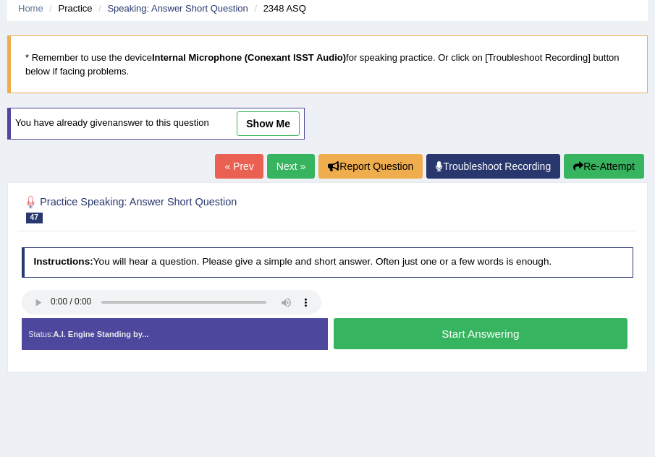
scroll to position [87, 0]
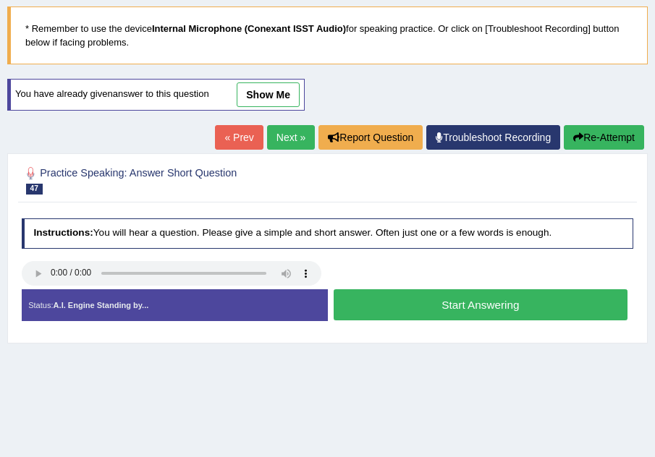
click at [399, 302] on button "Start Answering" at bounding box center [480, 304] width 294 height 31
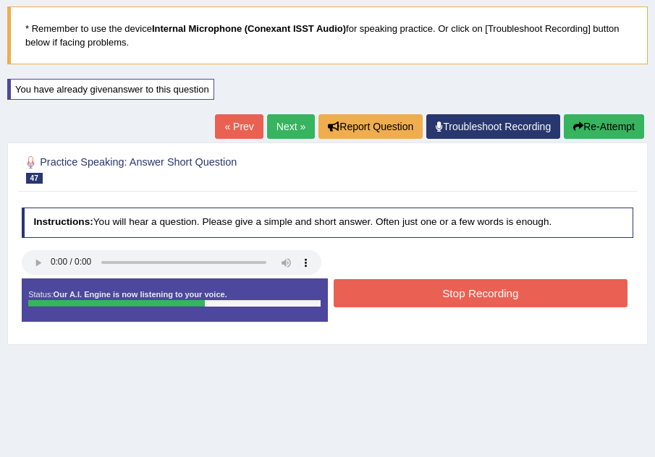
click at [402, 291] on button "Stop Recording" at bounding box center [480, 293] width 294 height 28
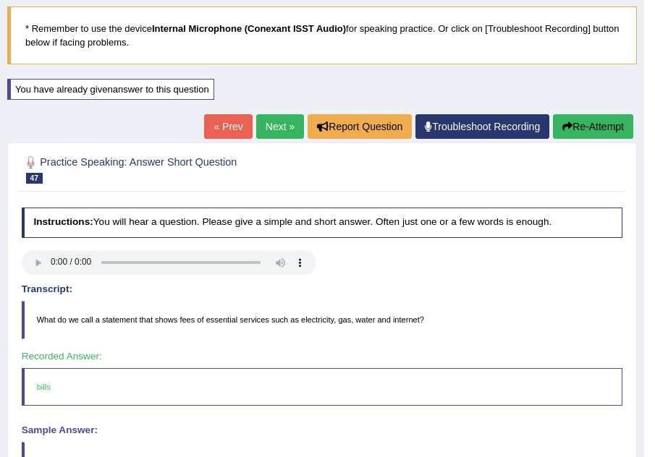
click at [290, 128] on link "Next »" at bounding box center [280, 126] width 48 height 25
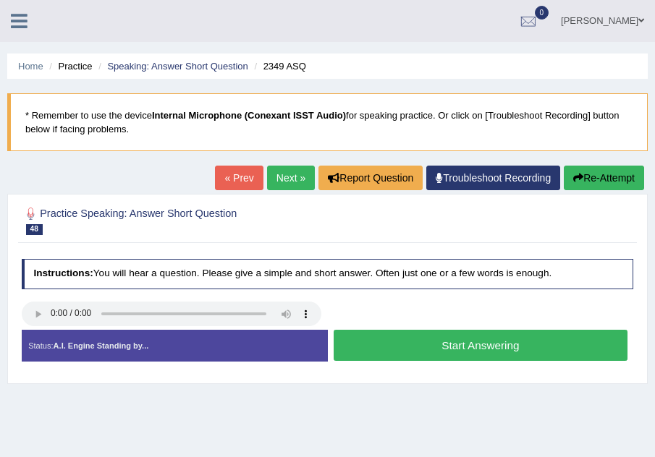
click at [440, 349] on button "Start Answering" at bounding box center [480, 345] width 294 height 31
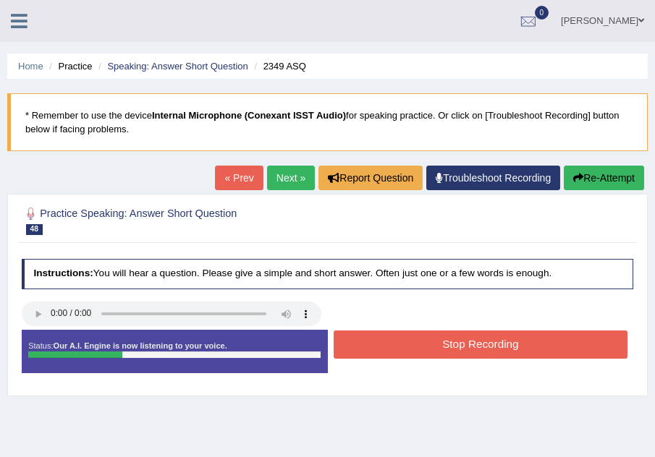
click at [440, 349] on button "Stop Recording" at bounding box center [480, 345] width 294 height 28
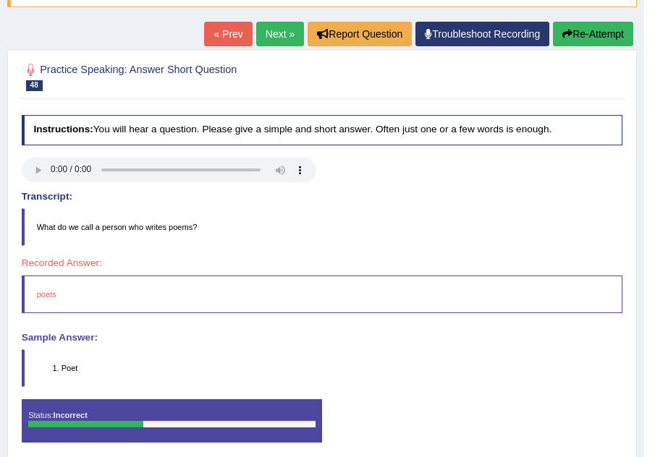
scroll to position [145, 0]
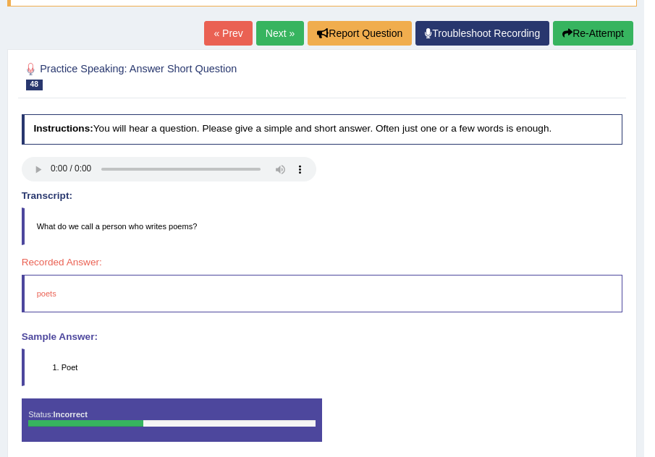
click at [589, 27] on button "Re-Attempt" at bounding box center [593, 33] width 80 height 25
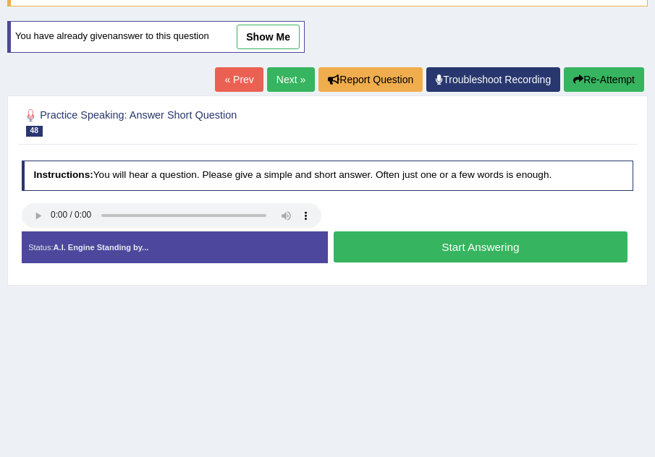
scroll to position [145, 0]
click at [376, 242] on button "Start Answering" at bounding box center [480, 246] width 294 height 31
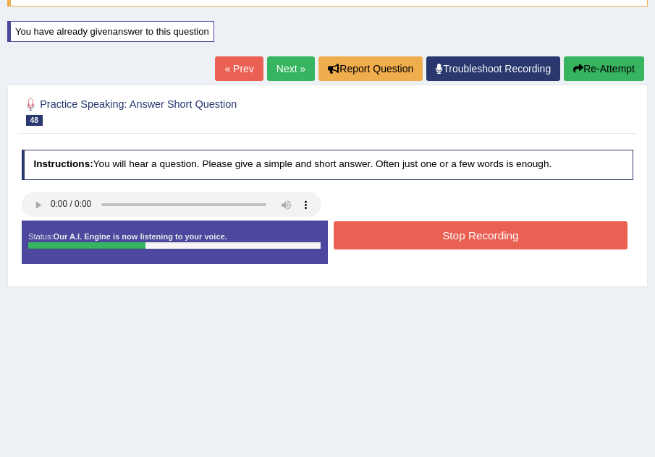
click at [376, 242] on button "Stop Recording" at bounding box center [480, 235] width 294 height 28
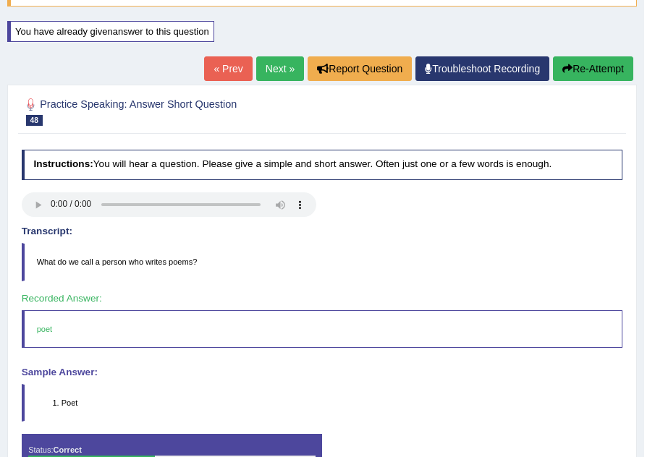
click at [278, 69] on link "Next »" at bounding box center [280, 68] width 48 height 25
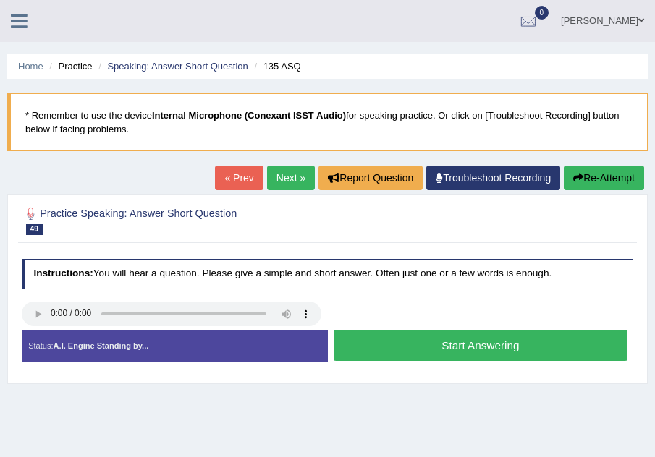
click at [408, 342] on button "Start Answering" at bounding box center [480, 345] width 294 height 31
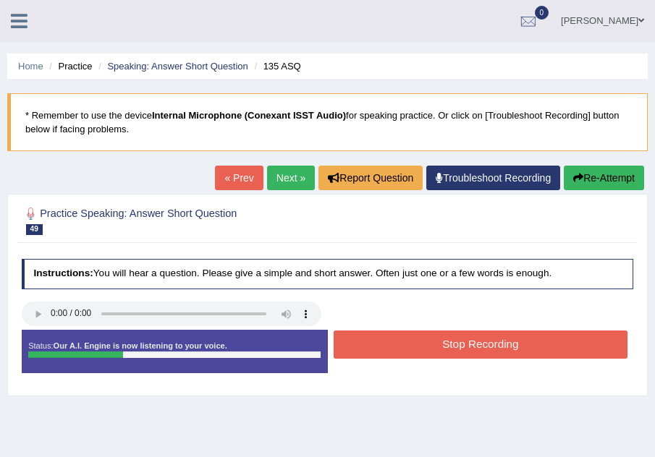
click at [408, 342] on button "Stop Recording" at bounding box center [480, 345] width 294 height 28
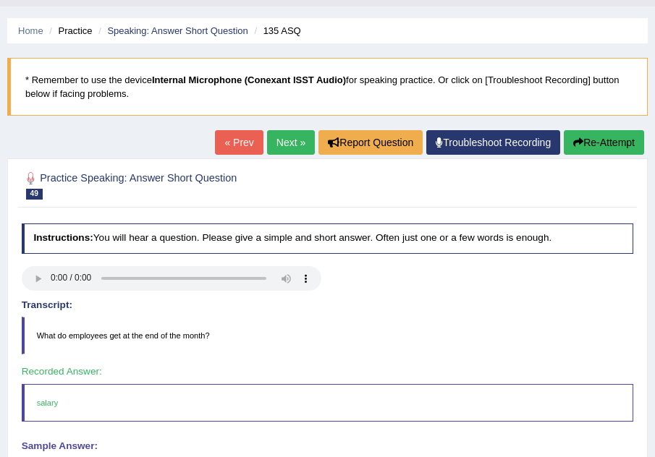
scroll to position [58, 0]
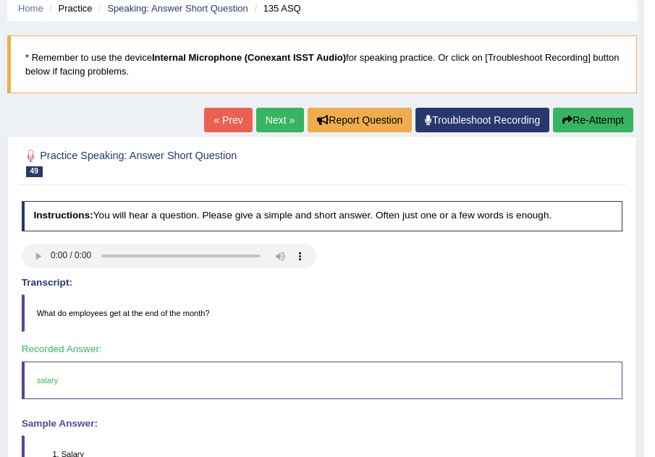
click at [269, 116] on link "Next »" at bounding box center [280, 120] width 48 height 25
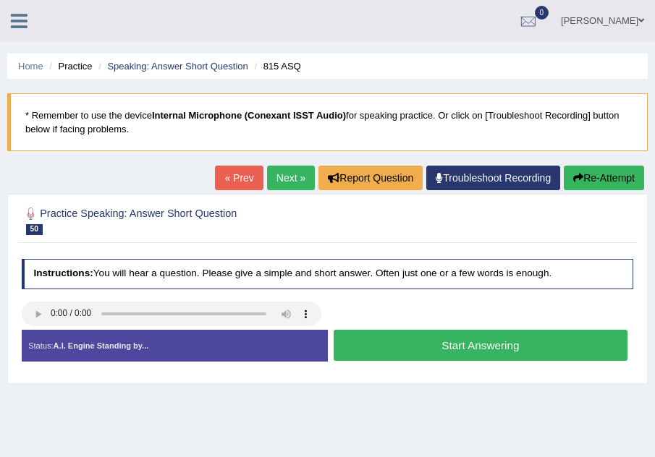
click at [422, 348] on button "Start Answering" at bounding box center [480, 345] width 294 height 31
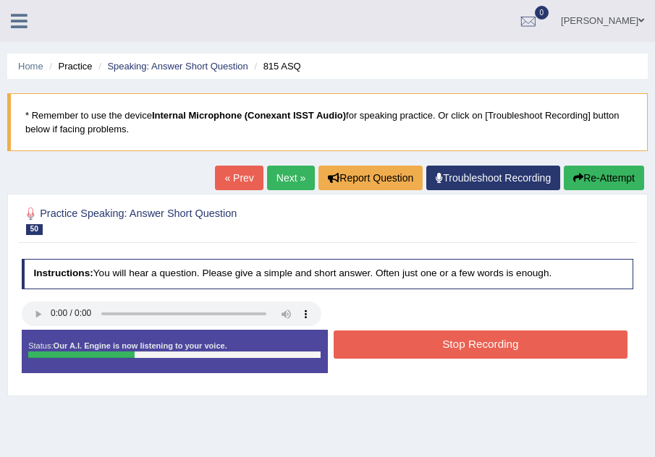
click at [422, 348] on button "Stop Recording" at bounding box center [480, 345] width 294 height 28
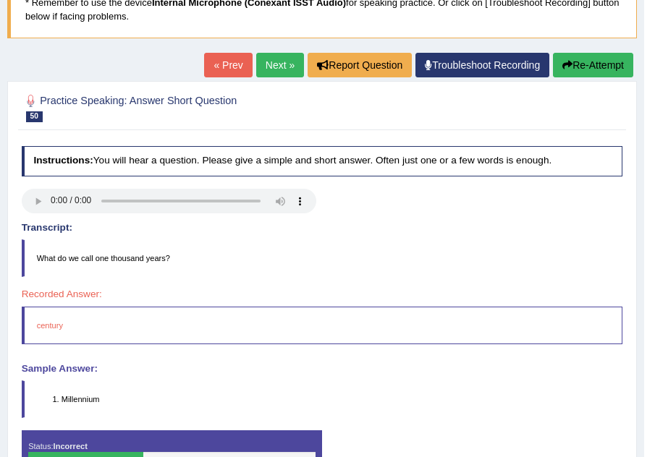
scroll to position [116, 0]
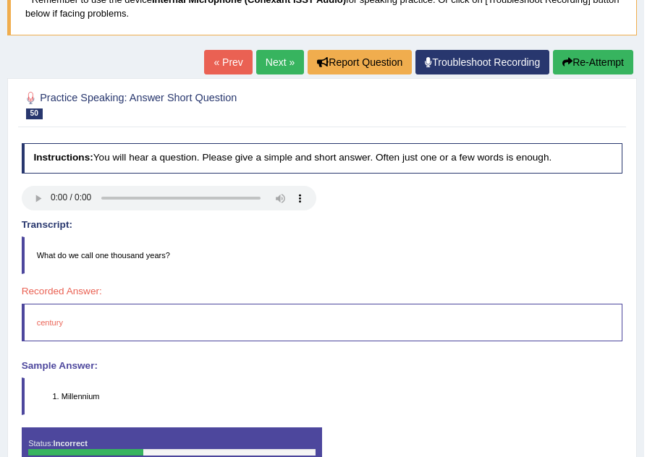
click at [595, 67] on button "Re-Attempt" at bounding box center [593, 62] width 80 height 25
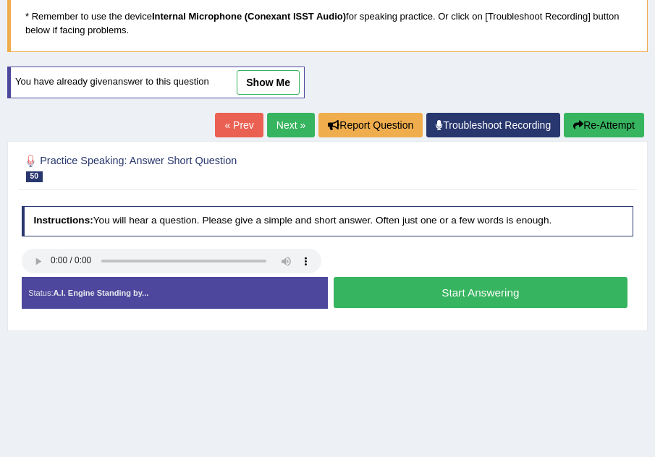
click at [424, 293] on button "Start Answering" at bounding box center [480, 292] width 294 height 31
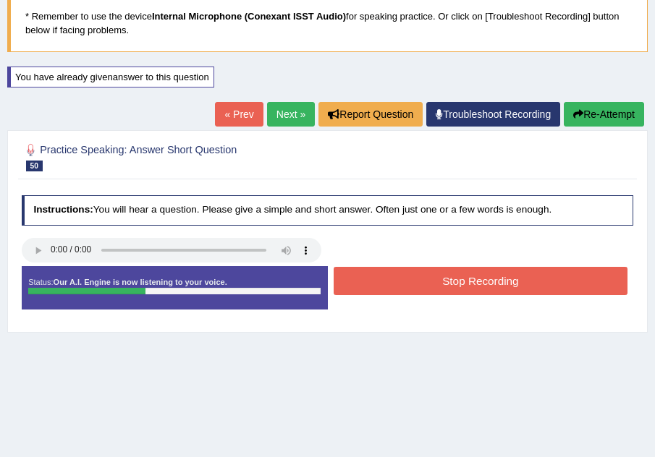
click at [425, 277] on button "Stop Recording" at bounding box center [480, 281] width 294 height 28
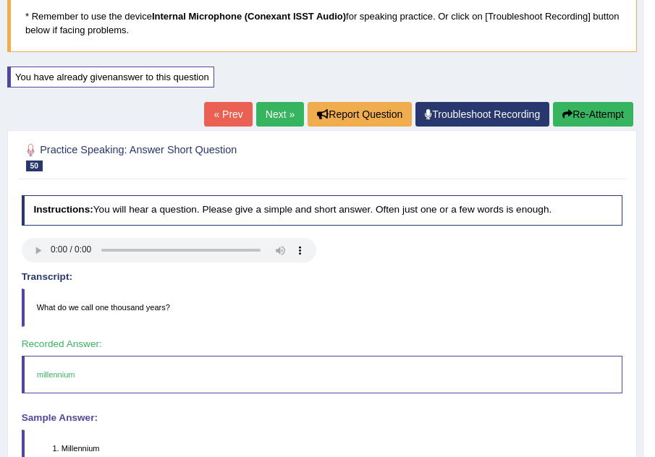
click at [284, 109] on link "Next »" at bounding box center [280, 114] width 48 height 25
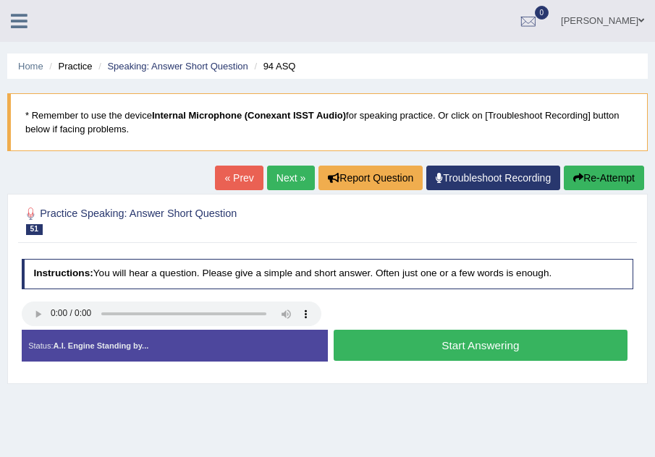
click at [401, 347] on button "Start Answering" at bounding box center [480, 345] width 294 height 31
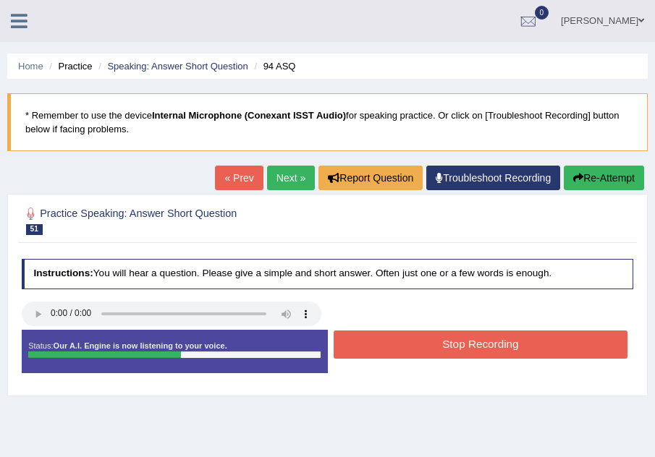
click at [401, 347] on button "Stop Recording" at bounding box center [480, 345] width 294 height 28
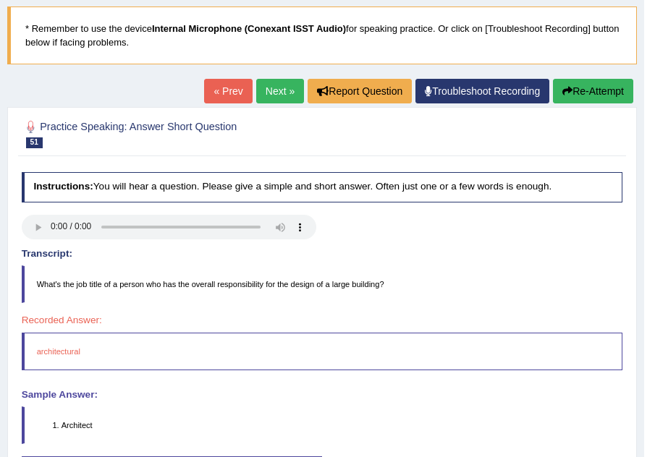
scroll to position [116, 0]
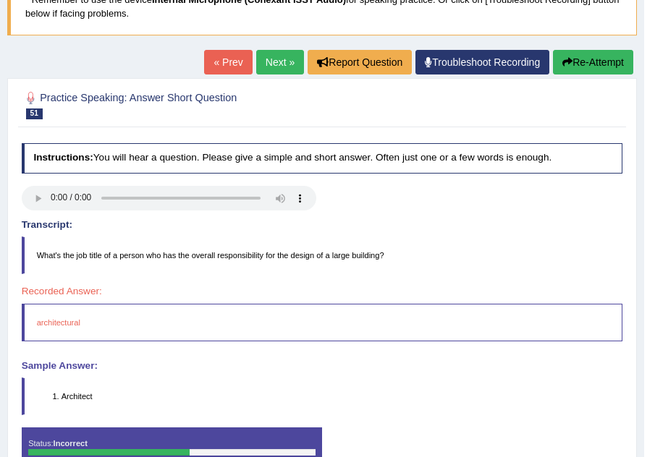
click at [592, 59] on button "Re-Attempt" at bounding box center [593, 62] width 80 height 25
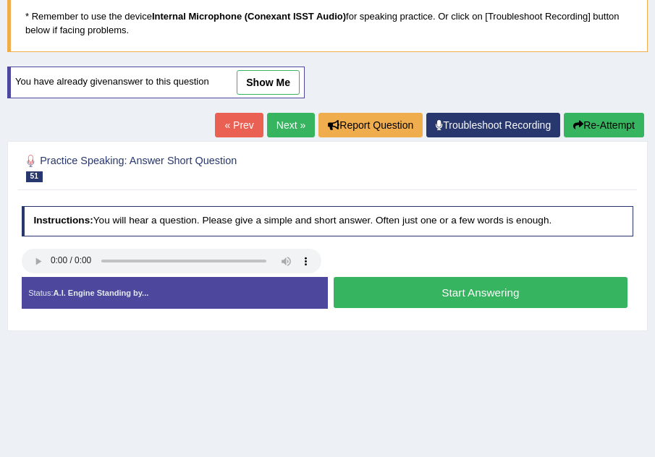
click at [386, 292] on button "Start Answering" at bounding box center [480, 292] width 294 height 31
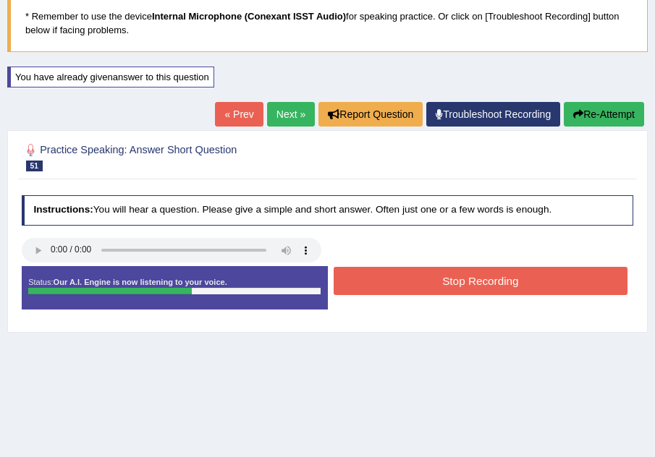
click at [404, 277] on button "Stop Recording" at bounding box center [480, 281] width 294 height 28
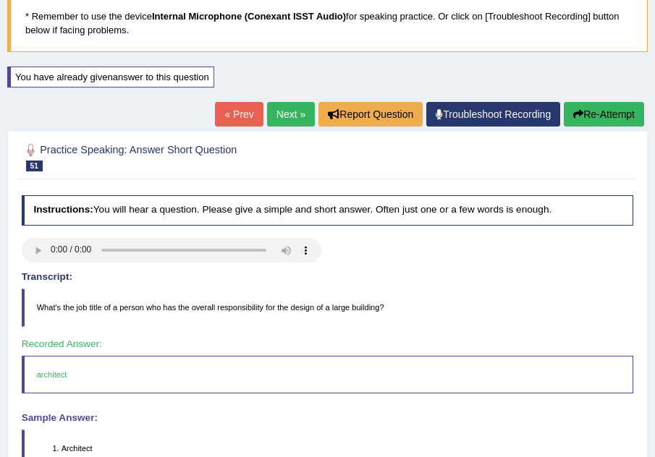
click at [281, 120] on body "Toggle navigation Home Practice Questions Speaking Practice Read Aloud Repeat S…" at bounding box center [327, 129] width 655 height 457
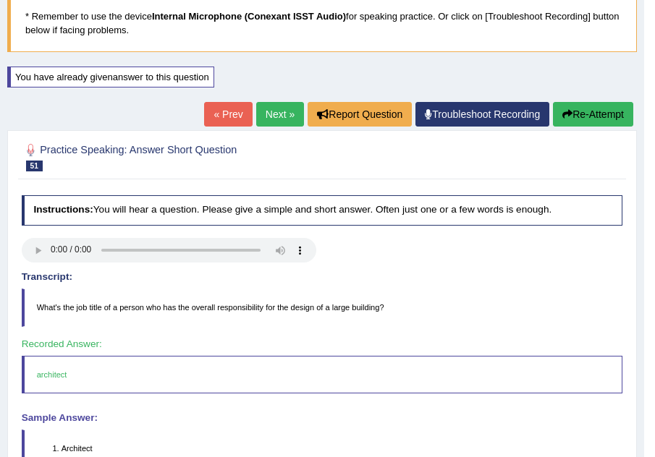
click at [263, 116] on link "Next »" at bounding box center [280, 114] width 48 height 25
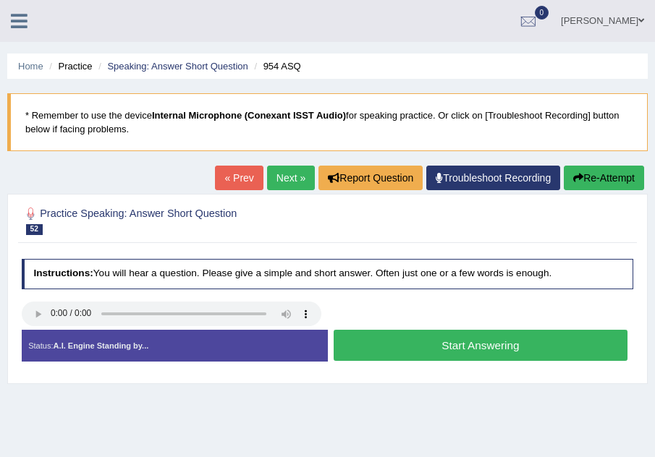
click at [439, 343] on button "Start Answering" at bounding box center [480, 345] width 294 height 31
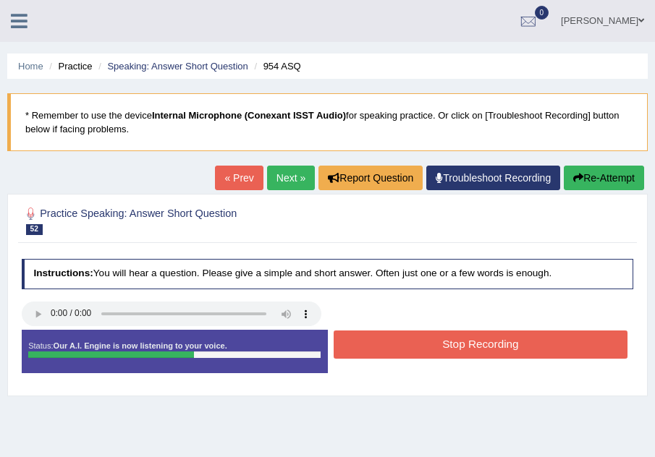
click at [439, 343] on button "Stop Recording" at bounding box center [480, 345] width 294 height 28
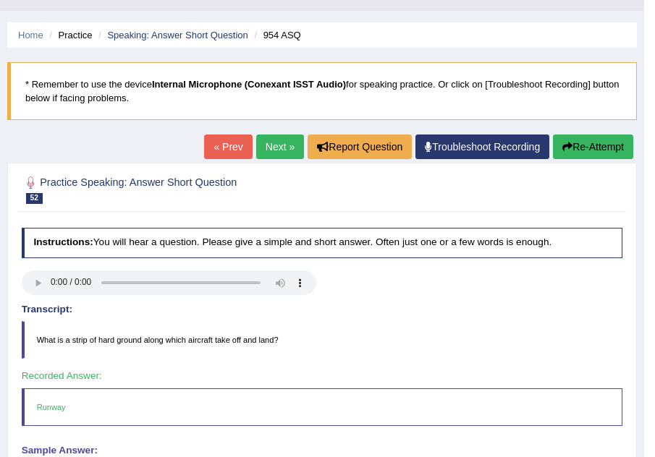
scroll to position [29, 0]
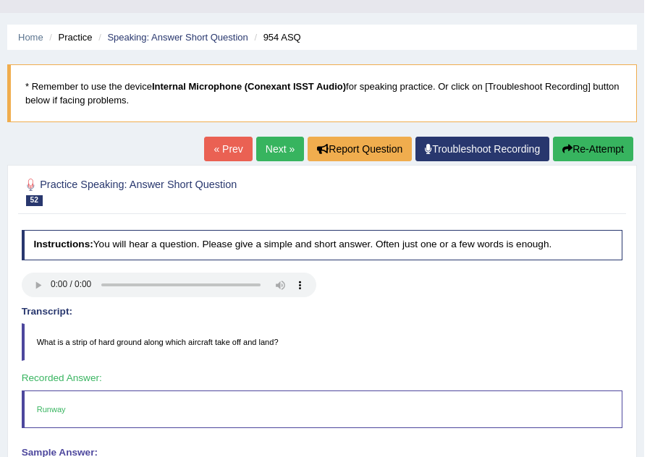
click at [273, 149] on link "Next »" at bounding box center [280, 149] width 48 height 25
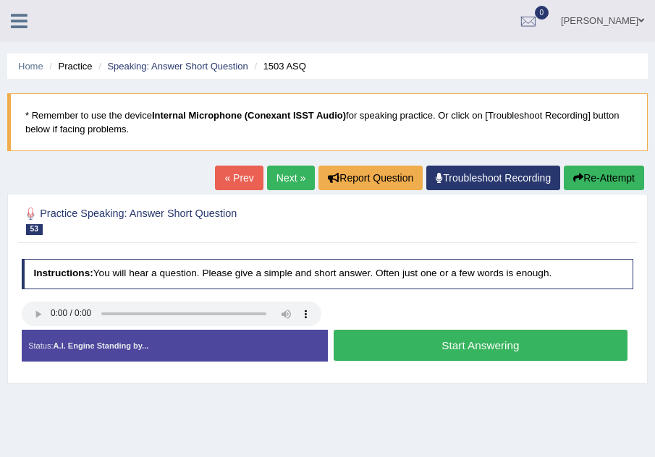
click at [443, 343] on button "Start Answering" at bounding box center [480, 345] width 294 height 31
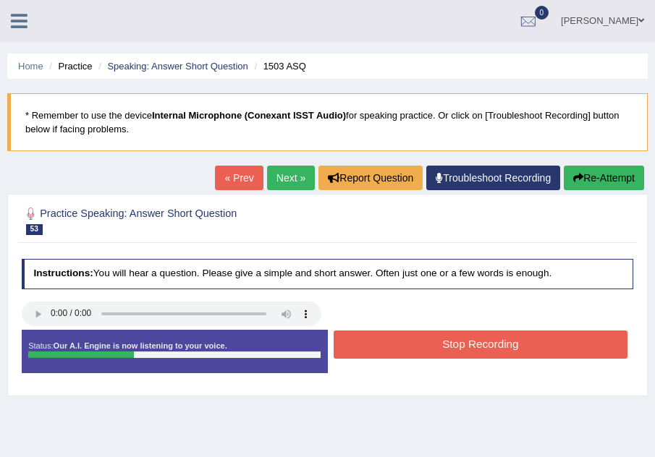
click at [443, 343] on button "Stop Recording" at bounding box center [480, 345] width 294 height 28
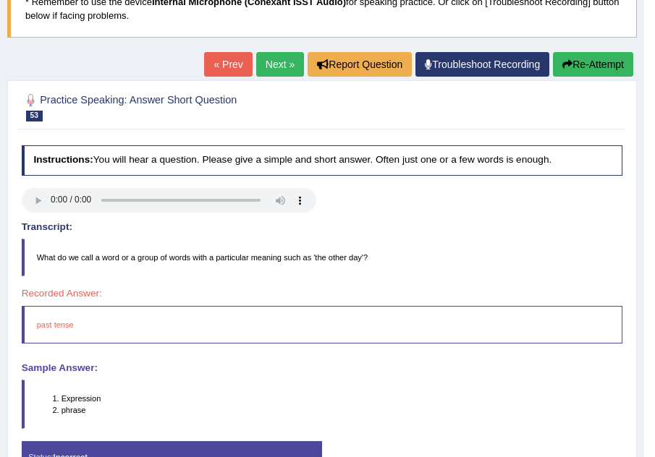
scroll to position [116, 0]
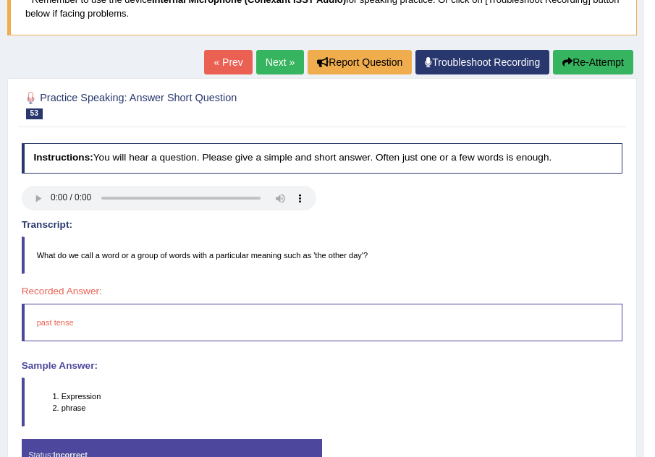
click at [268, 60] on link "Next »" at bounding box center [280, 62] width 48 height 25
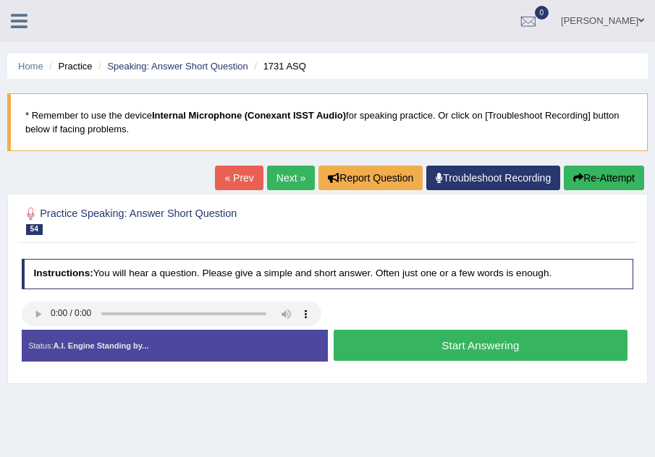
click at [412, 336] on button "Start Answering" at bounding box center [480, 345] width 294 height 31
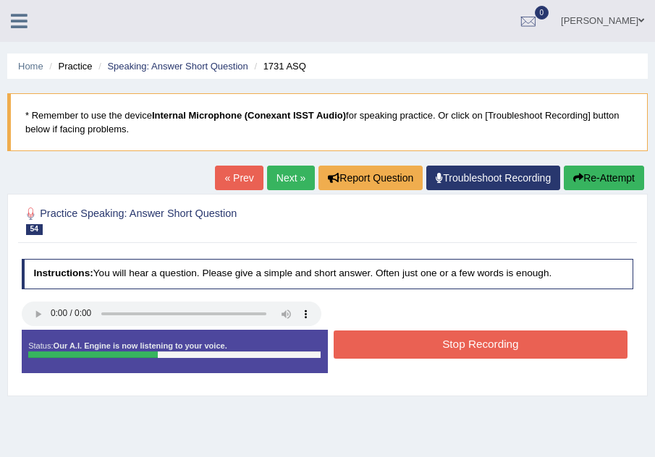
click at [412, 336] on button "Stop Recording" at bounding box center [480, 345] width 294 height 28
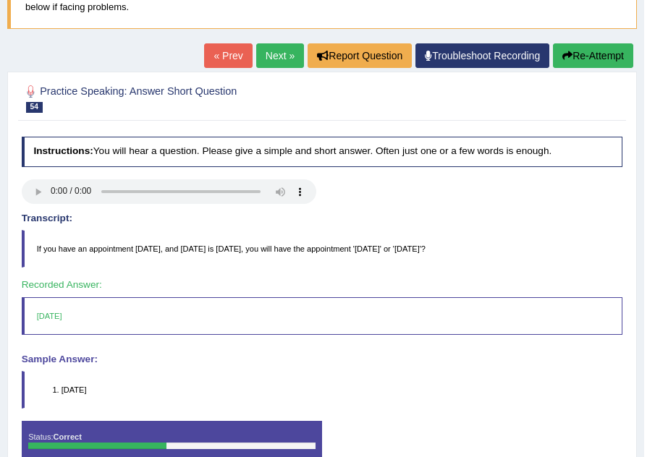
scroll to position [145, 0]
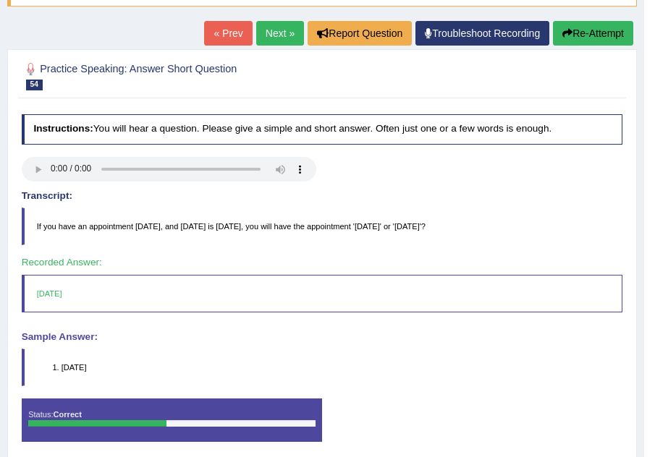
click at [273, 36] on link "Next »" at bounding box center [280, 33] width 48 height 25
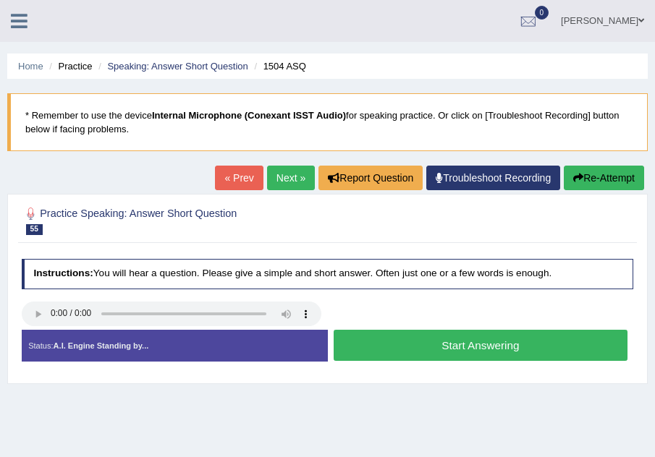
click at [404, 348] on button "Start Answering" at bounding box center [480, 345] width 294 height 31
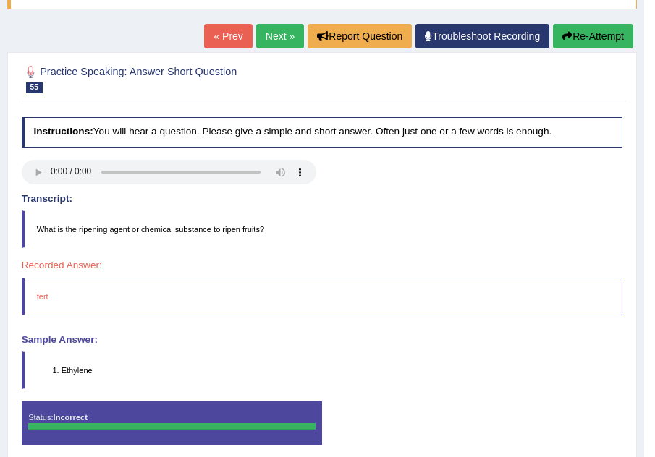
scroll to position [145, 0]
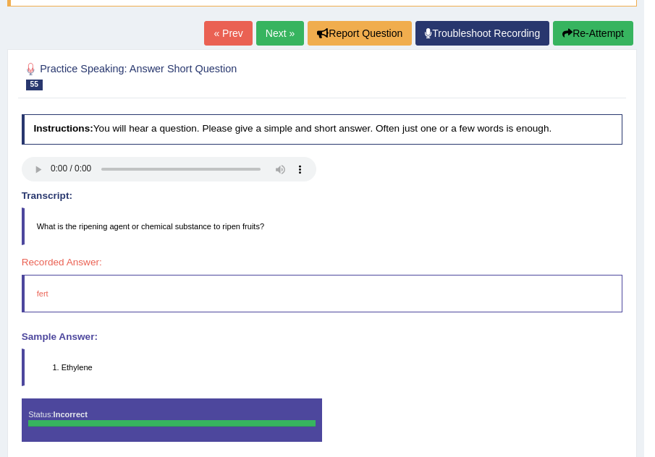
click at [277, 33] on link "Next »" at bounding box center [280, 33] width 48 height 25
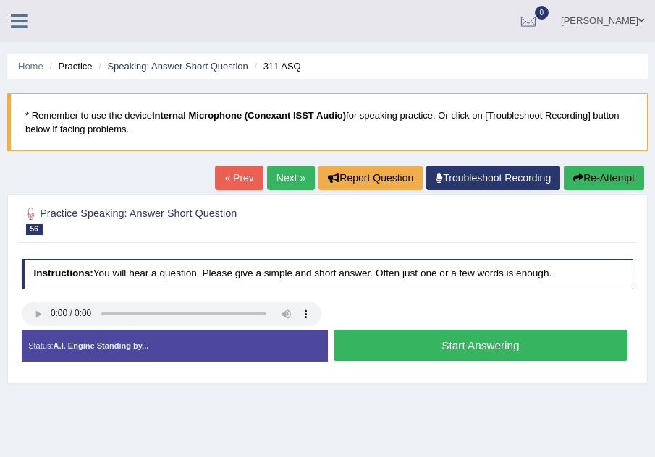
click at [375, 347] on button "Start Answering" at bounding box center [480, 345] width 294 height 31
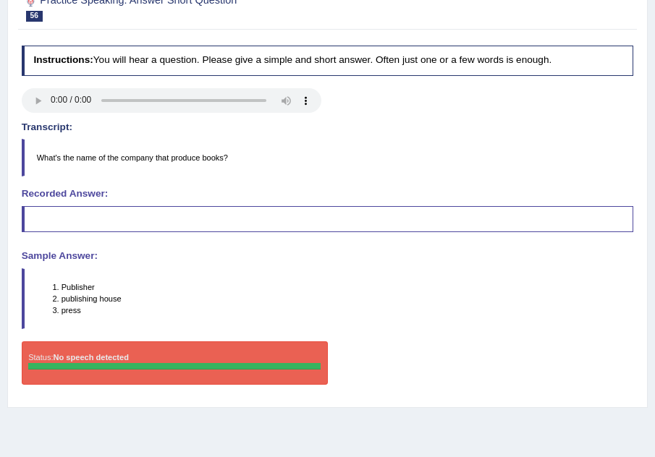
scroll to position [231, 0]
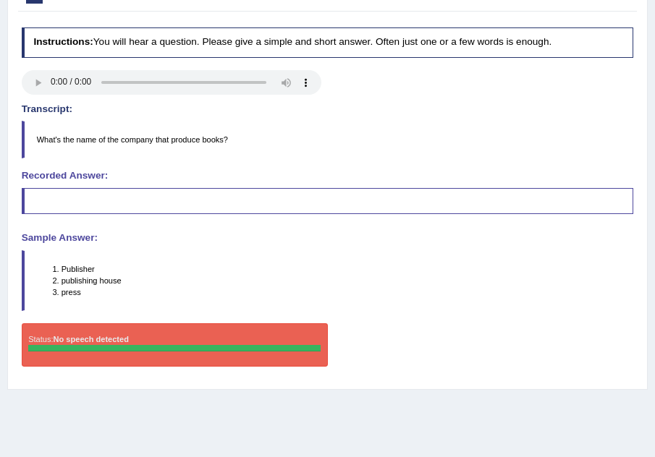
click at [375, 347] on div "Status: No speech detected Start Answering Stop Recording" at bounding box center [328, 351] width 612 height 56
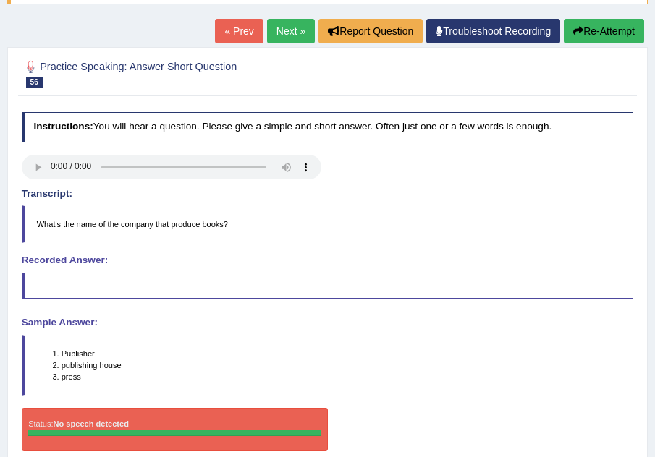
scroll to position [145, 0]
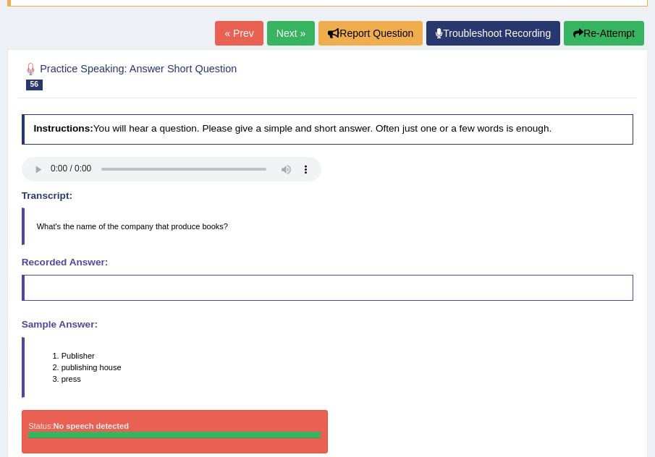
click at [273, 24] on link "Next »" at bounding box center [291, 33] width 48 height 25
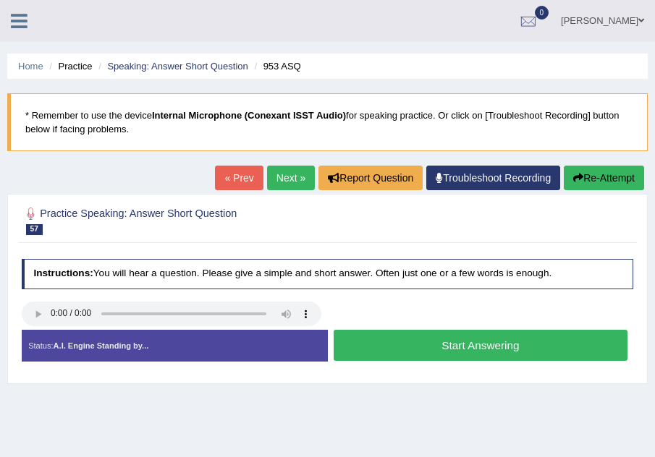
click at [414, 346] on button "Start Answering" at bounding box center [480, 345] width 294 height 31
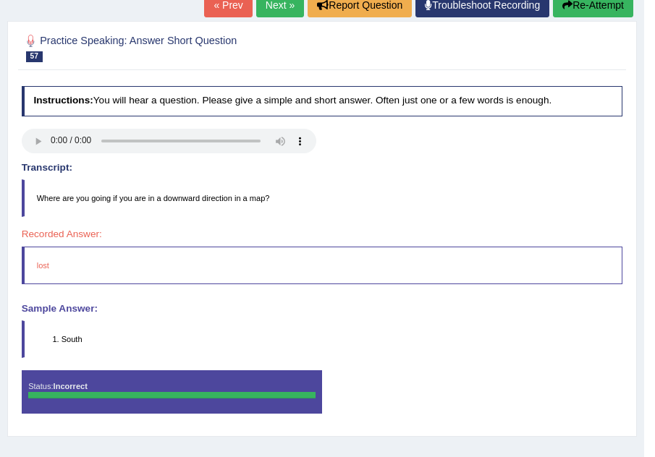
scroll to position [174, 0]
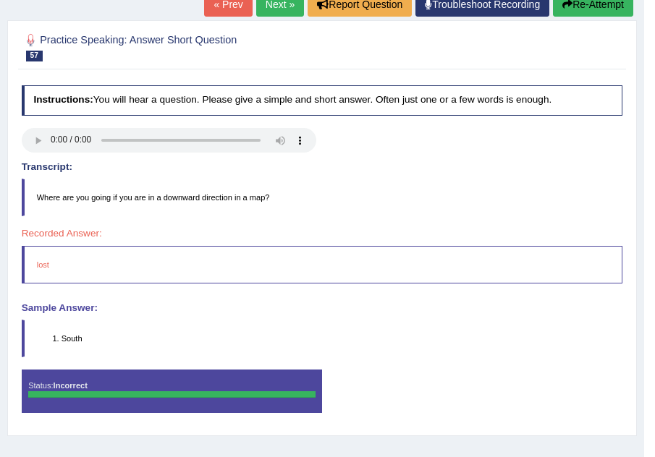
click at [264, 5] on link "Next »" at bounding box center [280, 4] width 48 height 25
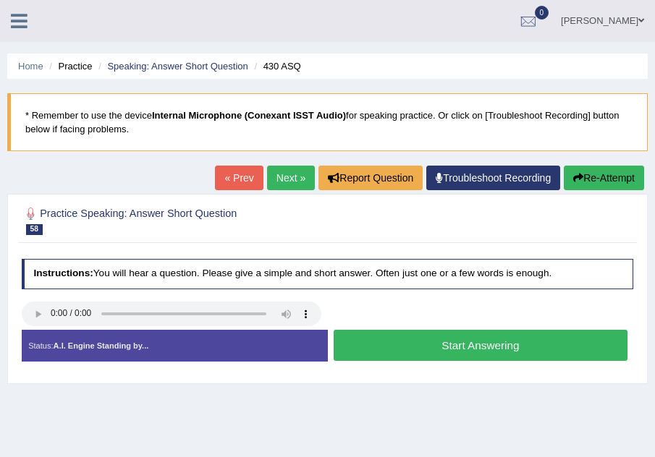
click at [455, 345] on button "Start Answering" at bounding box center [480, 345] width 294 height 31
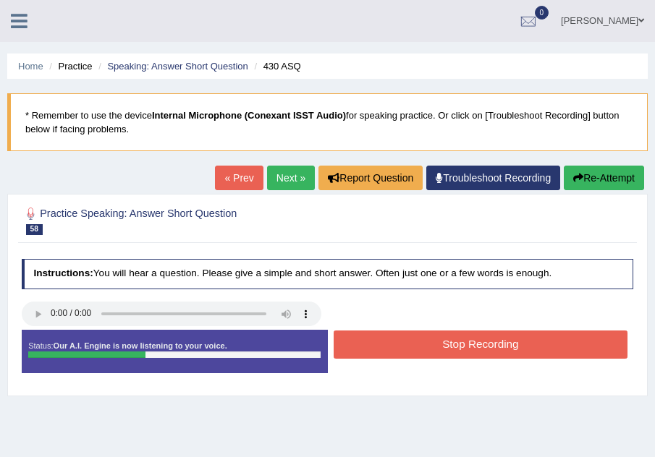
click at [455, 345] on button "Stop Recording" at bounding box center [480, 345] width 294 height 28
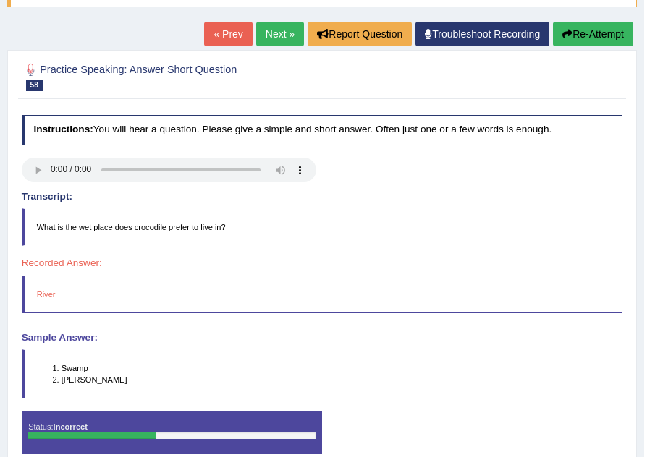
scroll to position [145, 0]
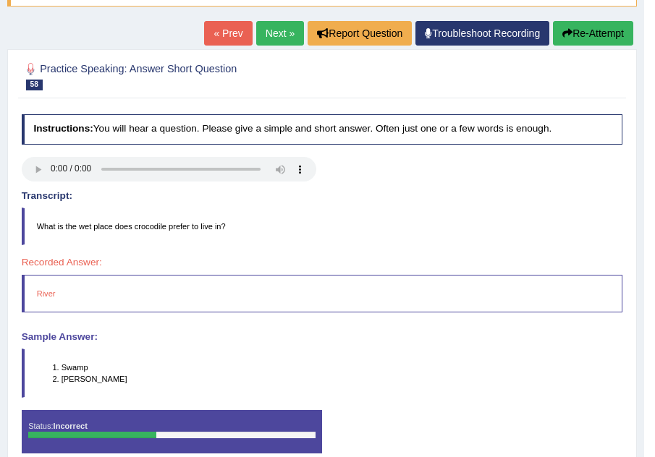
click at [274, 27] on link "Next »" at bounding box center [280, 33] width 48 height 25
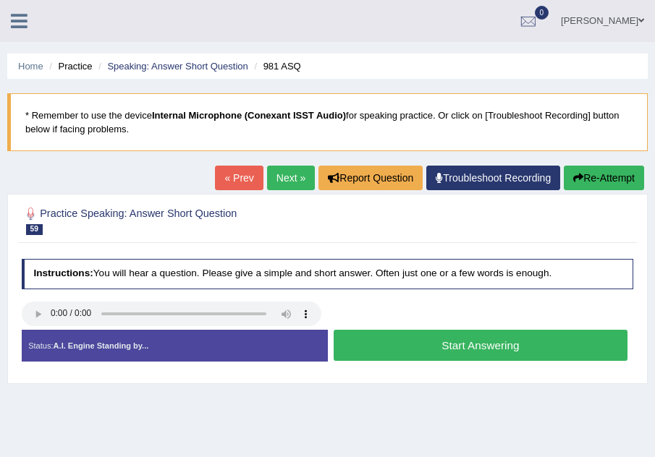
click at [434, 345] on button "Start Answering" at bounding box center [480, 345] width 294 height 31
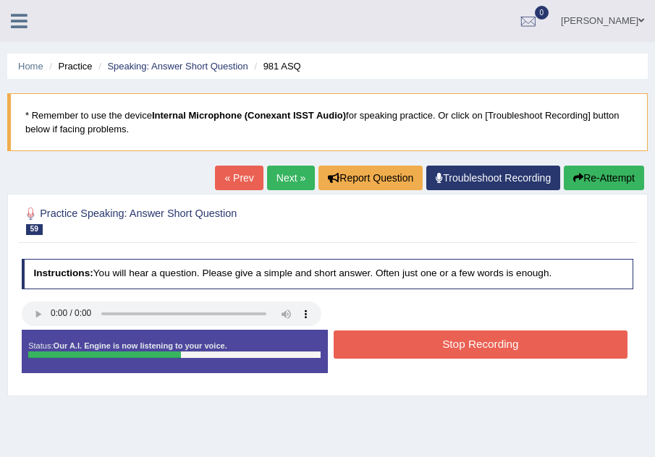
click at [434, 345] on button "Stop Recording" at bounding box center [480, 345] width 294 height 28
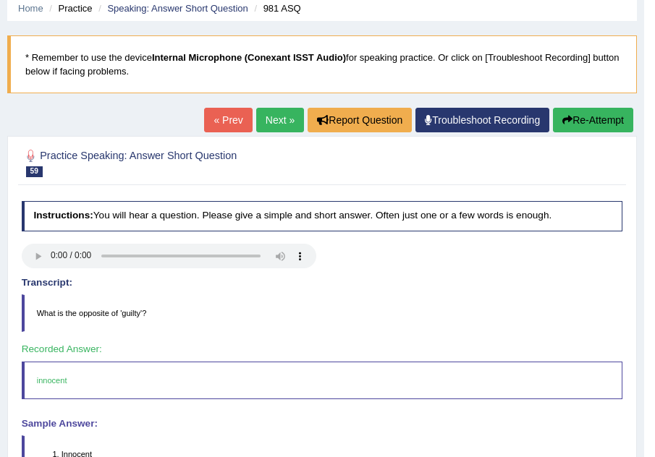
scroll to position [87, 0]
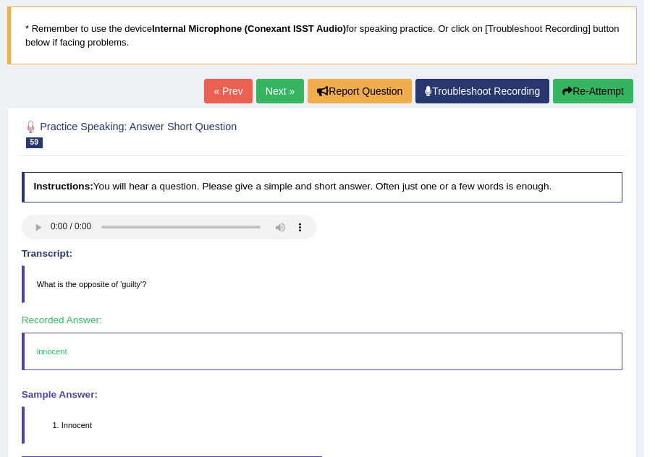
click at [274, 93] on link "Next »" at bounding box center [280, 91] width 48 height 25
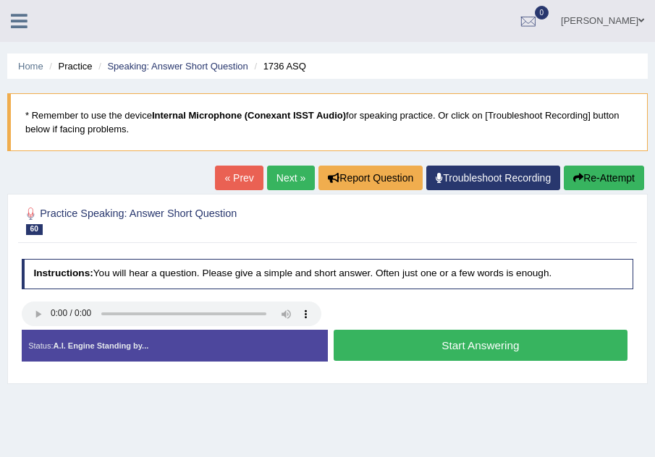
click at [409, 347] on button "Start Answering" at bounding box center [480, 345] width 294 height 31
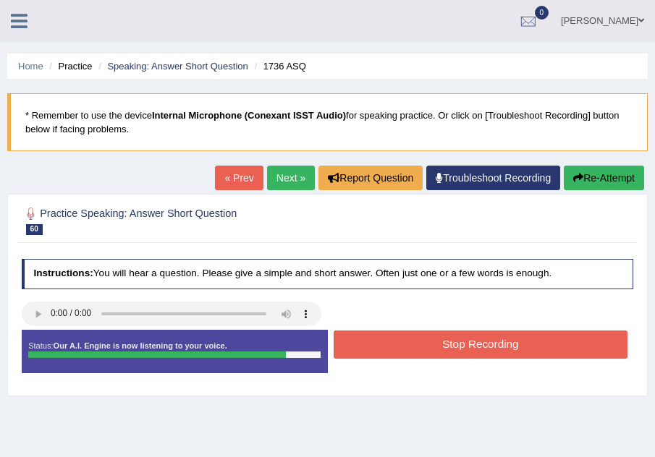
click at [409, 347] on button "Stop Recording" at bounding box center [480, 345] width 294 height 28
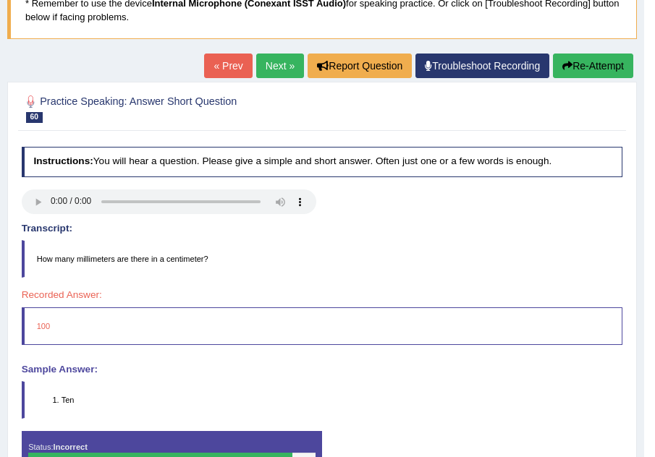
scroll to position [116, 0]
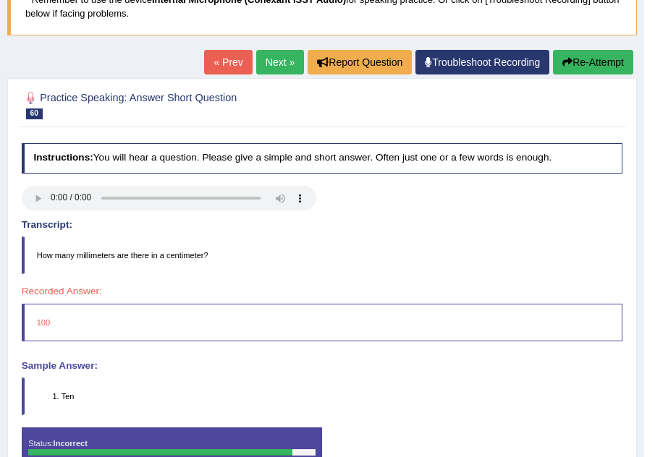
click at [268, 61] on link "Next »" at bounding box center [280, 62] width 48 height 25
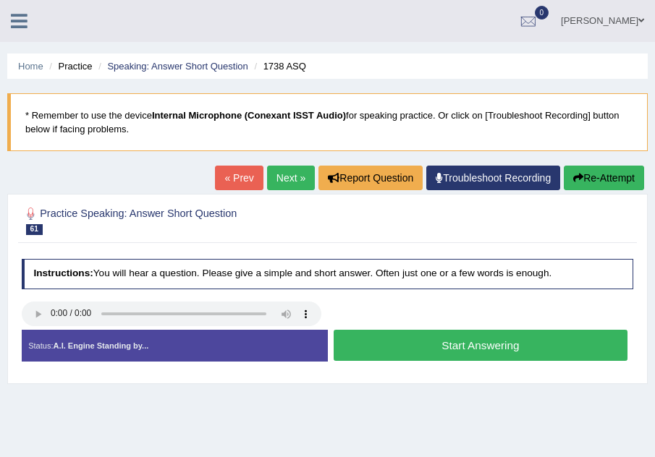
click at [470, 347] on button "Start Answering" at bounding box center [480, 345] width 294 height 31
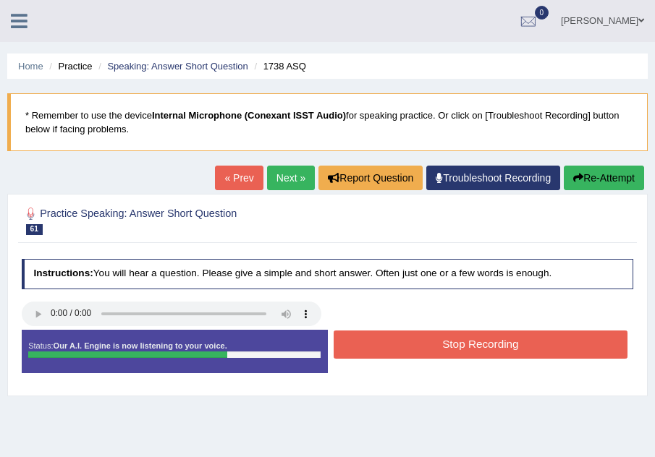
click at [470, 347] on button "Stop Recording" at bounding box center [480, 345] width 294 height 28
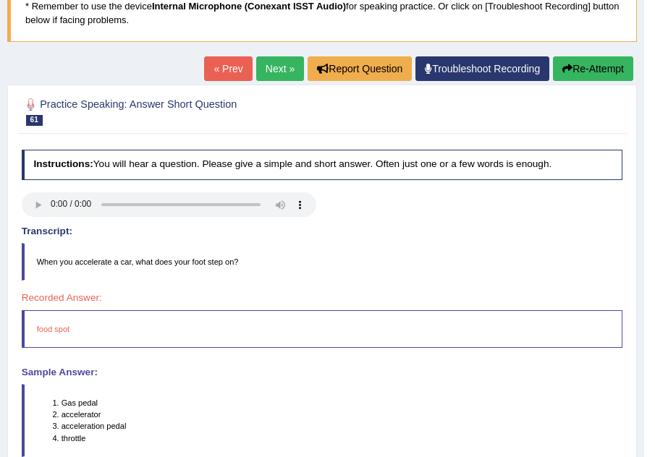
scroll to position [87, 0]
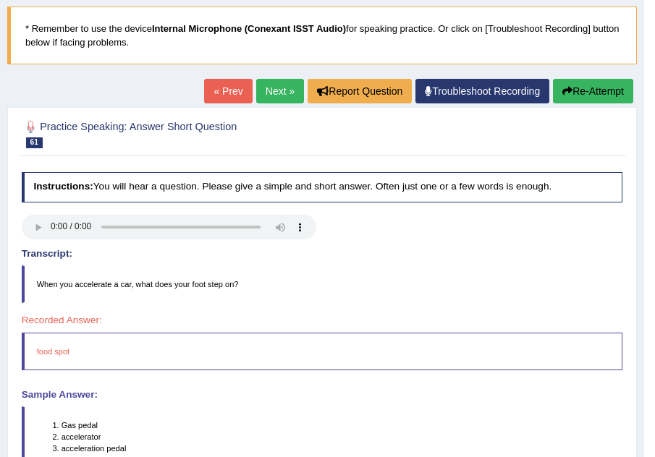
click at [273, 82] on link "Next »" at bounding box center [280, 91] width 48 height 25
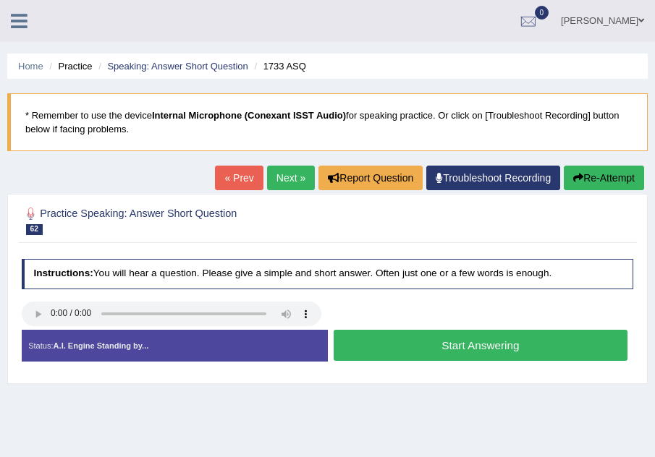
click at [423, 341] on button "Start Answering" at bounding box center [480, 345] width 294 height 31
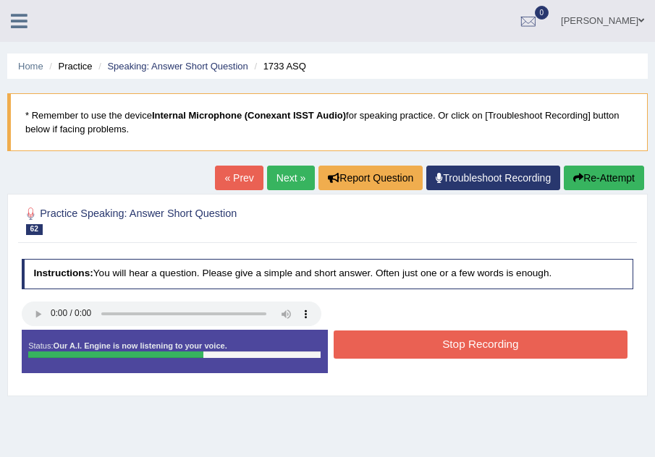
click at [423, 341] on button "Stop Recording" at bounding box center [480, 345] width 294 height 28
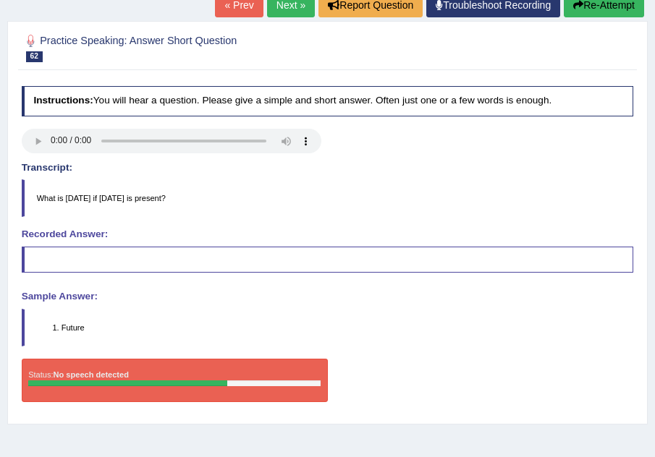
scroll to position [174, 0]
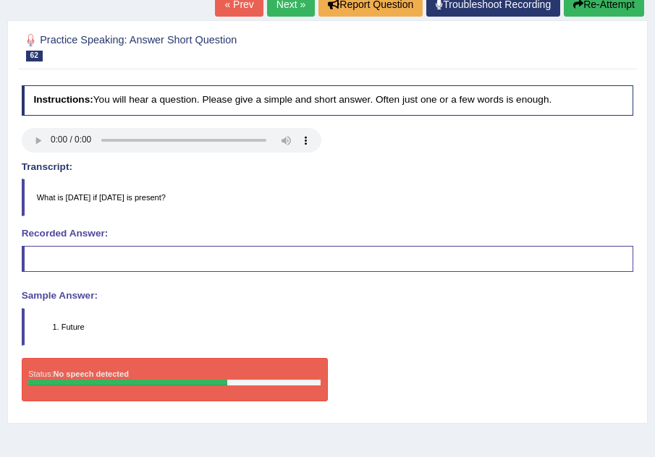
click at [594, 7] on button "Re-Attempt" at bounding box center [603, 4] width 80 height 25
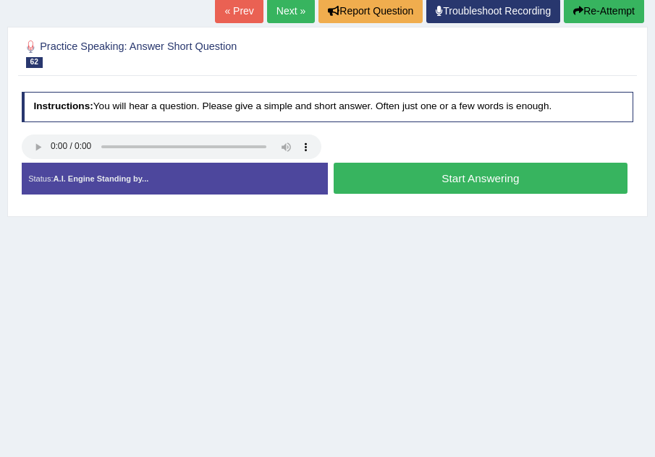
click at [384, 189] on button "Start Answering" at bounding box center [480, 178] width 294 height 31
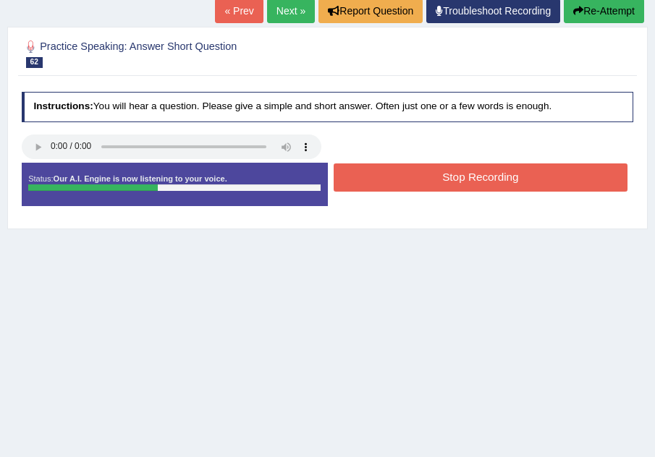
click at [414, 182] on button "Stop Recording" at bounding box center [480, 177] width 294 height 28
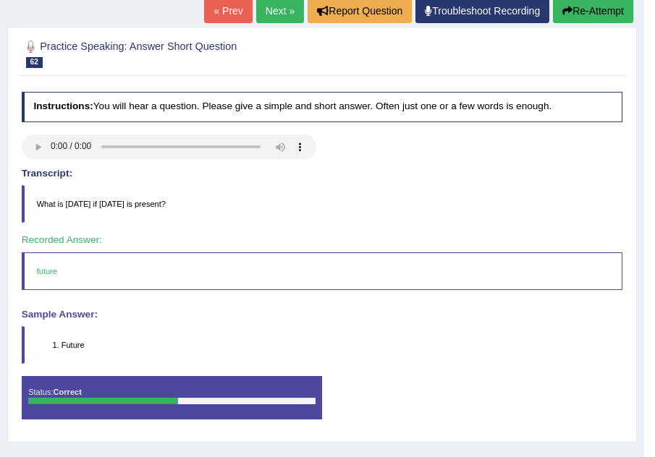
click at [265, 10] on link "Next »" at bounding box center [280, 11] width 48 height 25
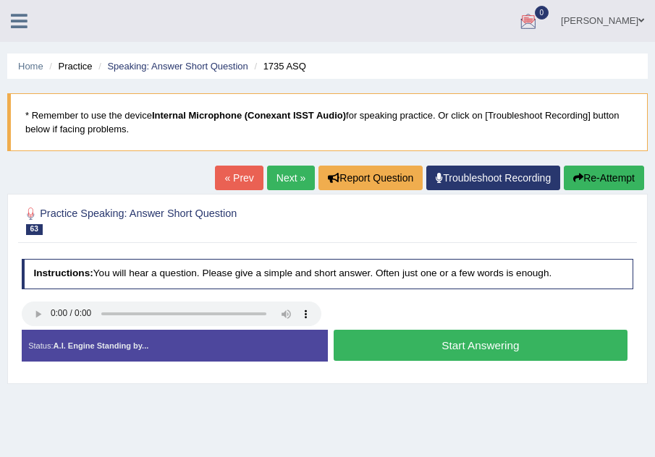
click at [443, 346] on button "Start Answering" at bounding box center [480, 345] width 294 height 31
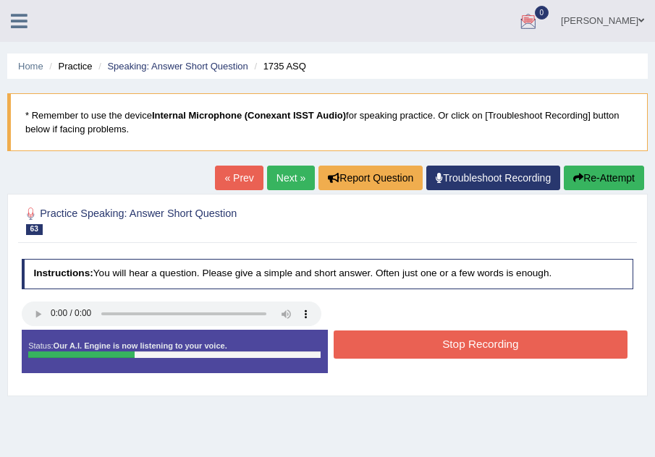
click at [443, 346] on button "Stop Recording" at bounding box center [480, 345] width 294 height 28
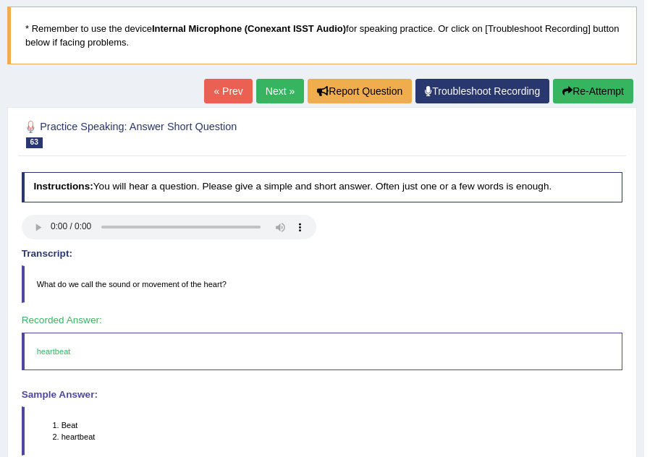
scroll to position [116, 0]
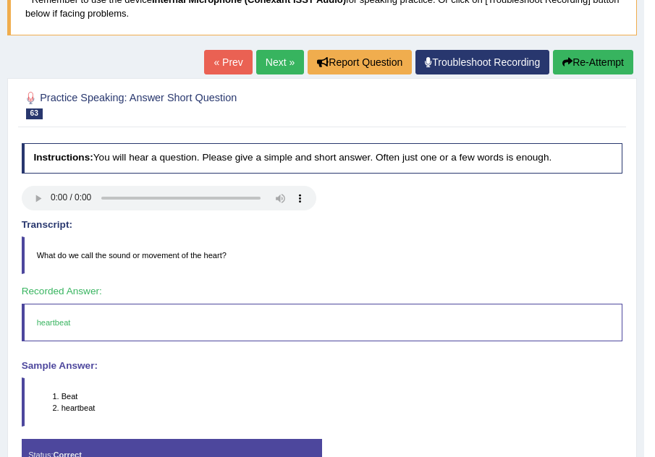
click at [276, 67] on link "Next »" at bounding box center [280, 62] width 48 height 25
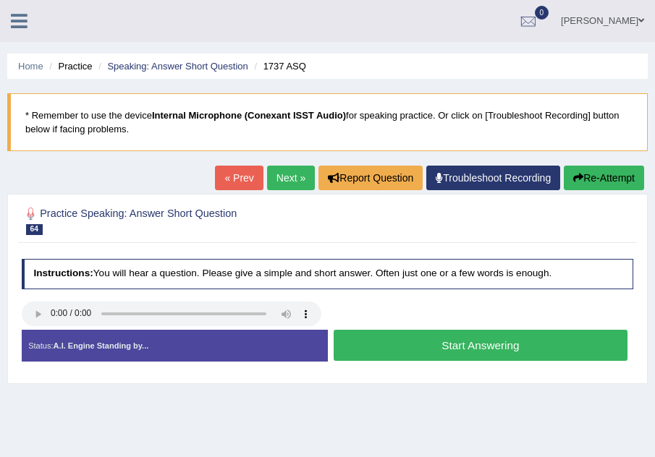
click at [446, 342] on button "Start Answering" at bounding box center [480, 345] width 294 height 31
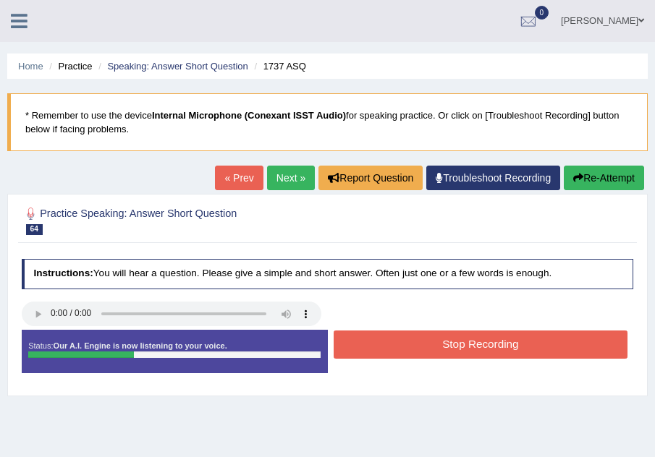
click at [446, 342] on button "Stop Recording" at bounding box center [480, 345] width 294 height 28
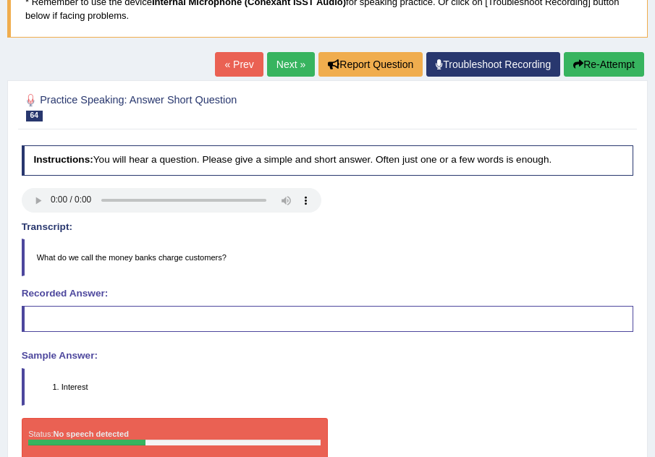
scroll to position [116, 0]
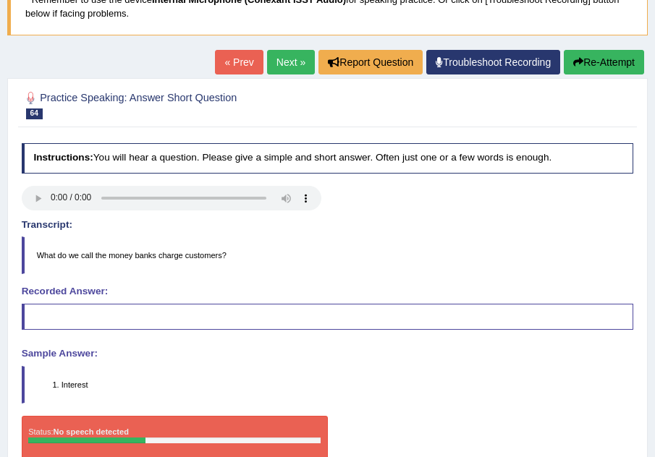
click at [280, 56] on link "Next »" at bounding box center [291, 62] width 48 height 25
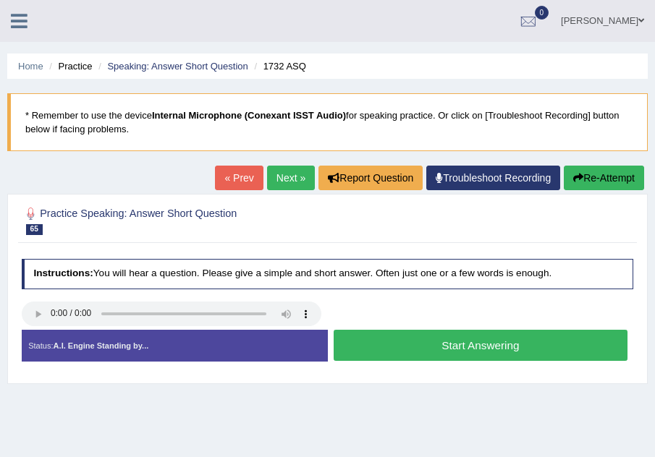
click at [394, 344] on button "Start Answering" at bounding box center [480, 345] width 294 height 31
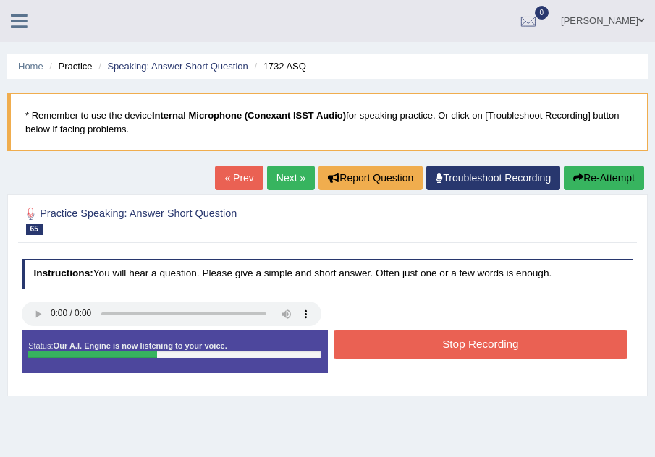
click at [394, 344] on button "Stop Recording" at bounding box center [480, 345] width 294 height 28
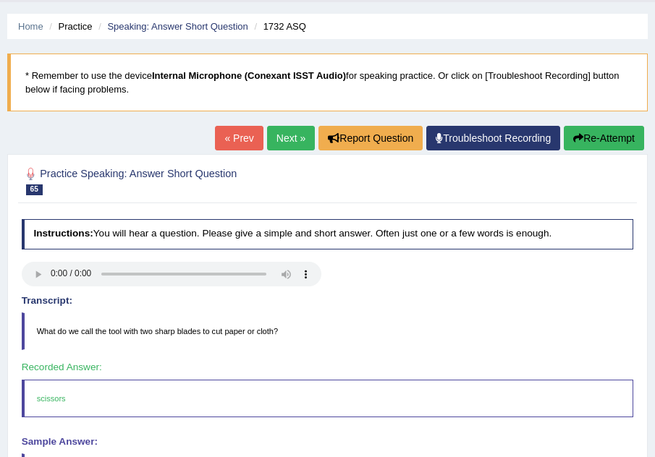
scroll to position [58, 0]
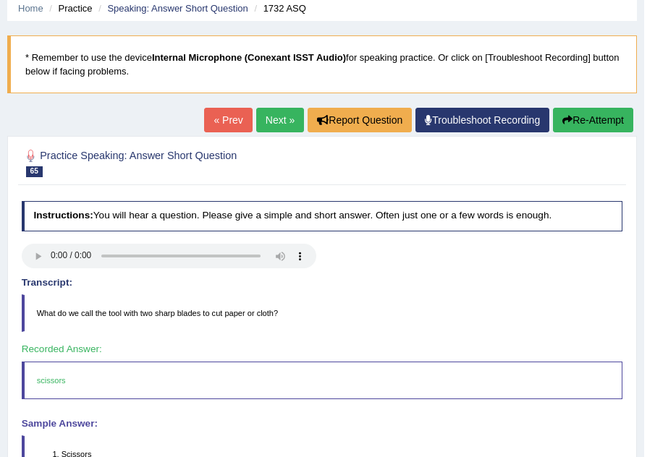
click at [269, 119] on link "Next »" at bounding box center [280, 120] width 48 height 25
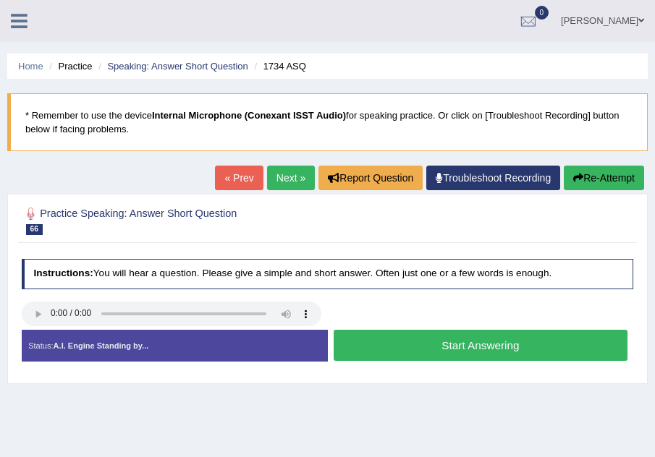
click at [454, 346] on button "Start Answering" at bounding box center [480, 345] width 294 height 31
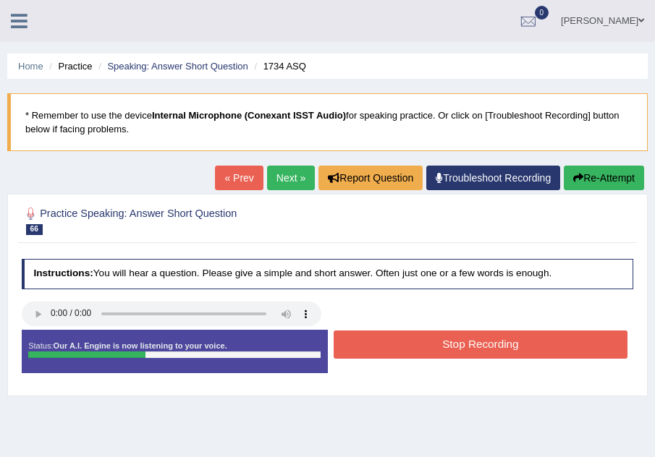
click at [454, 346] on button "Stop Recording" at bounding box center [480, 345] width 294 height 28
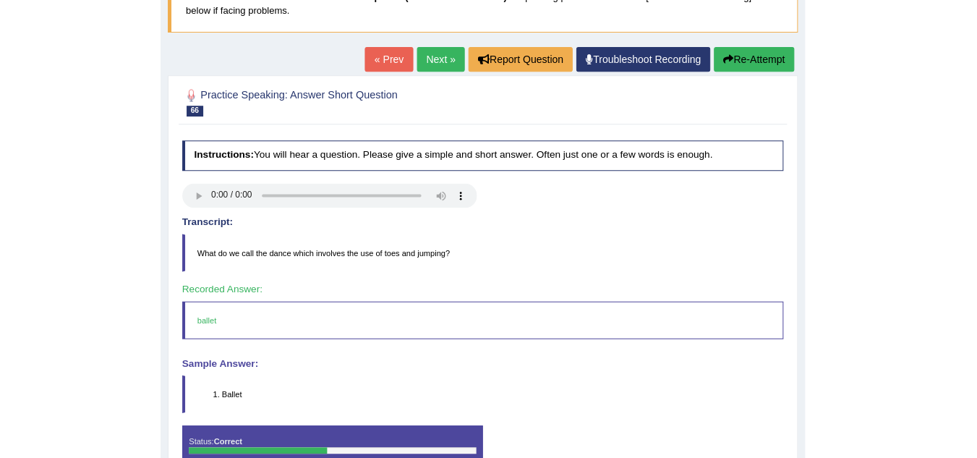
scroll to position [145, 0]
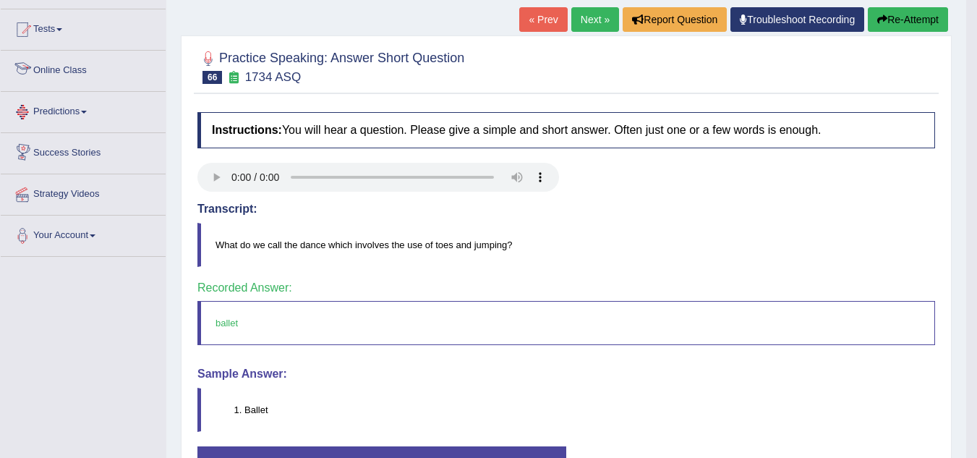
click at [93, 69] on link "Online Class" at bounding box center [83, 69] width 165 height 36
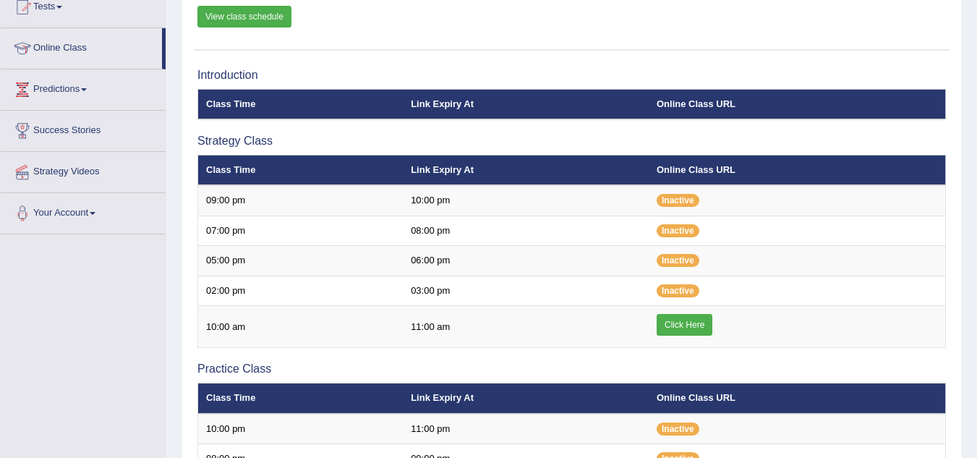
scroll to position [231, 0]
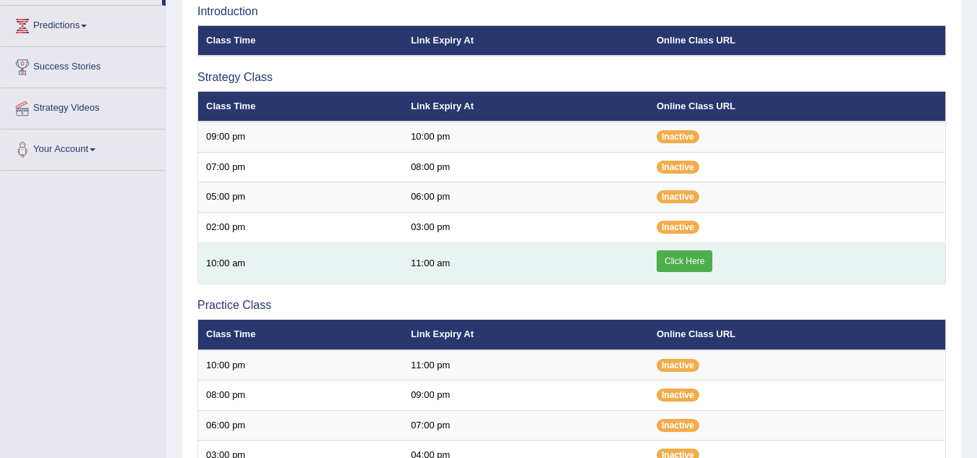
click at [676, 265] on link "Click Here" at bounding box center [685, 261] width 56 height 22
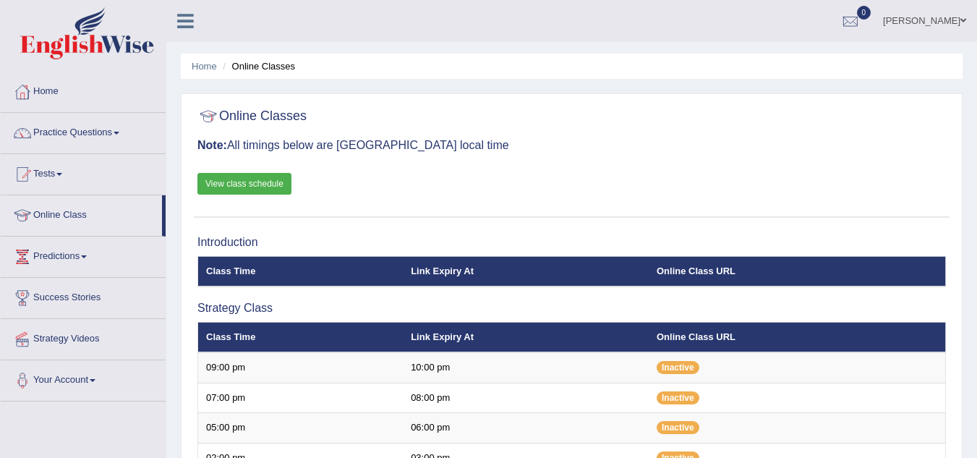
click at [119, 133] on span at bounding box center [117, 133] width 6 height 3
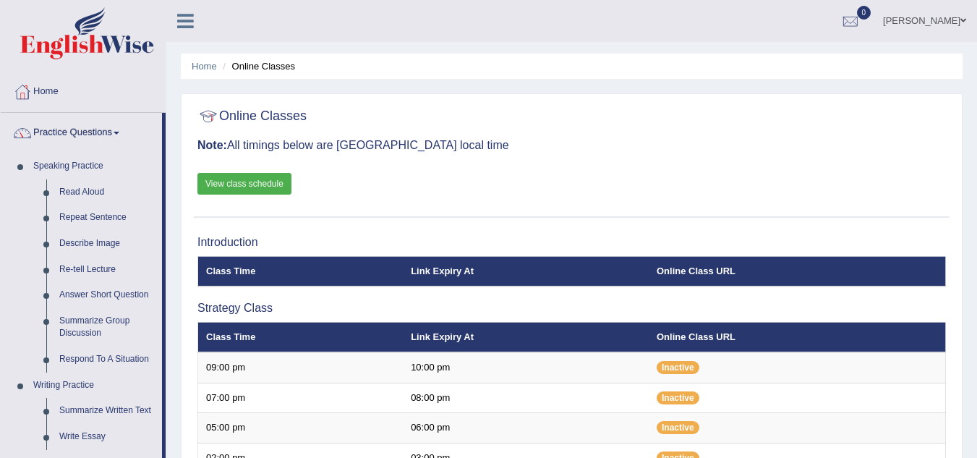
scroll to position [400, 0]
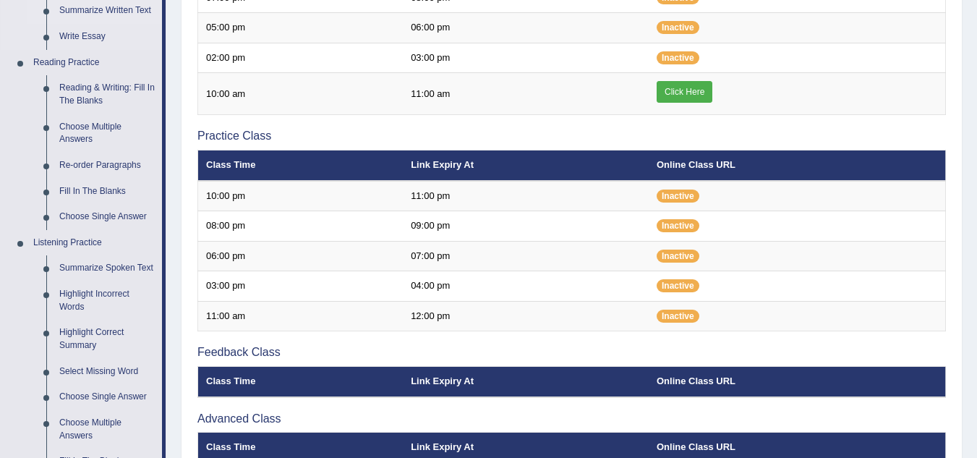
click at [126, 9] on link "Summarize Written Text" at bounding box center [107, 11] width 109 height 26
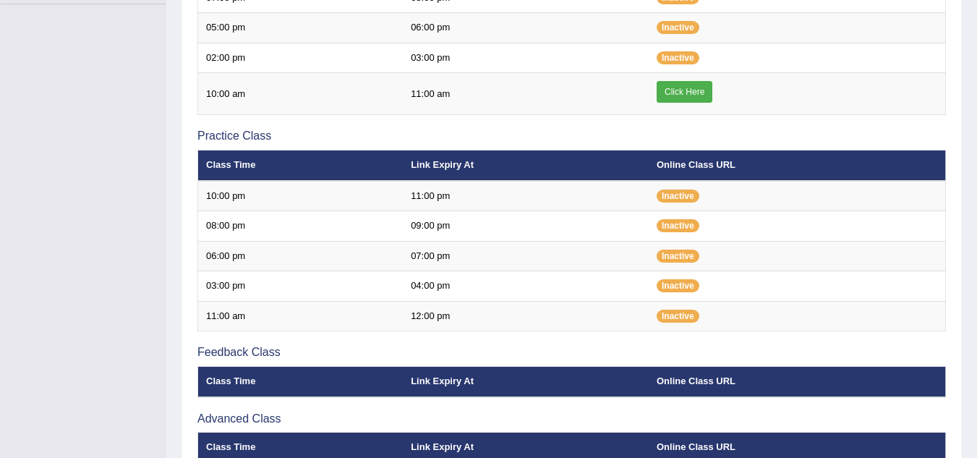
scroll to position [371, 0]
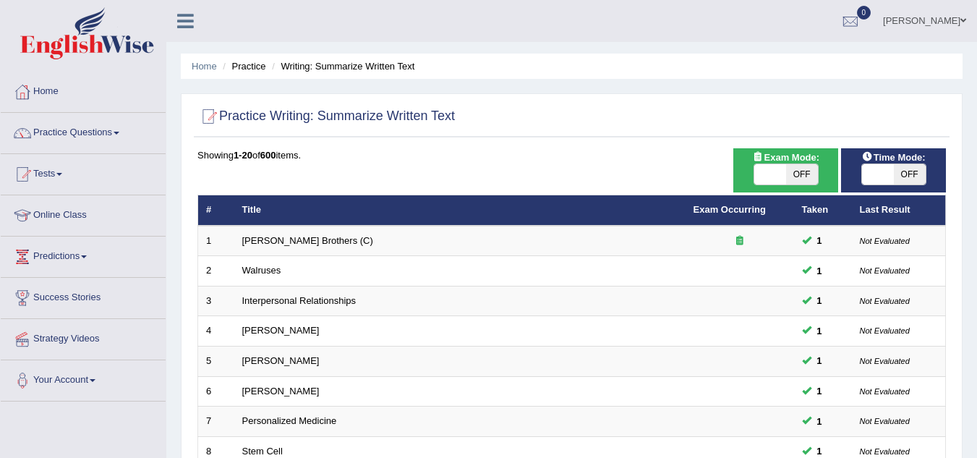
click at [788, 172] on span "OFF" at bounding box center [802, 174] width 32 height 20
checkbox input "true"
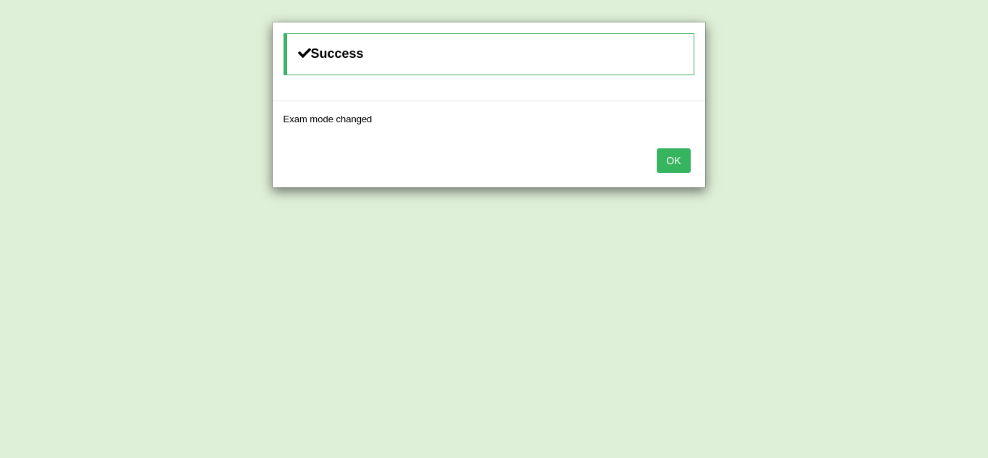
click at [681, 157] on button "OK" at bounding box center [673, 160] width 33 height 25
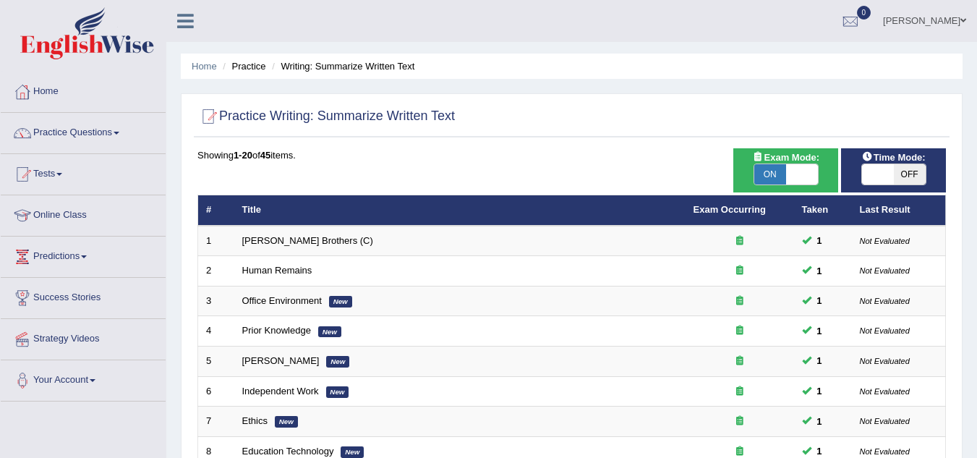
click at [911, 177] on span "OFF" at bounding box center [910, 174] width 32 height 20
checkbox input "true"
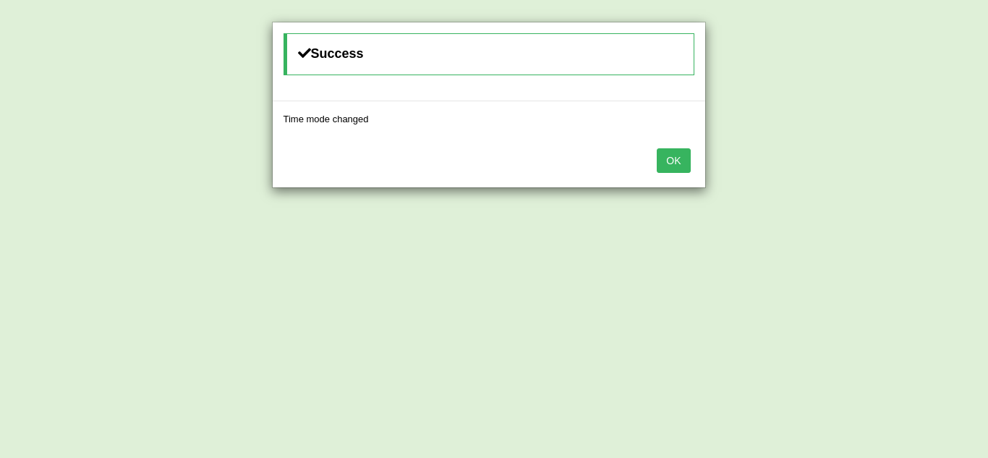
click at [682, 158] on button "OK" at bounding box center [673, 160] width 33 height 25
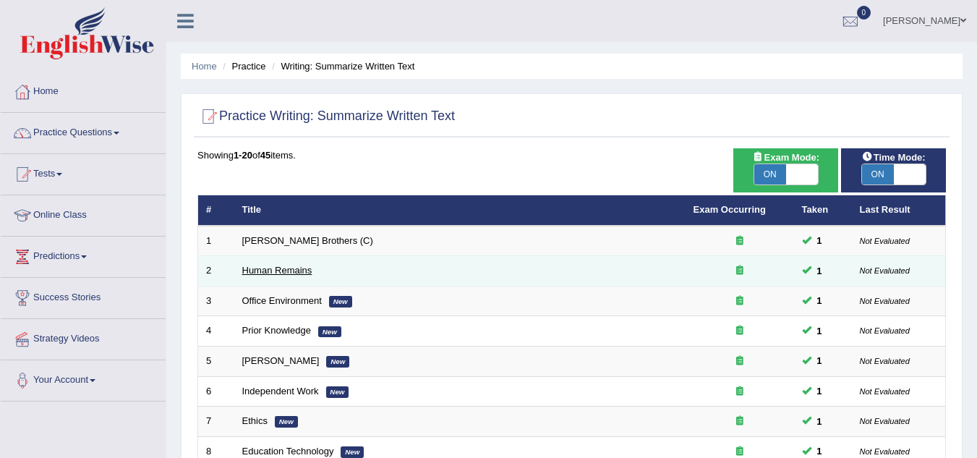
click at [278, 271] on link "Human Remains" at bounding box center [277, 270] width 70 height 11
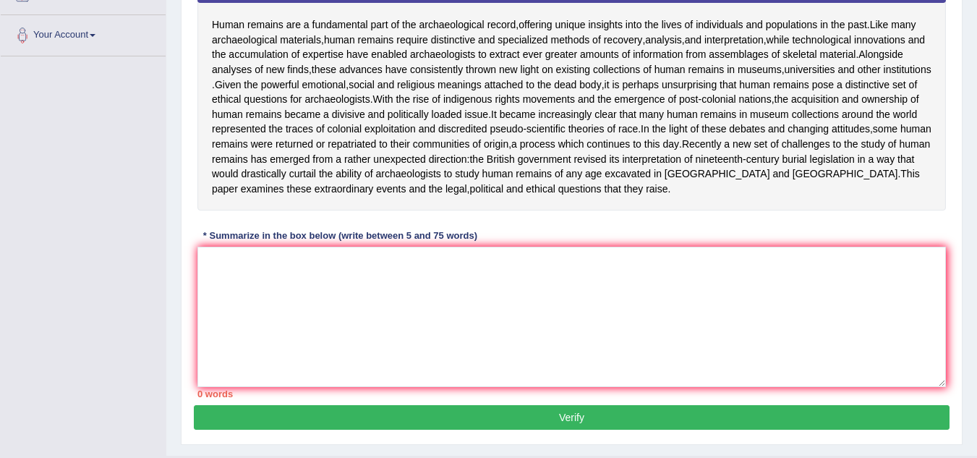
scroll to position [347, 0]
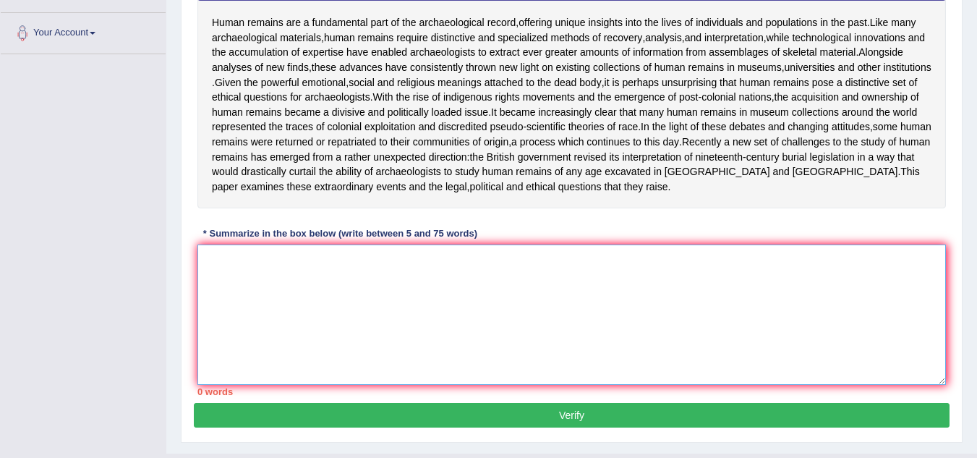
click at [226, 283] on textarea at bounding box center [571, 314] width 749 height 140
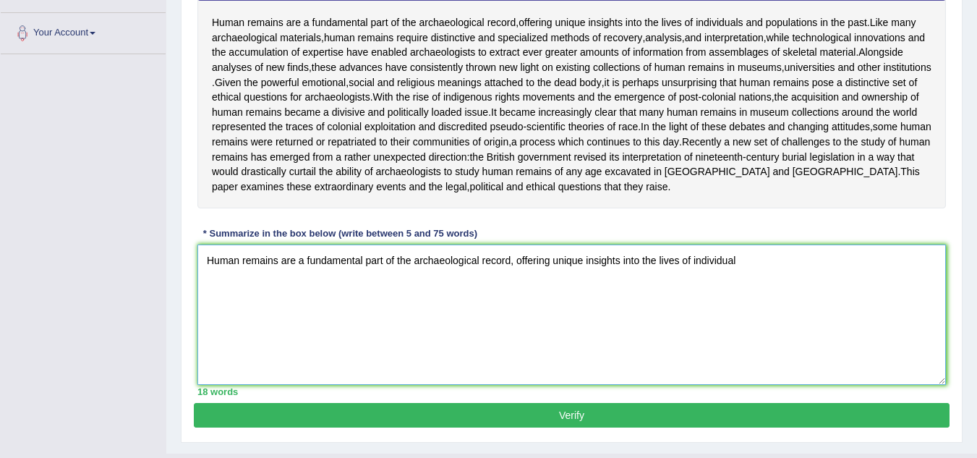
click at [738, 294] on textarea "Human remains are a fundamental part of the archaeological record, offering uni…" at bounding box center [571, 314] width 749 height 140
click at [827, 291] on textarea "Human remains are a fundamental part of the archaeological record, offering uni…" at bounding box center [571, 314] width 749 height 140
click at [900, 285] on textarea "Human remains are a fundamental part of the archaeological record, offering uni…" at bounding box center [571, 314] width 749 height 140
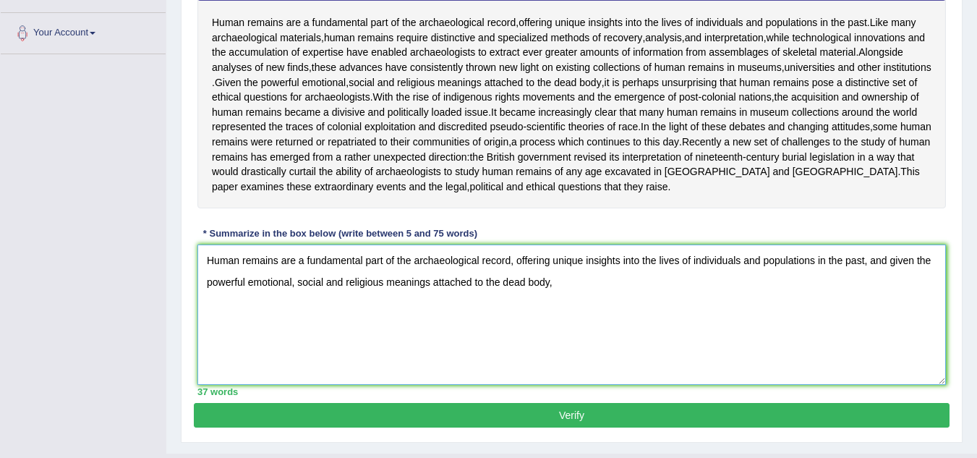
click at [552, 309] on textarea "Human remains are a fundamental part of the archaeological record, offering uni…" at bounding box center [571, 314] width 749 height 140
click at [674, 318] on textarea "Human remains are a fundamental part of the archaeological record, offering uni…" at bounding box center [571, 314] width 749 height 140
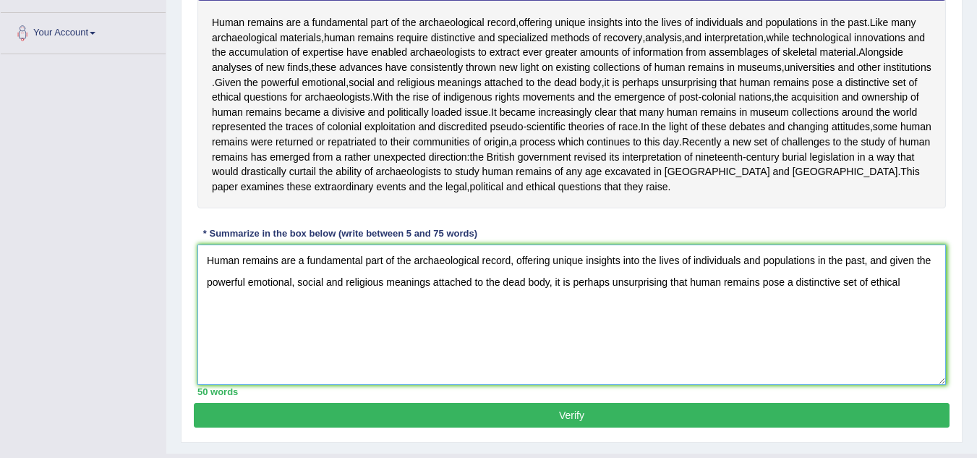
click at [911, 295] on textarea "Human remains are a fundamental part of the archaeological record, offering uni…" at bounding box center [571, 314] width 749 height 140
click at [915, 291] on textarea "Human remains are a fundamental part of the archaeological record, offering uni…" at bounding box center [571, 314] width 749 height 140
click at [899, 318] on textarea "Human remains are a fundamental part of the archaeological record, offering uni…" at bounding box center [571, 314] width 749 height 140
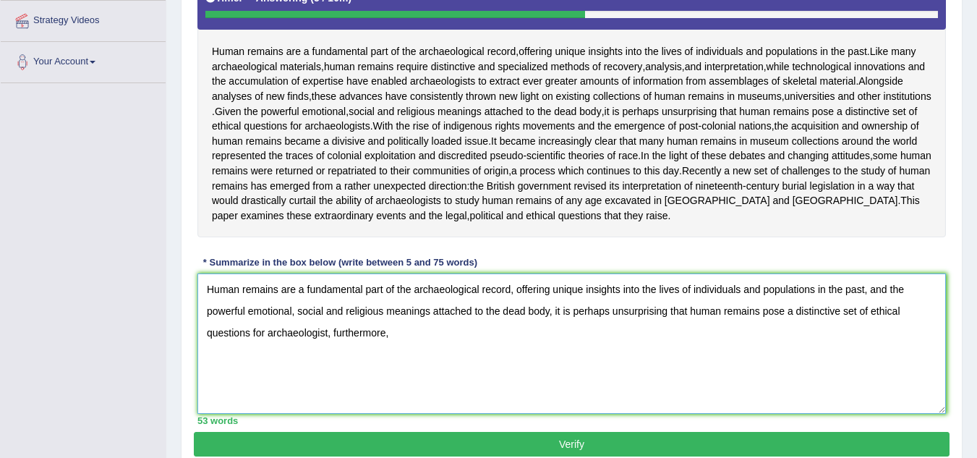
scroll to position [289, 0]
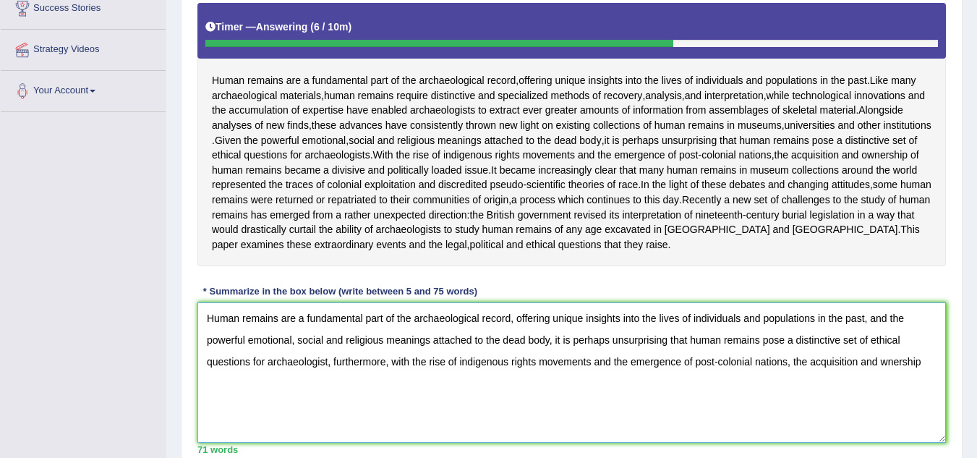
click at [879, 391] on textarea "Human remains are a fundamental part of the archaeological record, offering uni…" at bounding box center [571, 372] width 749 height 140
click at [882, 391] on textarea "Human remains are a fundamental part of the archaeological record, offering uni…" at bounding box center [571, 372] width 749 height 140
click at [927, 391] on textarea "Human remains are a fundamental part of the archaeological record, offering uni…" at bounding box center [571, 372] width 749 height 140
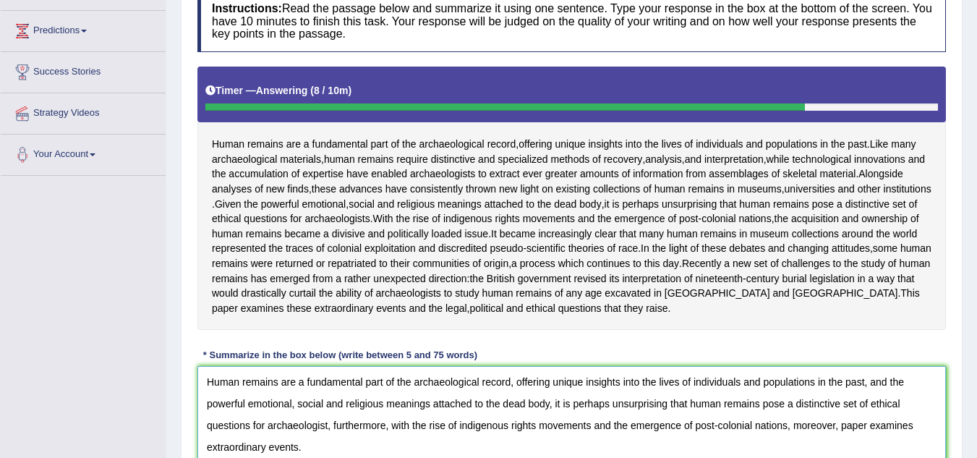
scroll to position [409, 0]
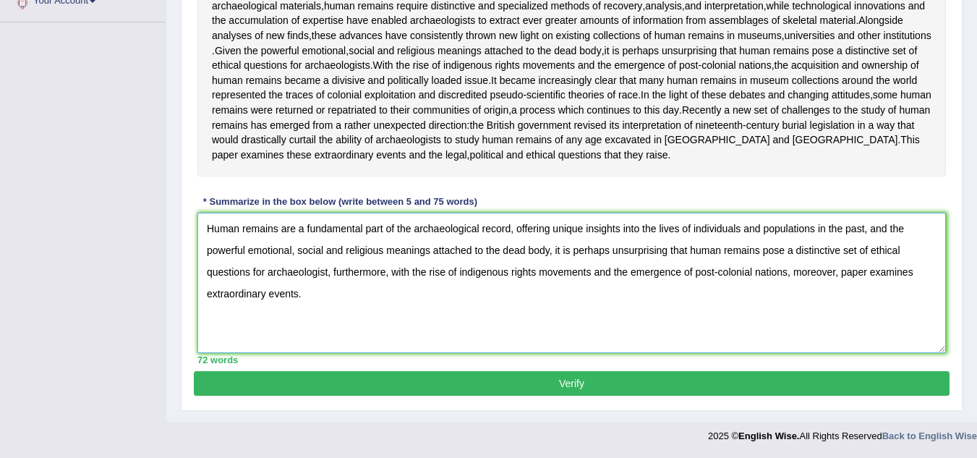
type textarea "Human remains are a fundamental part of the archaeological record, offering uni…"
click at [585, 379] on button "Verify" at bounding box center [572, 383] width 756 height 25
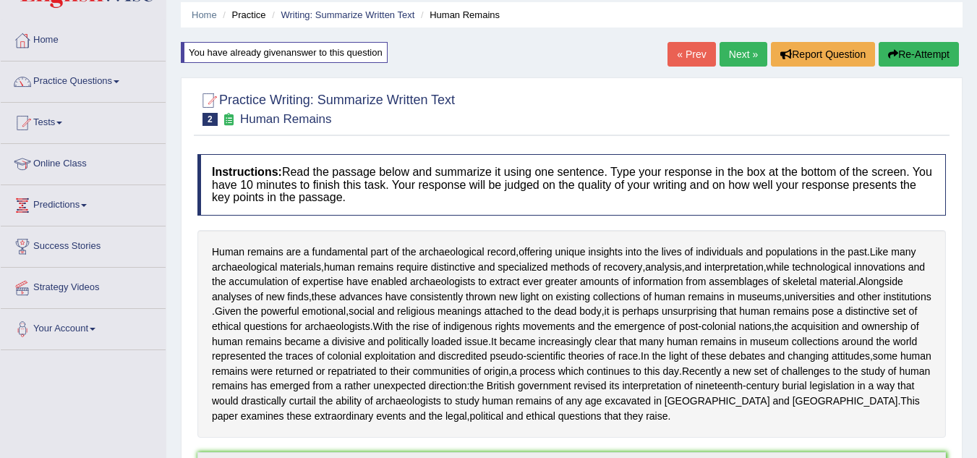
scroll to position [0, 0]
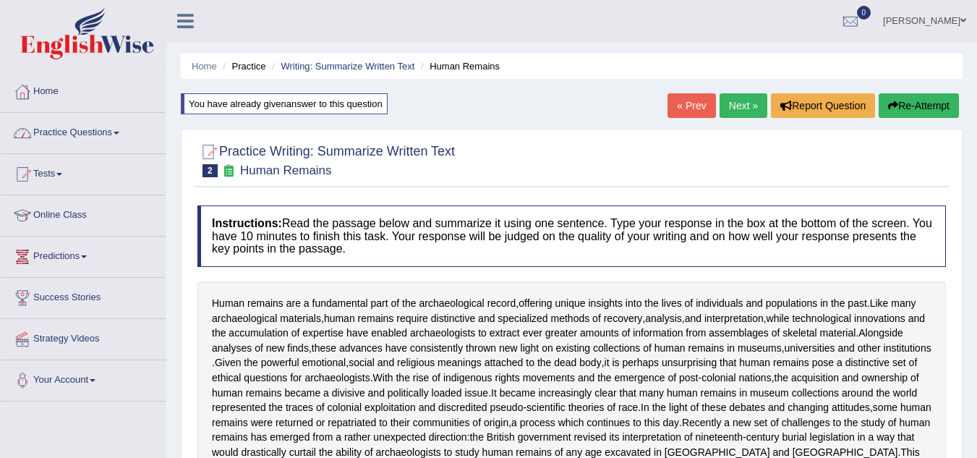
click at [125, 132] on link "Practice Questions" at bounding box center [83, 131] width 165 height 36
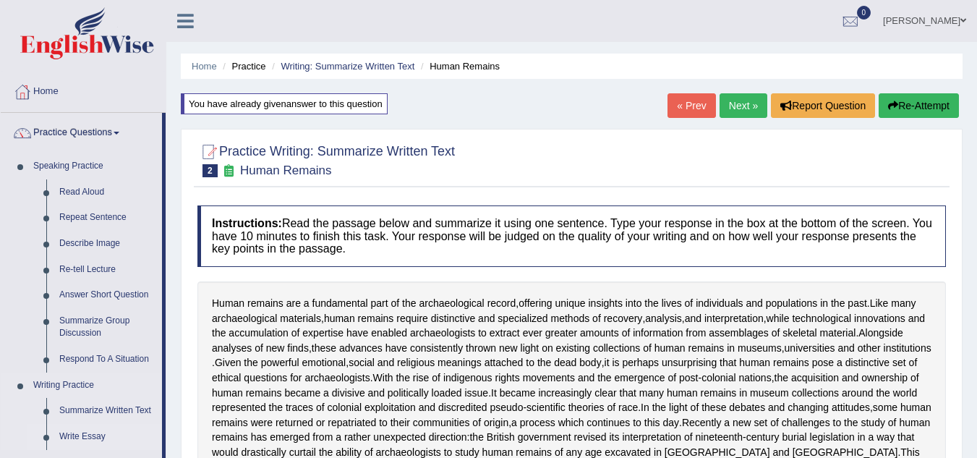
click at [82, 436] on link "Write Essay" at bounding box center [107, 437] width 109 height 26
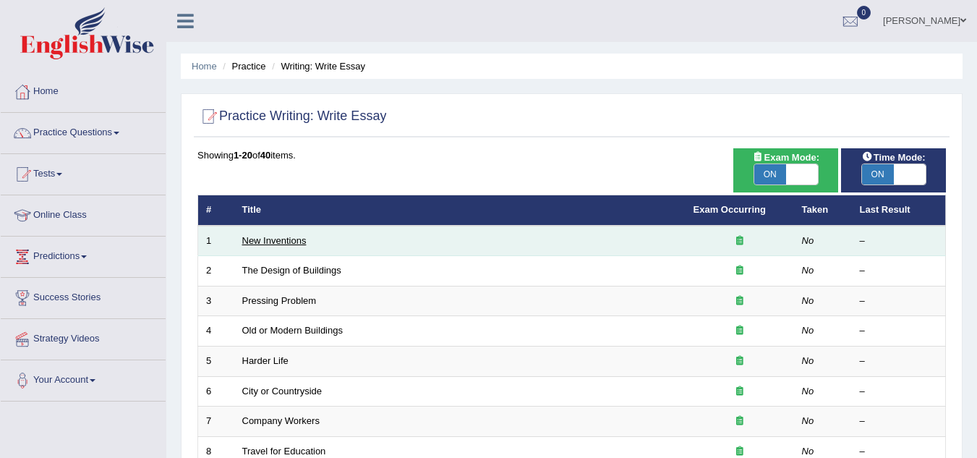
click at [289, 240] on link "New Inventions" at bounding box center [274, 240] width 64 height 11
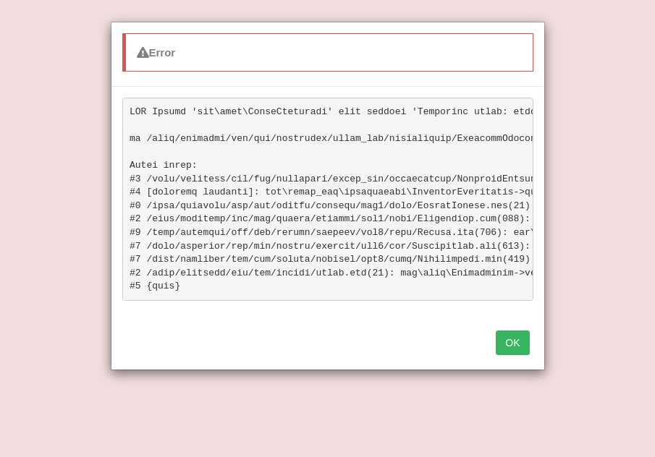
click at [511, 351] on button "OK" at bounding box center [511, 343] width 33 height 25
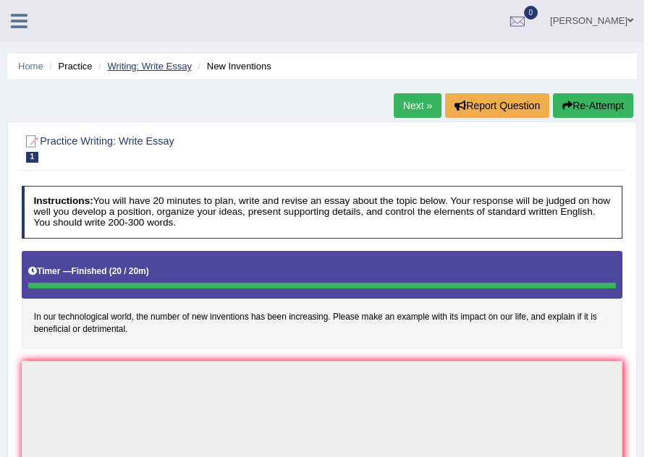
click at [137, 66] on link "Writing: Write Essay" at bounding box center [149, 66] width 85 height 11
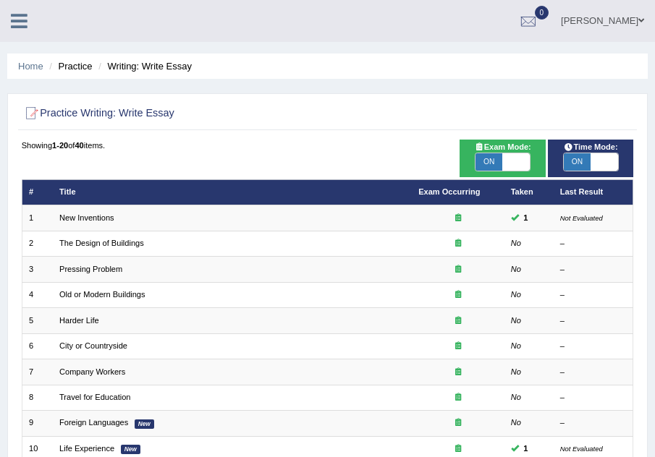
click at [496, 159] on span "ON" at bounding box center [488, 161] width 27 height 17
checkbox input "false"
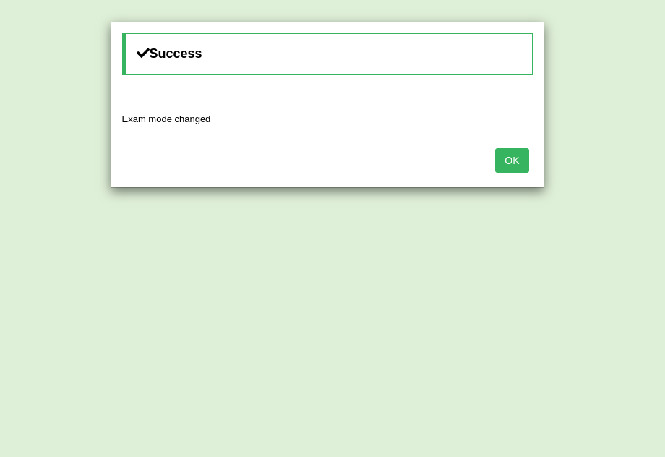
click at [503, 150] on button "OK" at bounding box center [511, 160] width 33 height 25
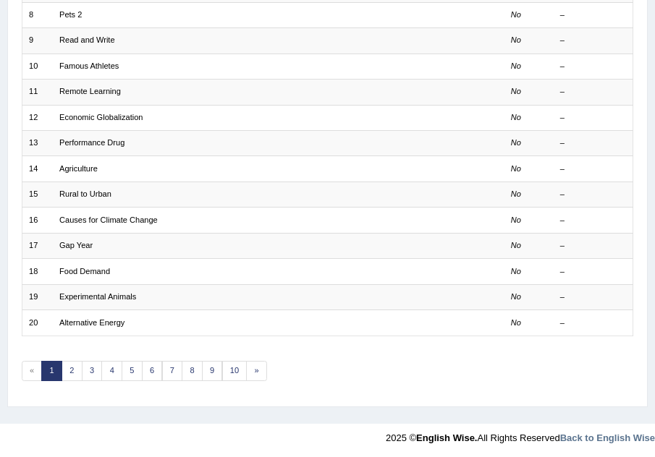
scroll to position [386, 0]
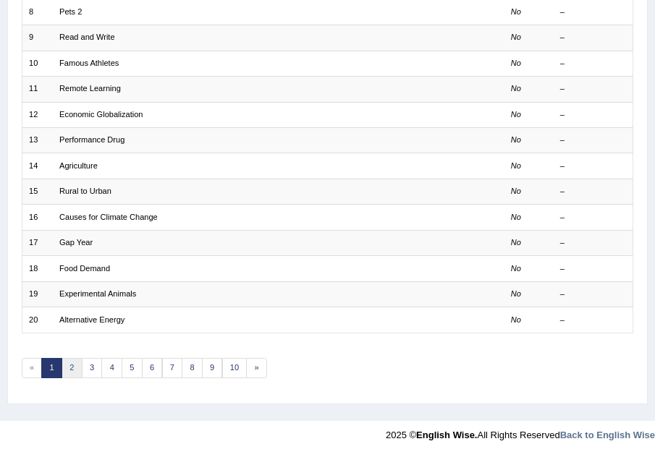
click at [65, 371] on link "2" at bounding box center [71, 368] width 21 height 20
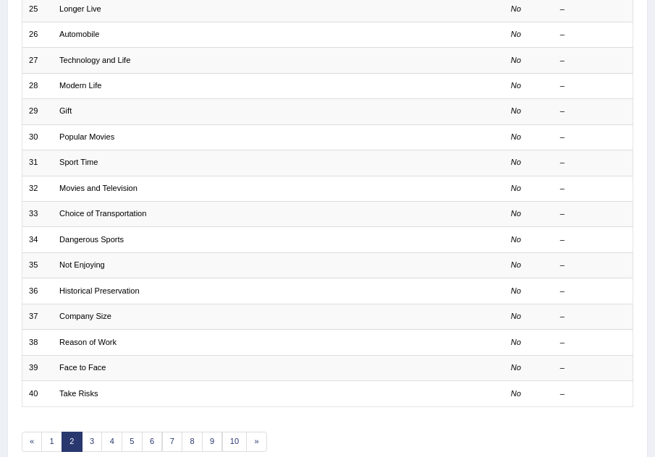
scroll to position [318, 0]
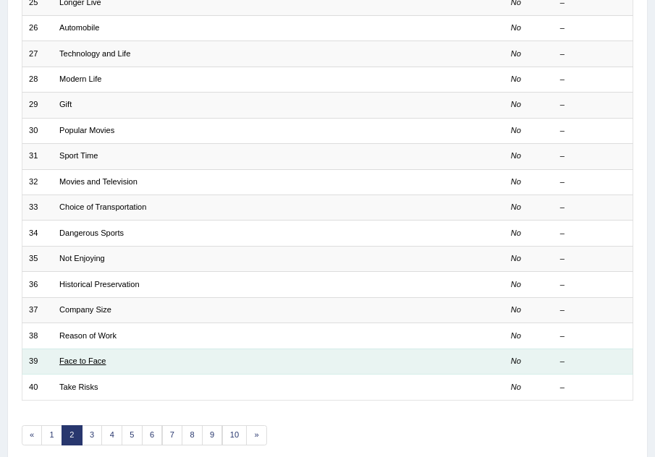
click at [90, 361] on link "Face to Face" at bounding box center [82, 361] width 46 height 9
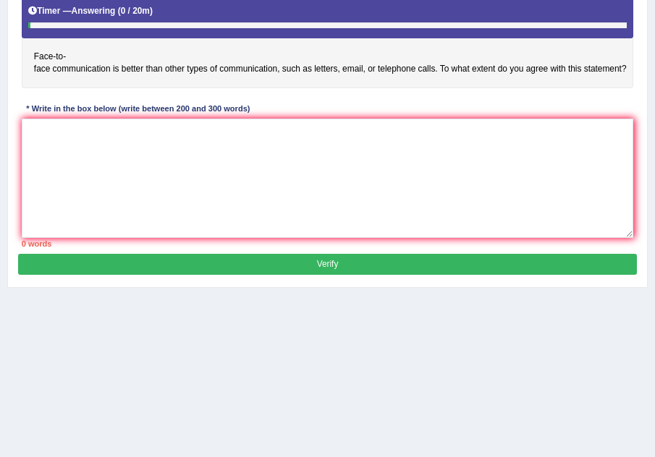
scroll to position [289, 0]
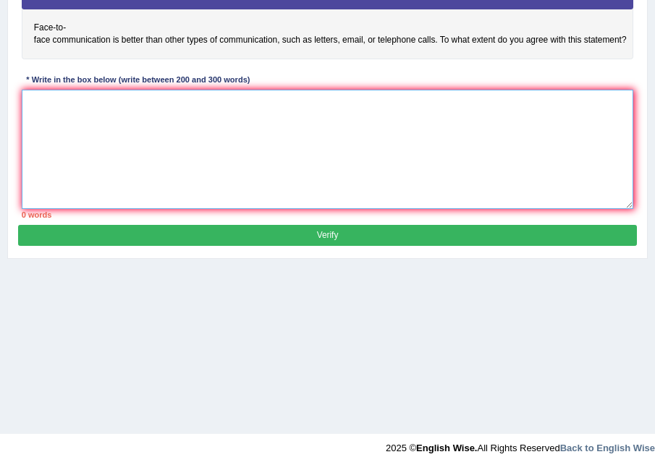
click at [37, 97] on textarea at bounding box center [328, 149] width 612 height 119
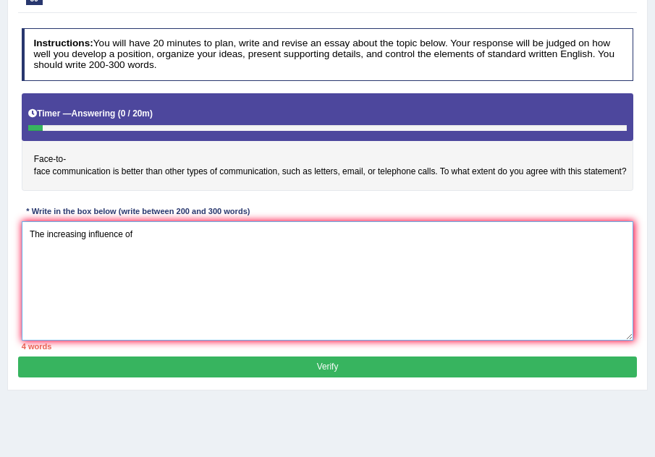
scroll to position [145, 0]
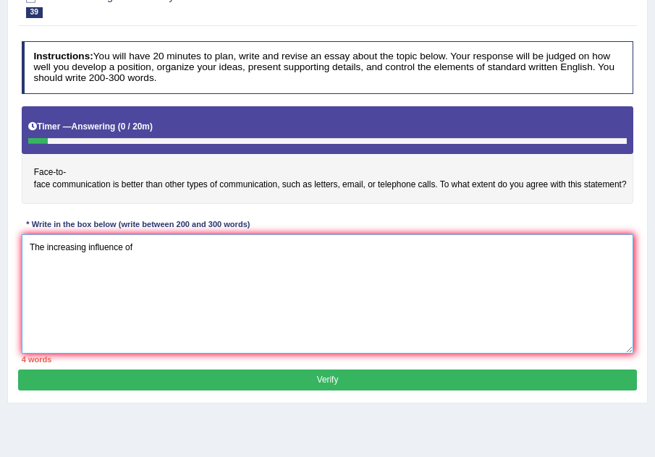
click at [138, 247] on textarea "The increasing influence of" at bounding box center [328, 293] width 612 height 119
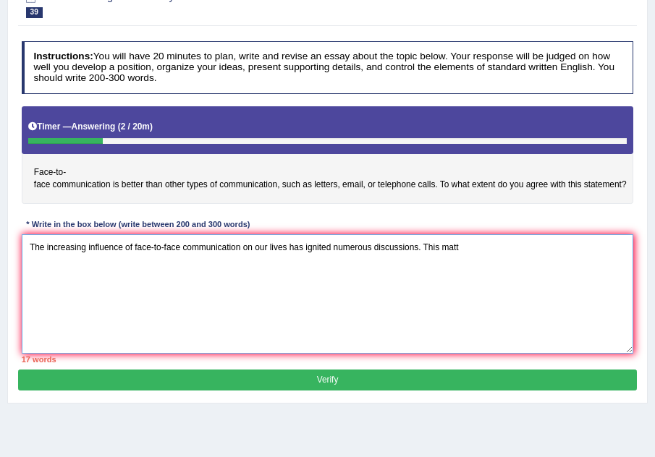
click at [26, 247] on textarea "The increasing influence of face-to-face communication on our lives has ignited…" at bounding box center [328, 293] width 612 height 119
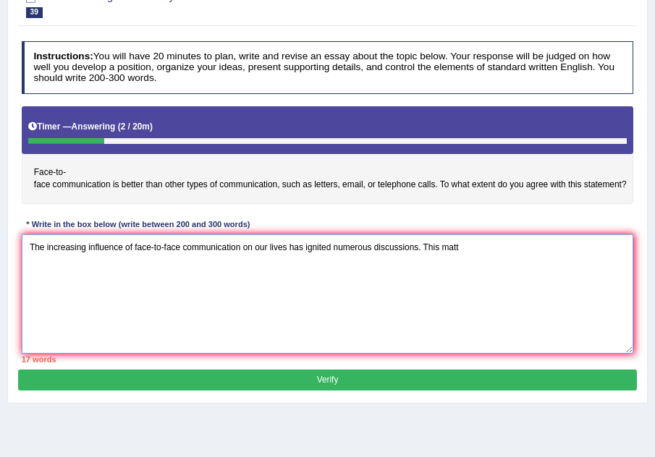
click at [26, 247] on textarea "The increasing influence of face-to-face communication on our lives has ignited…" at bounding box center [328, 293] width 612 height 119
drag, startPoint x: 26, startPoint y: 247, endPoint x: 51, endPoint y: 257, distance: 26.3
click at [51, 257] on textarea "The increasing influence of face-to-face communication on our lives has ignited…" at bounding box center [328, 293] width 612 height 119
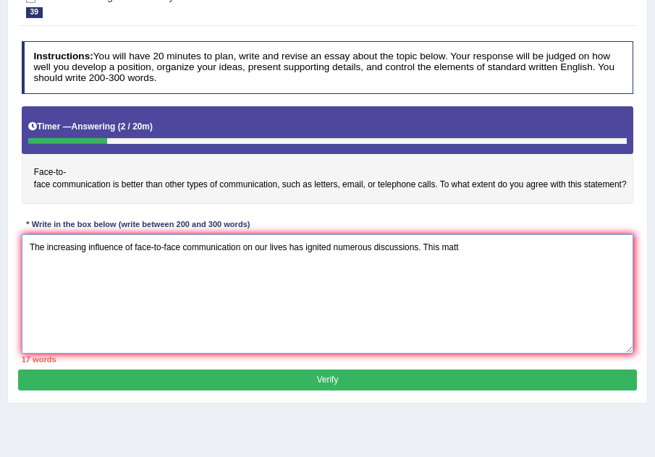
click at [51, 257] on textarea "The increasing influence of face-to-face communication on our lives has ignited…" at bounding box center [328, 293] width 612 height 119
click at [471, 247] on textarea "The increasing influence of face-to-face communication on our lives has ignited…" at bounding box center [328, 293] width 612 height 119
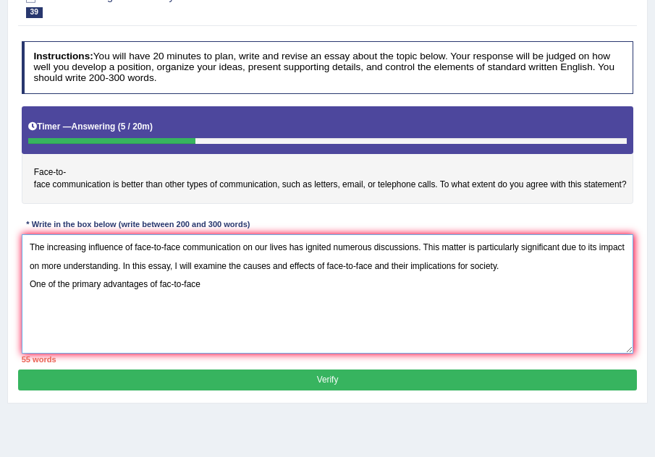
click at [170, 284] on textarea "The increasing influence of face-to-face communication on our lives has ignited…" at bounding box center [328, 293] width 612 height 119
click at [205, 284] on textarea "The increasing influence of face-to-face communication on our lives has ignited…" at bounding box center [328, 293] width 612 height 119
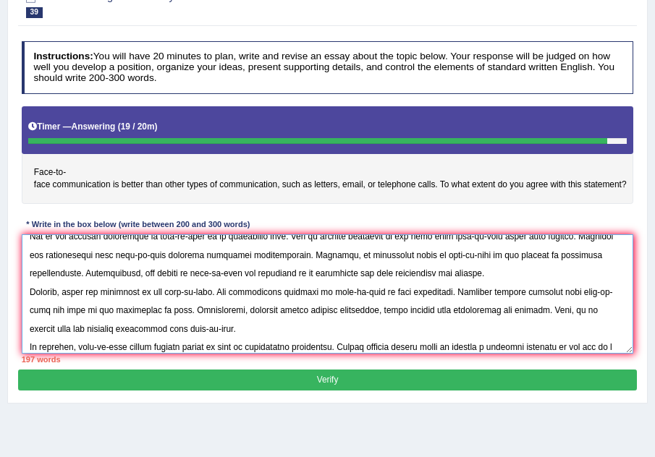
scroll to position [77, 0]
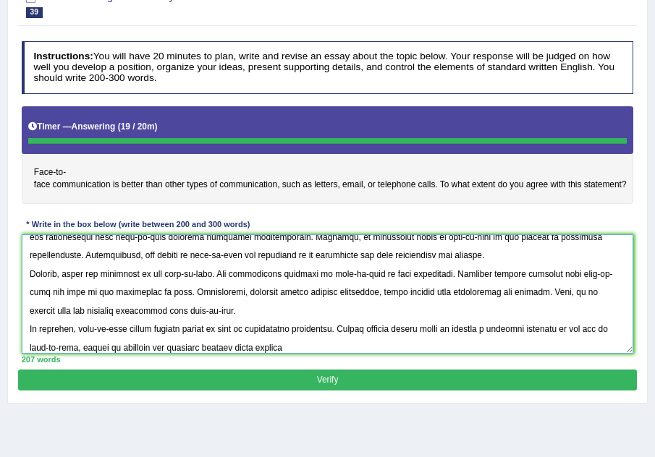
type textarea "The increasing influence of face-to-face communication on our lives has ignited…"
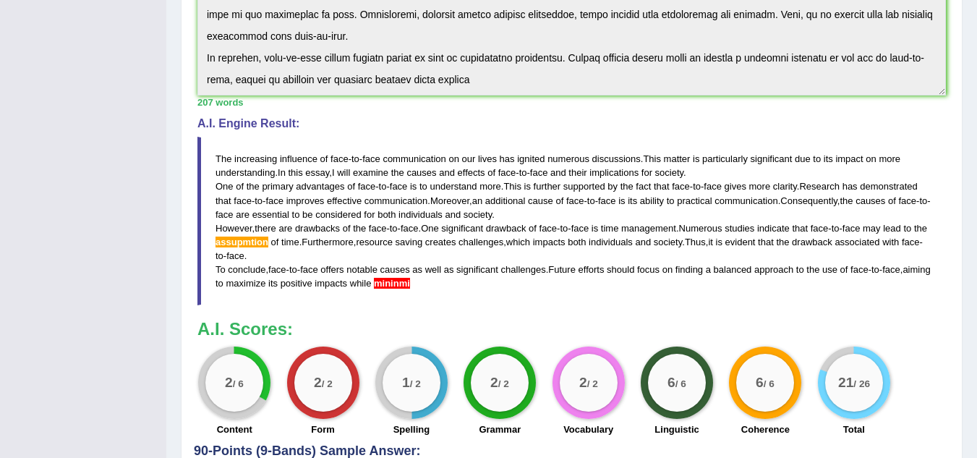
scroll to position [87, 0]
click at [654, 289] on blockquote "The increasing influence of face - to - face communication on our lives has ign…" at bounding box center [571, 221] width 749 height 169
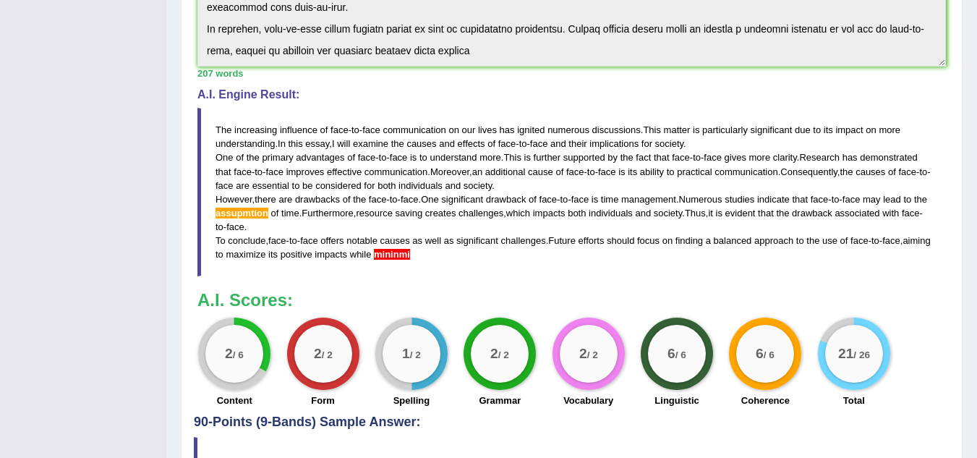
scroll to position [448, 0]
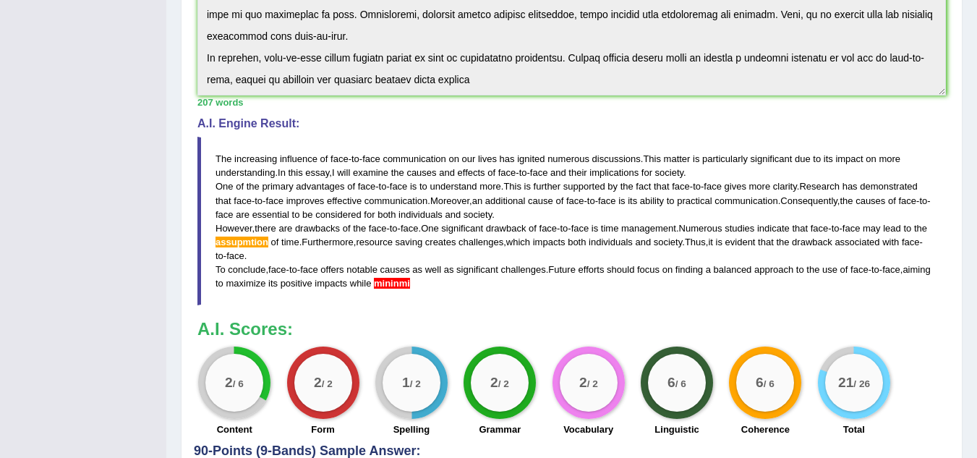
click at [445, 182] on span "understand" at bounding box center [453, 186] width 47 height 11
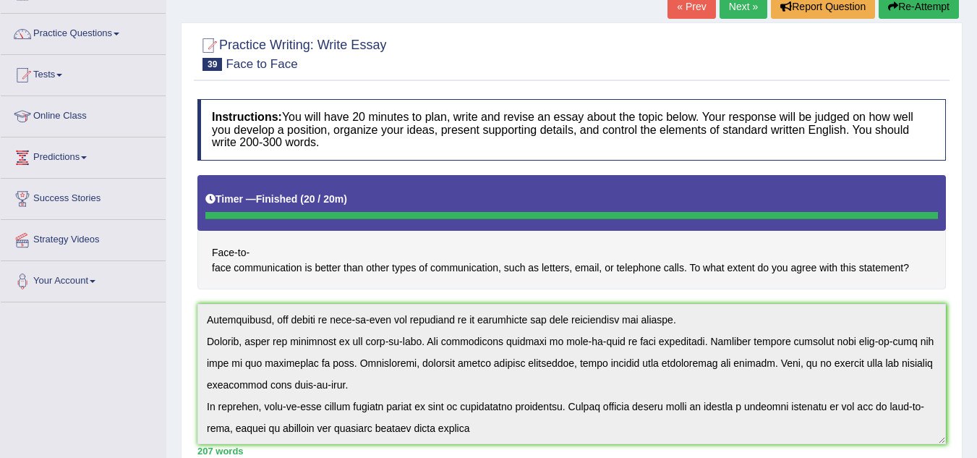
scroll to position [0, 0]
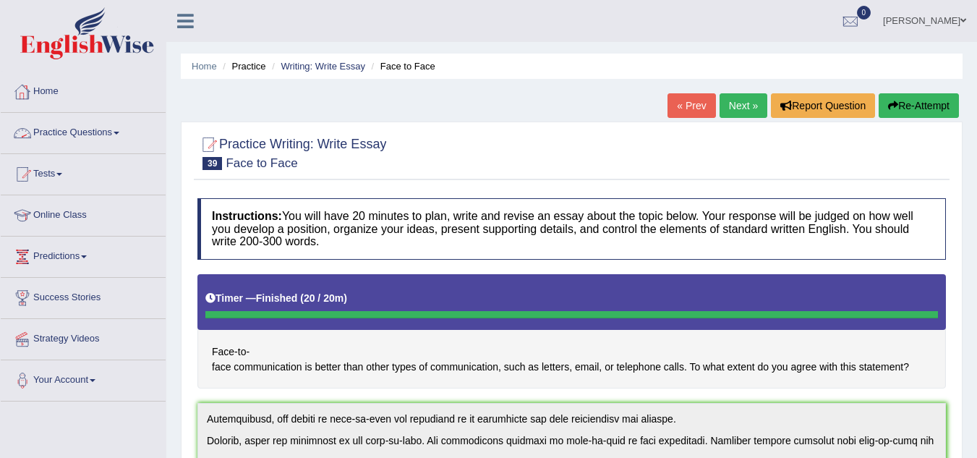
click at [124, 130] on link "Practice Questions" at bounding box center [83, 131] width 165 height 36
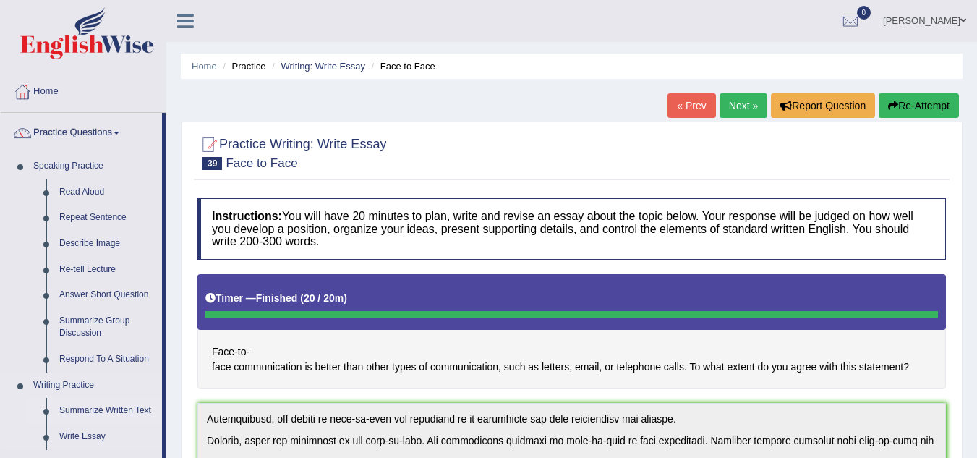
click at [98, 409] on link "Summarize Written Text" at bounding box center [107, 411] width 109 height 26
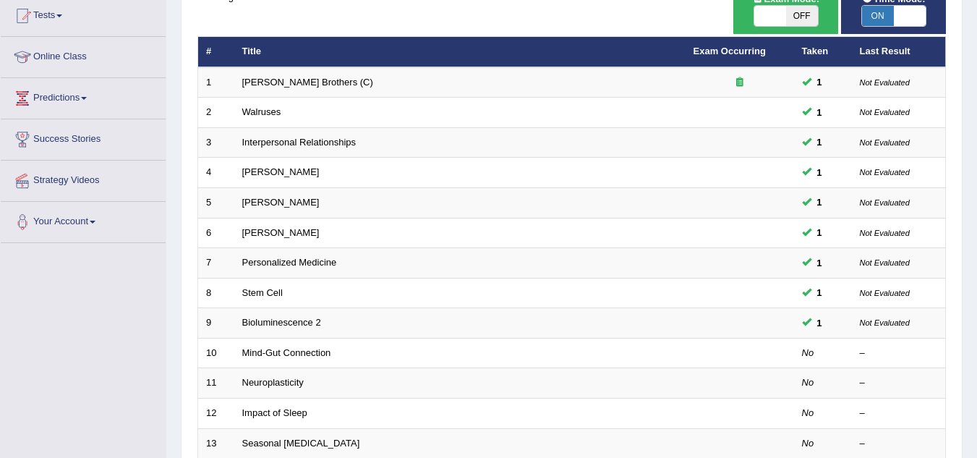
scroll to position [153, 0]
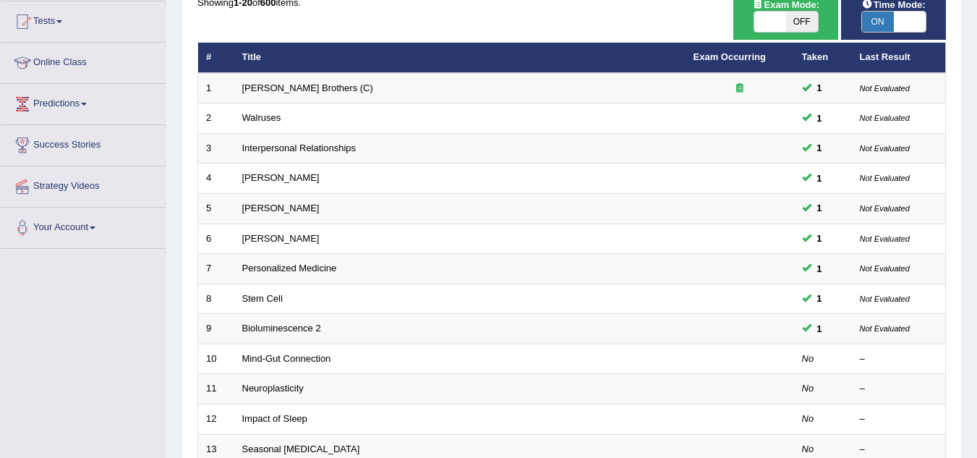
click at [803, 17] on span "OFF" at bounding box center [802, 22] width 32 height 20
checkbox input "true"
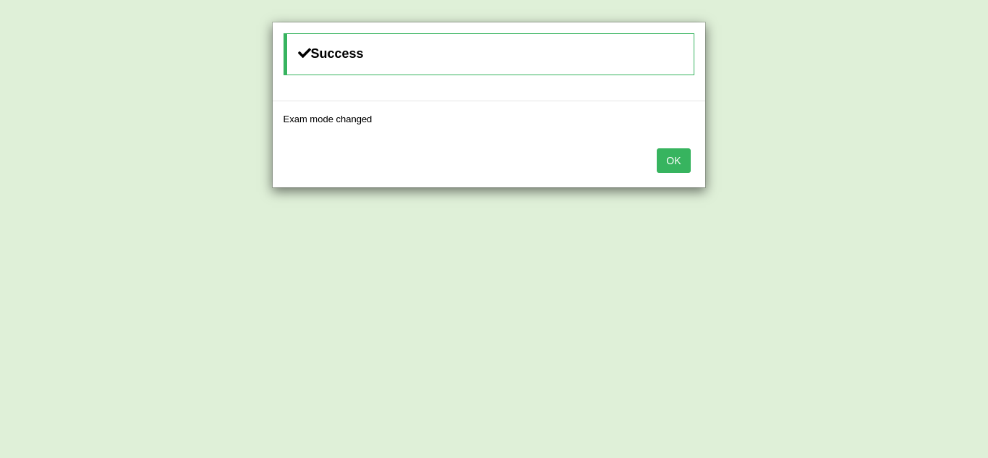
click at [680, 158] on button "OK" at bounding box center [673, 160] width 33 height 25
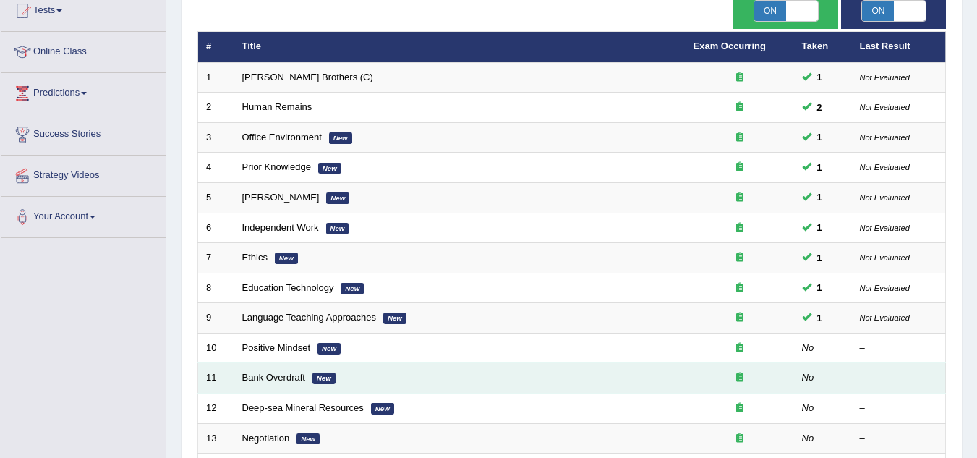
scroll to position [163, 0]
click at [289, 376] on link "Bank Overdraft" at bounding box center [273, 377] width 63 height 11
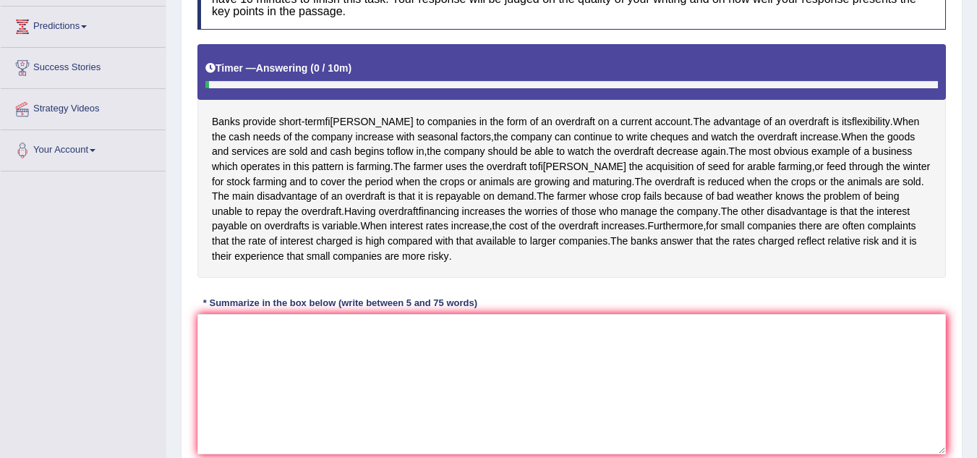
scroll to position [231, 0]
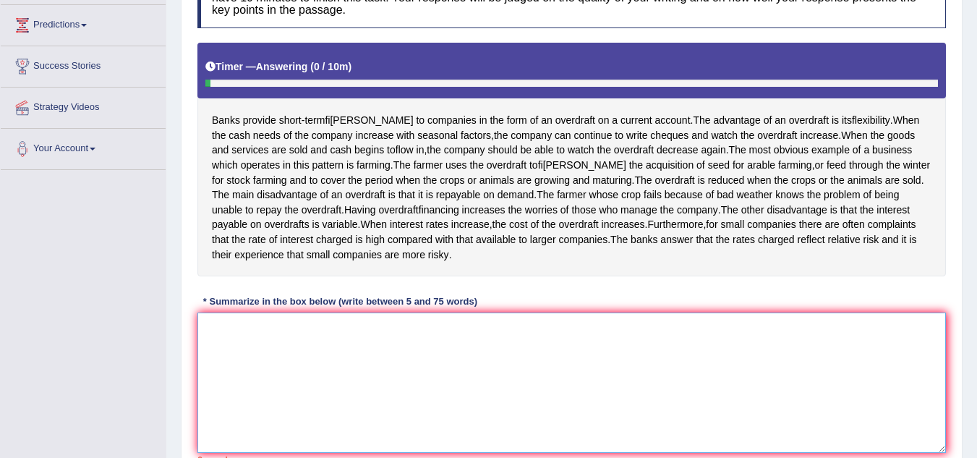
click at [208, 333] on textarea at bounding box center [571, 382] width 749 height 140
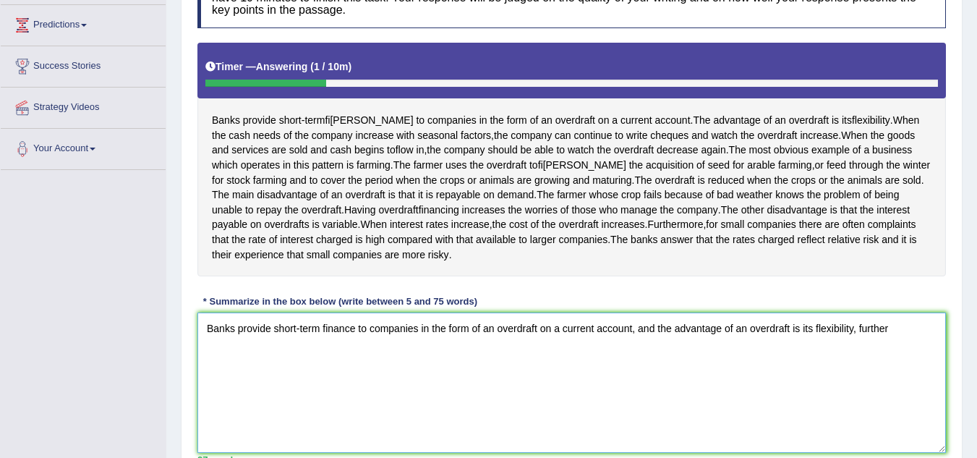
click at [885, 346] on textarea "Banks provide short-term finance to companies in the form of an overdraft on a …" at bounding box center [571, 382] width 749 height 140
click at [890, 346] on textarea "Banks provide short-term finance to companies in the form of an overdraft on a …" at bounding box center [571, 382] width 749 height 140
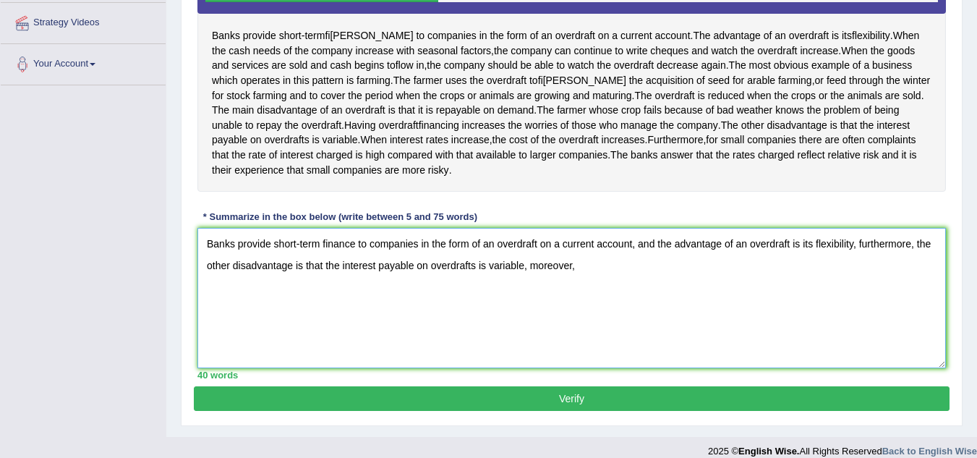
scroll to position [346, 0]
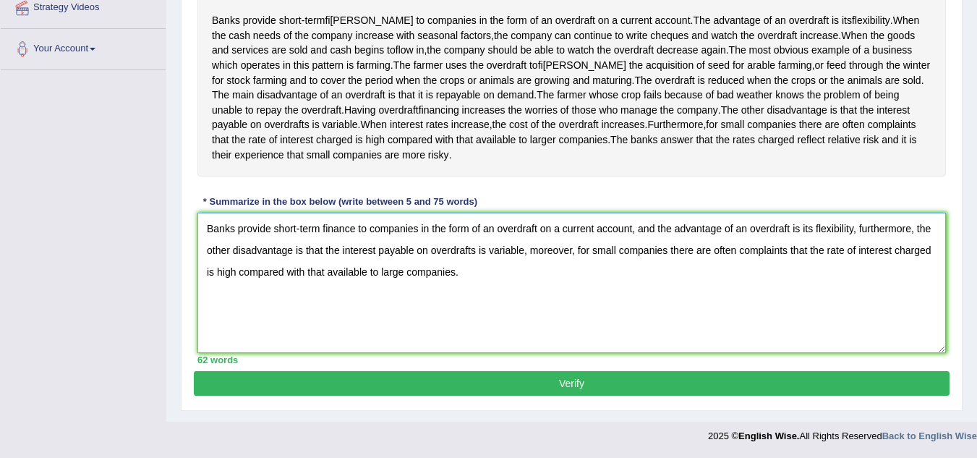
type textarea "Banks provide short-term finance to companies in the form of an overdraft on a …"
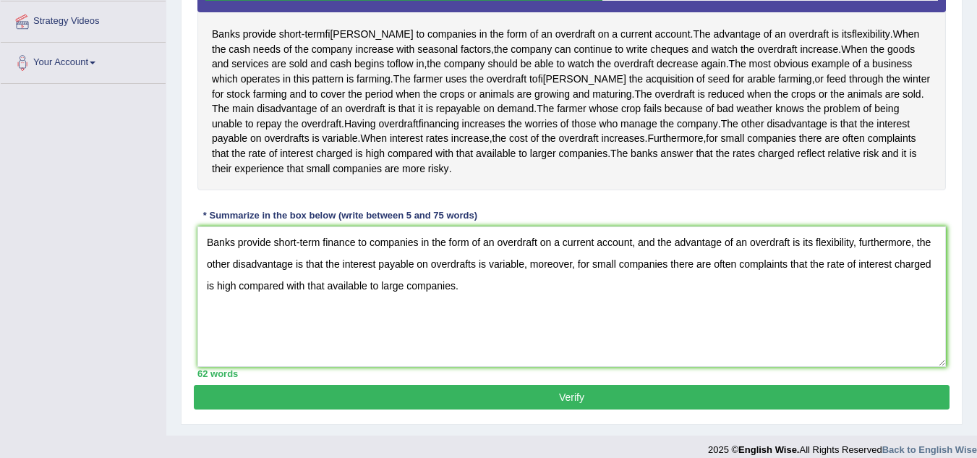
click at [661, 404] on button "Verify" at bounding box center [572, 397] width 756 height 25
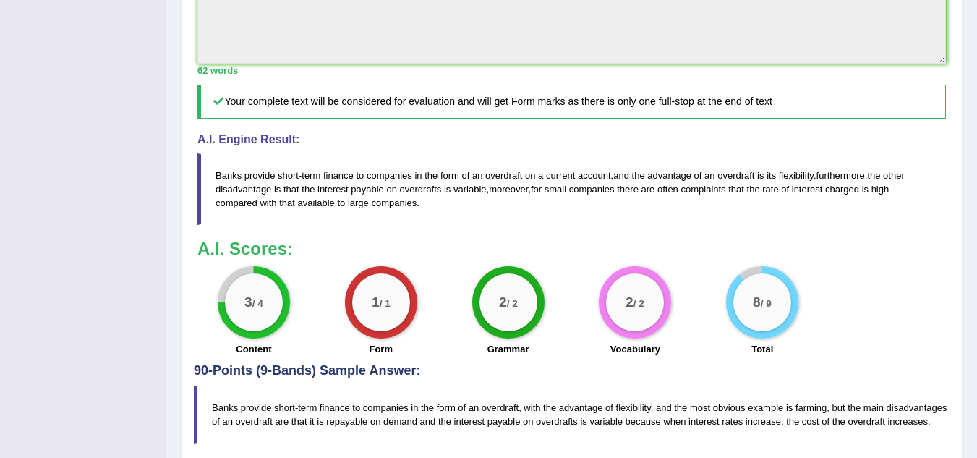
scroll to position [571, 0]
